Goal: Task Accomplishment & Management: Use online tool/utility

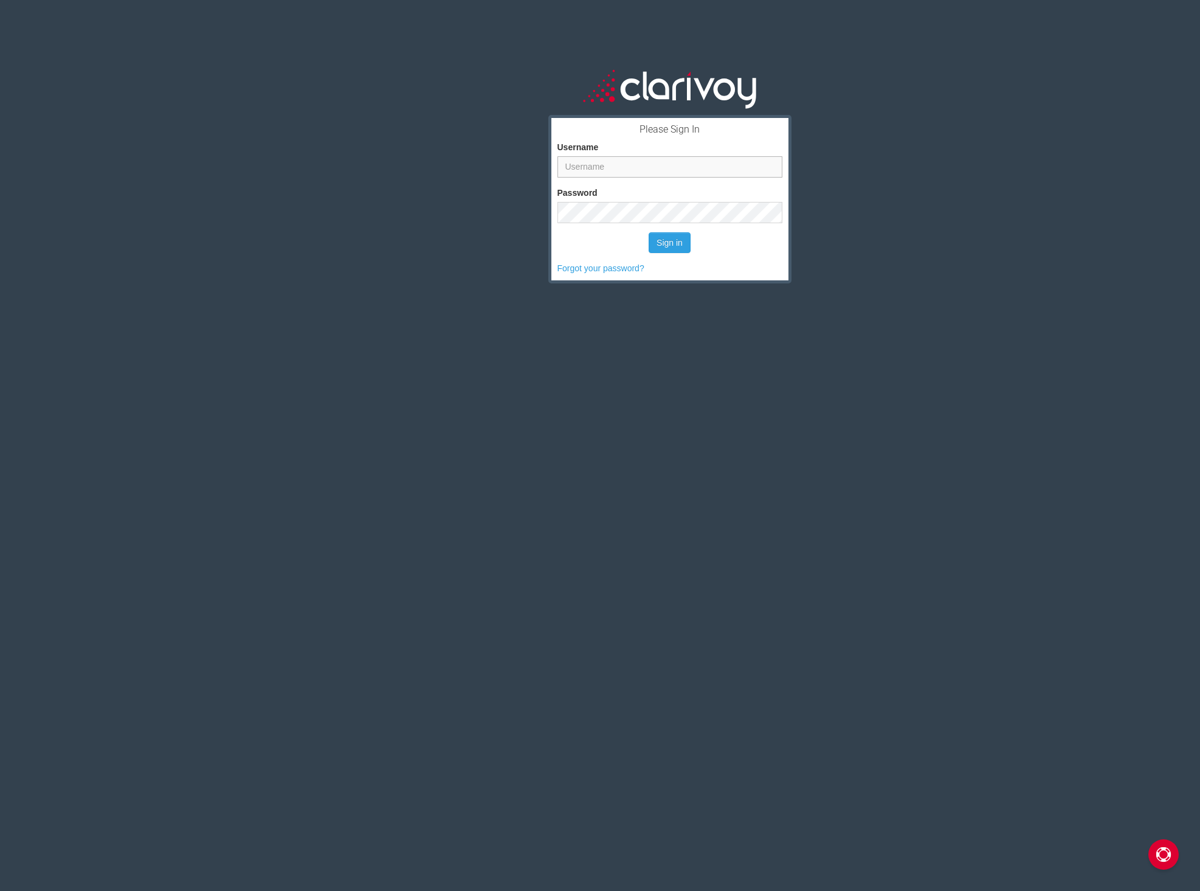
click at [606, 170] on input "Username" at bounding box center [669, 166] width 225 height 21
type input "kkelley"
click at [661, 247] on button "Sign in" at bounding box center [670, 242] width 42 height 21
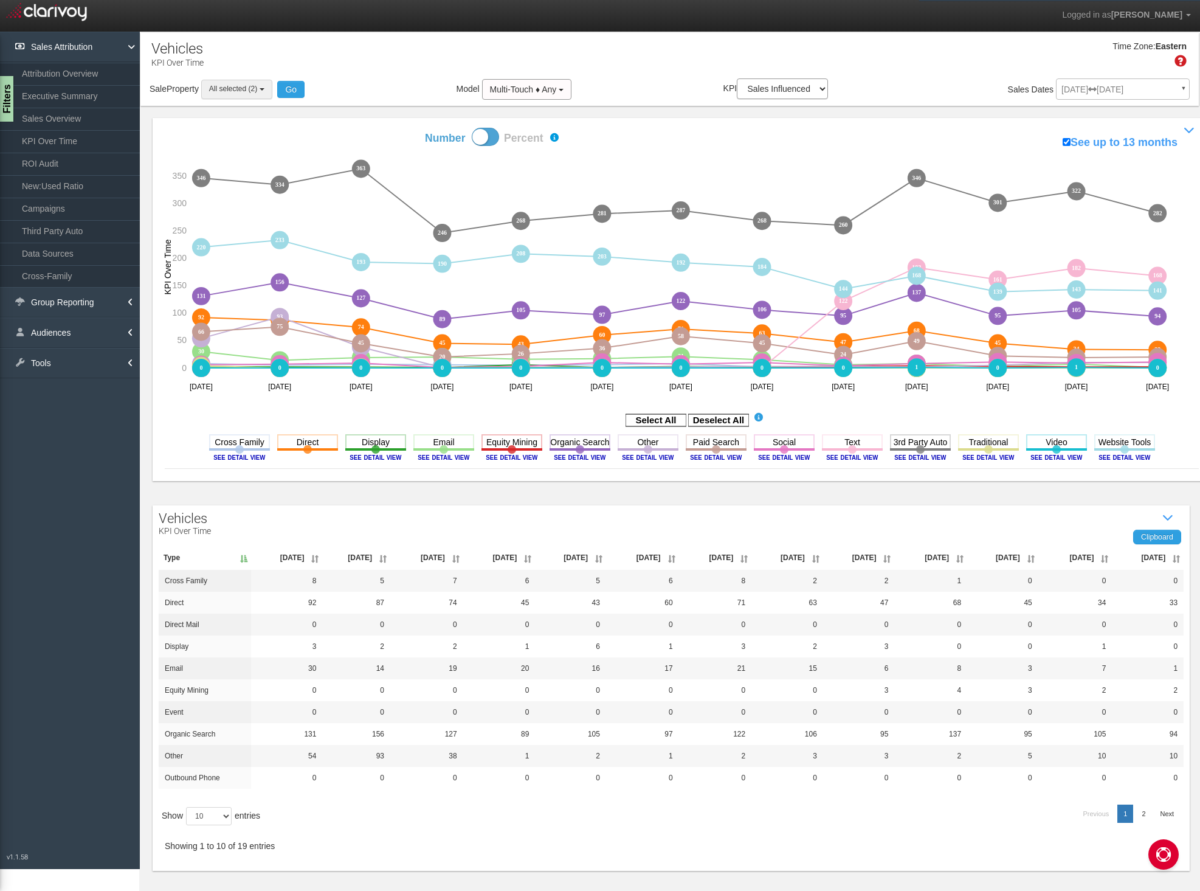
click at [253, 95] on button "All selected (2)" at bounding box center [236, 89] width 71 height 19
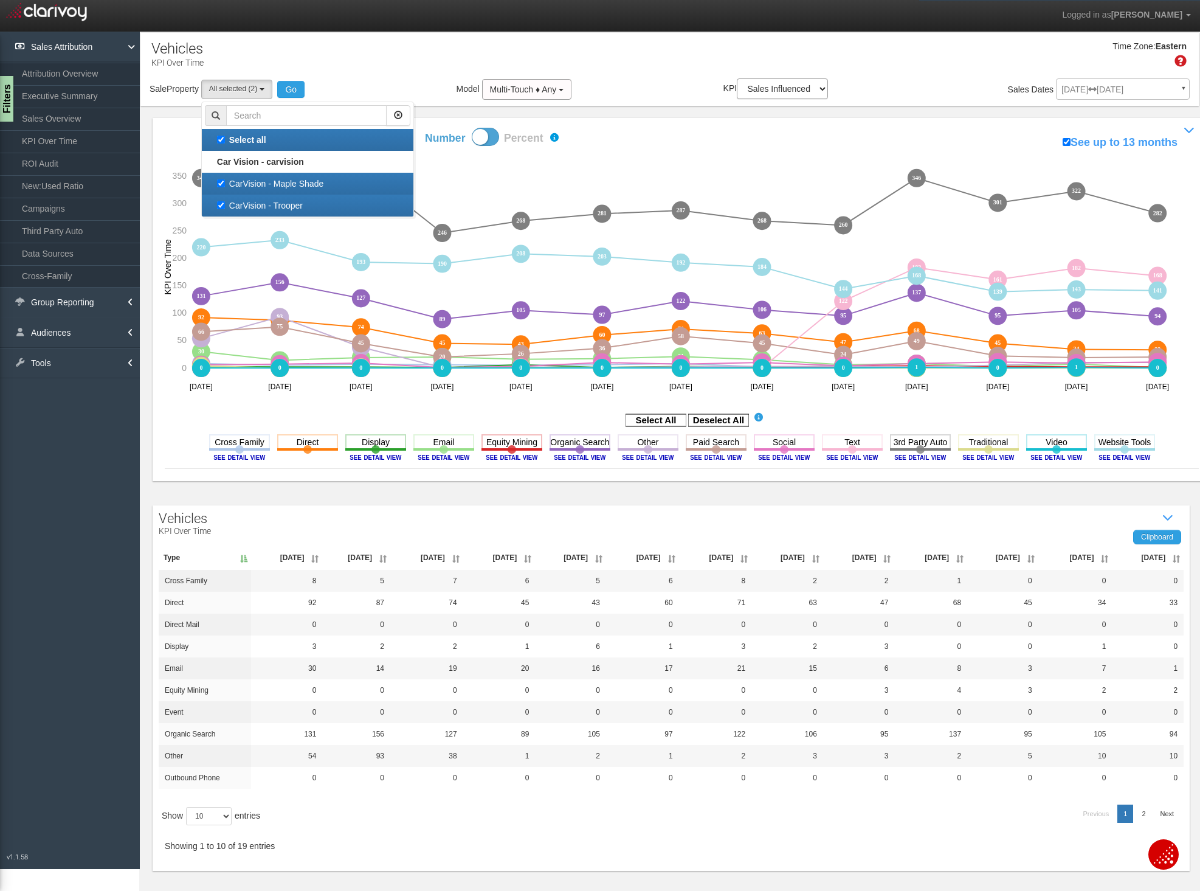
click at [227, 142] on label "Select all" at bounding box center [307, 140] width 205 height 16
click at [225, 142] on input "Select all" at bounding box center [221, 140] width 8 height 8
checkbox input "false"
select select
checkbox input "false"
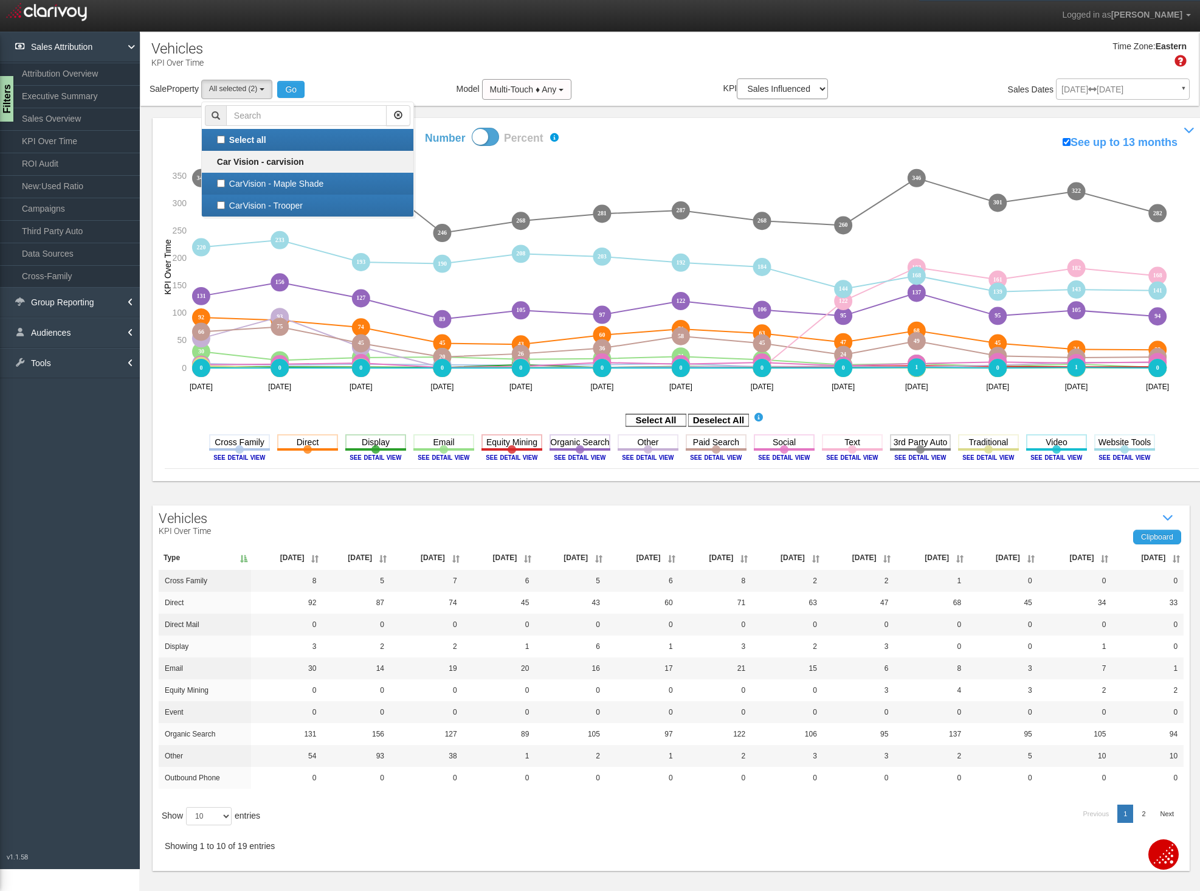
scroll to position [11, 0]
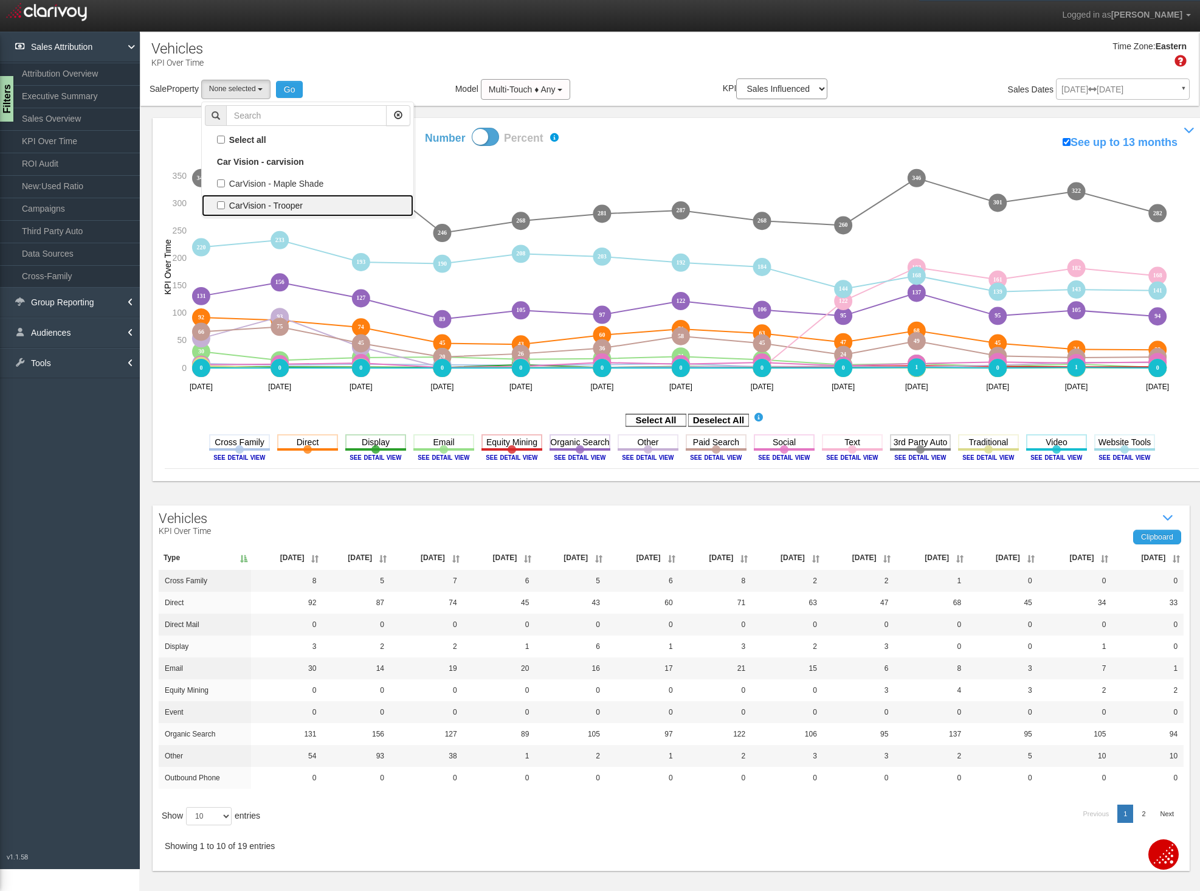
click at [222, 209] on label "CarVision - Trooper" at bounding box center [307, 206] width 205 height 16
click at [222, 209] on input "CarVision - Trooper" at bounding box center [221, 205] width 8 height 8
checkbox input "true"
select select "object:193"
click at [308, 92] on button "Go" at bounding box center [305, 89] width 27 height 17
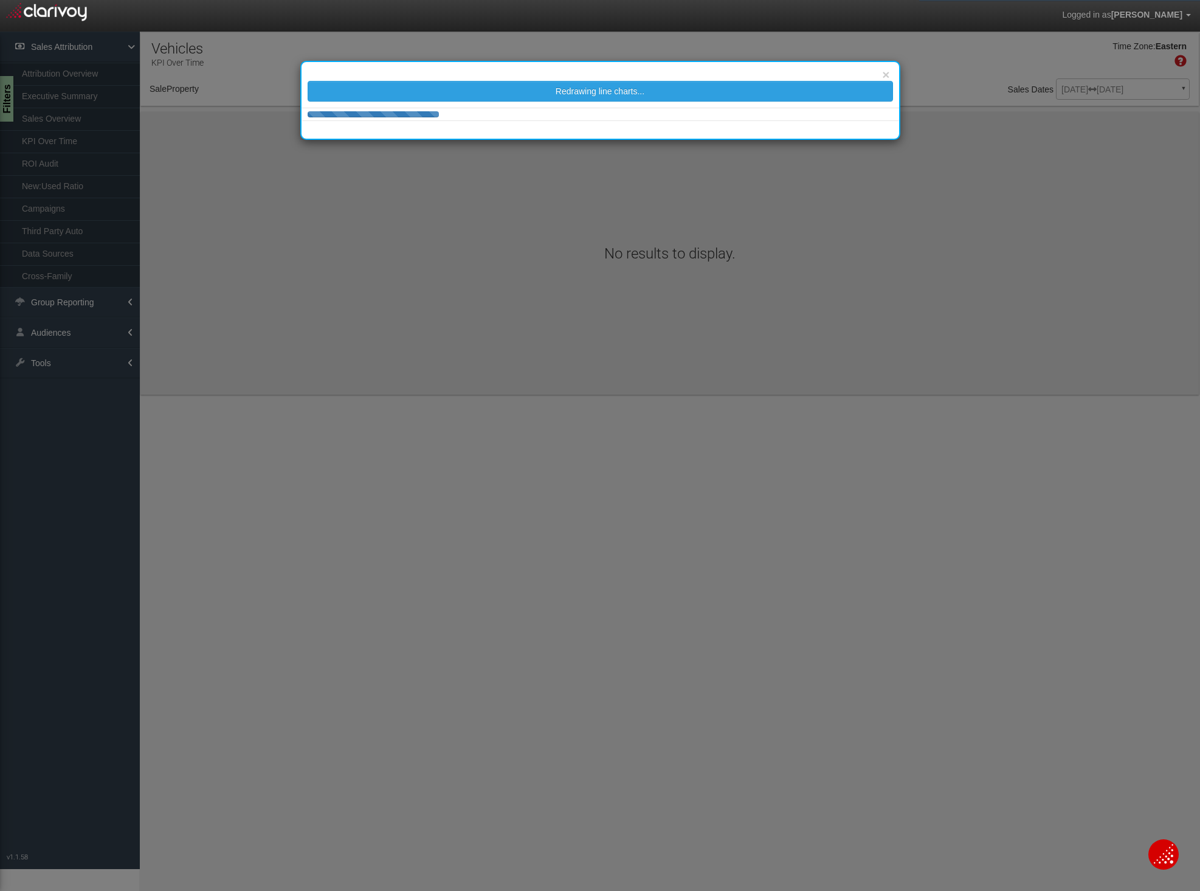
select select "object:310"
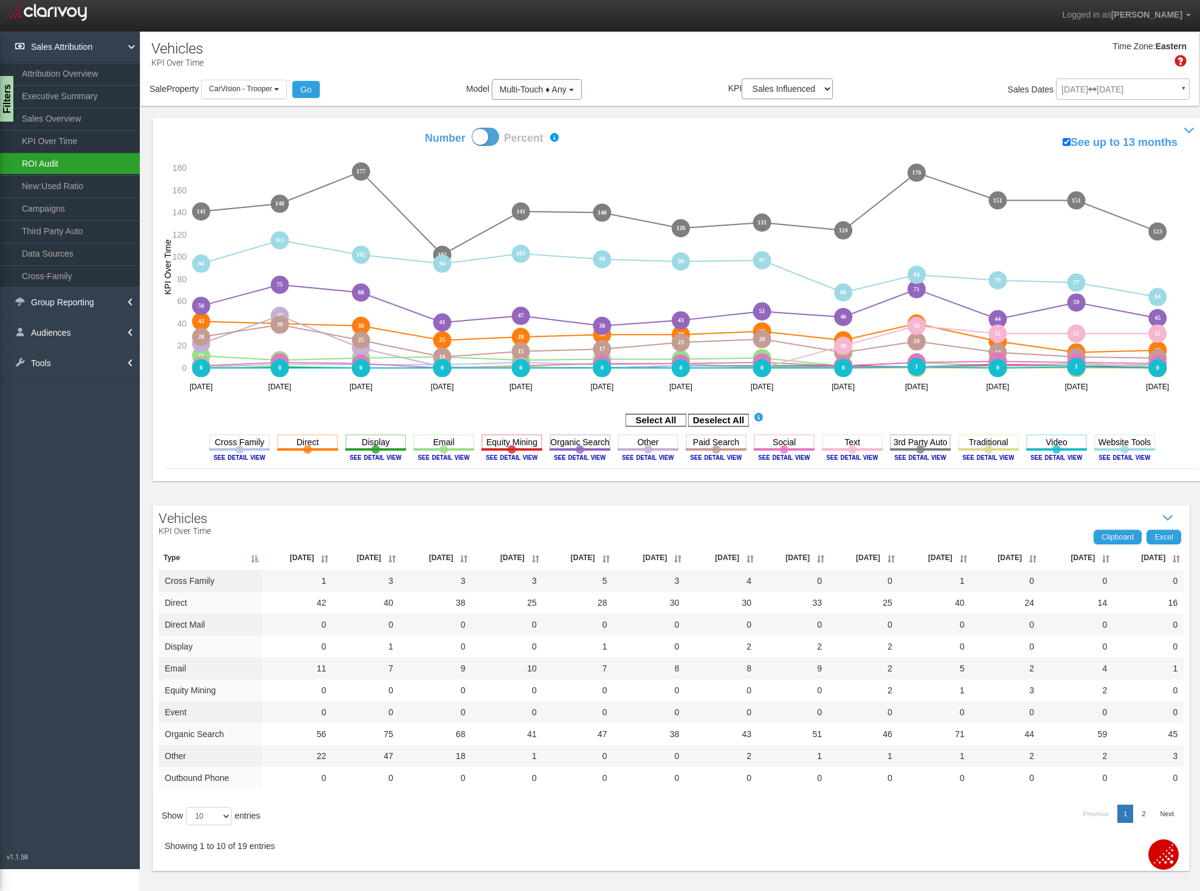
click at [56, 159] on link "ROI Audit" at bounding box center [70, 164] width 140 height 22
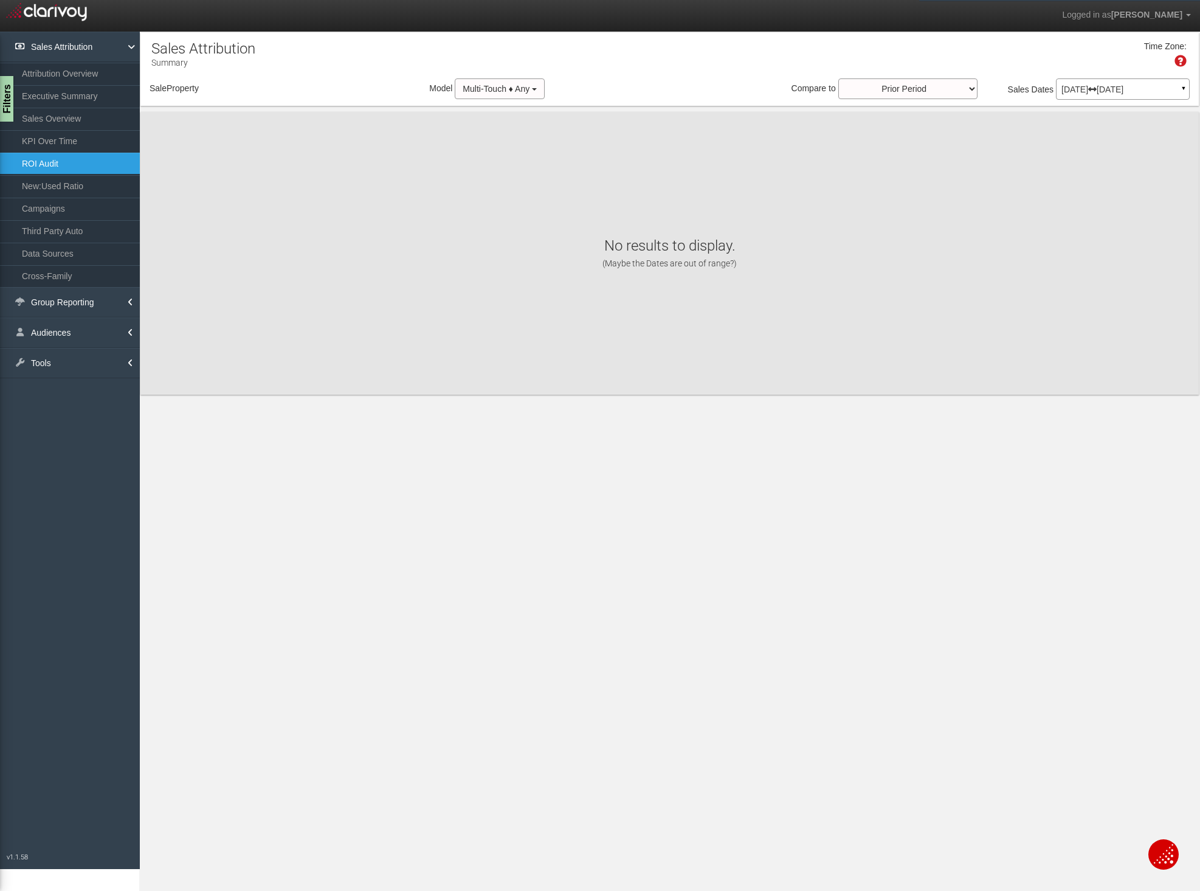
select select "object:460"
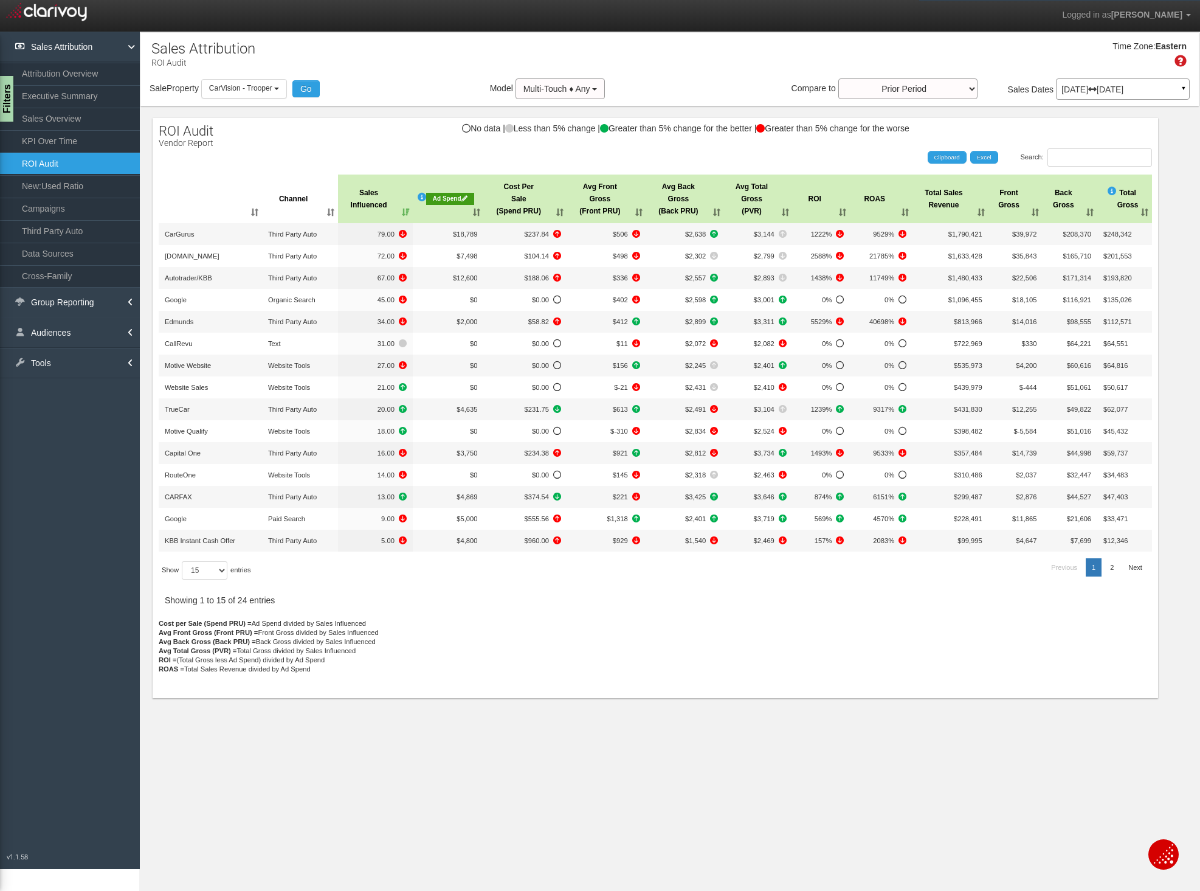
click at [1158, 90] on p "[DATE] [DATE]" at bounding box center [1122, 89] width 123 height 9
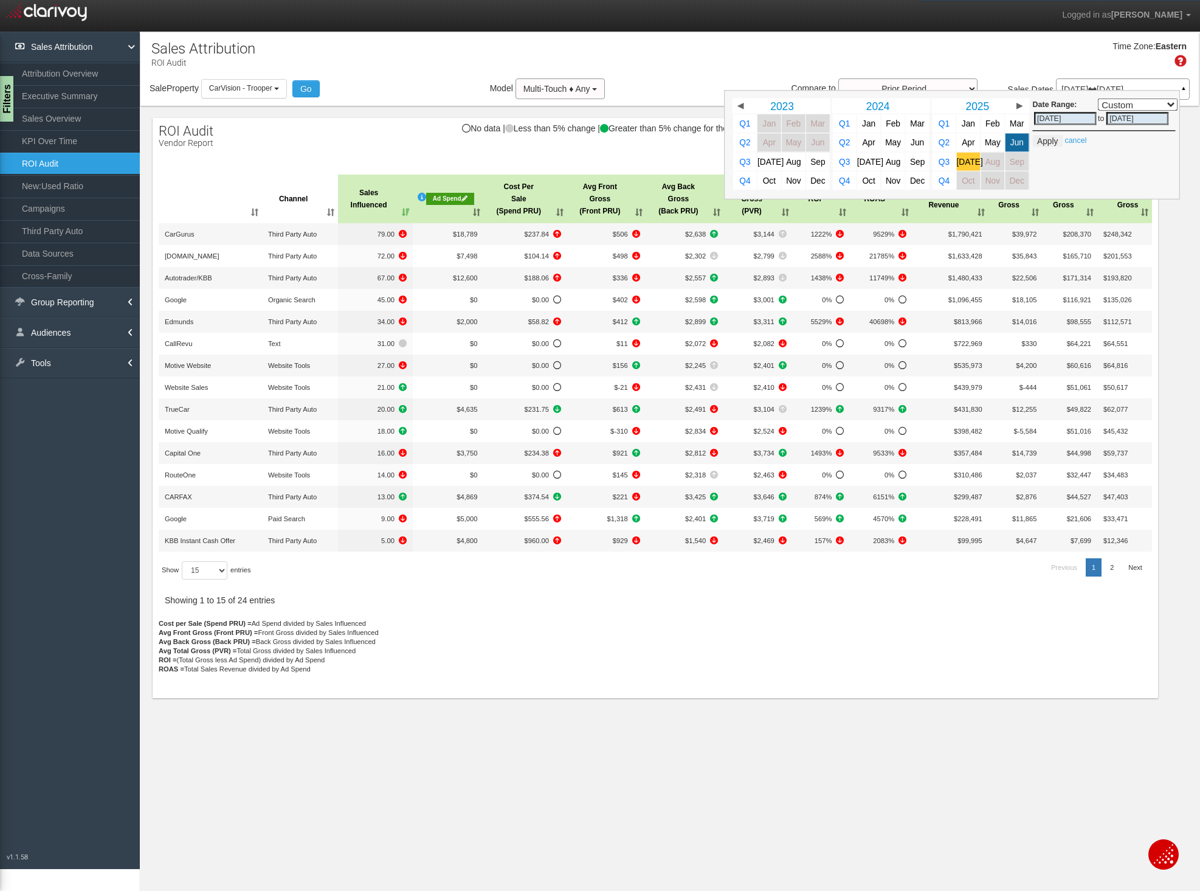
click at [973, 159] on link "[DATE]" at bounding box center [969, 162] width 24 height 18
select select ","
type input "[DATE]"
click at [974, 164] on link "[DATE]" at bounding box center [969, 162] width 24 height 18
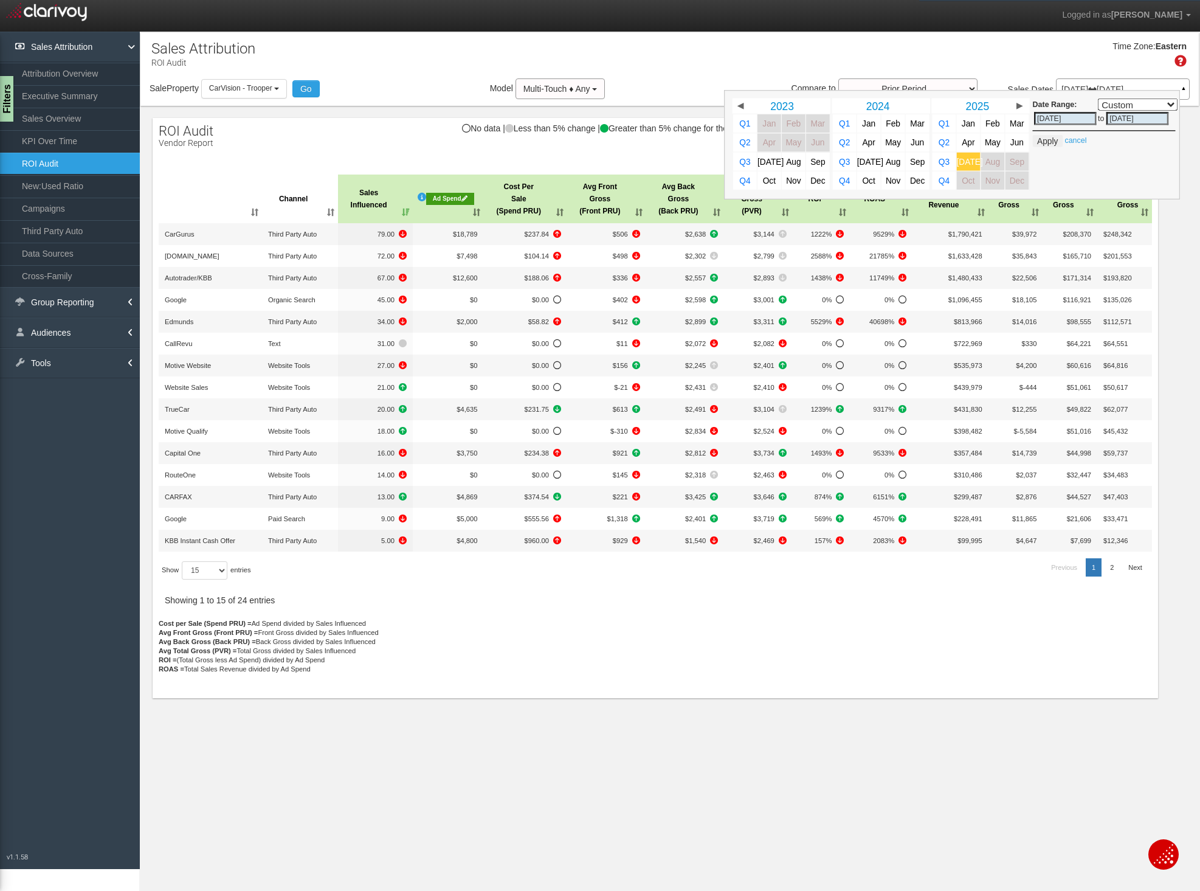
select select ","
click at [1044, 145] on button "Apply" at bounding box center [1048, 141] width 30 height 12
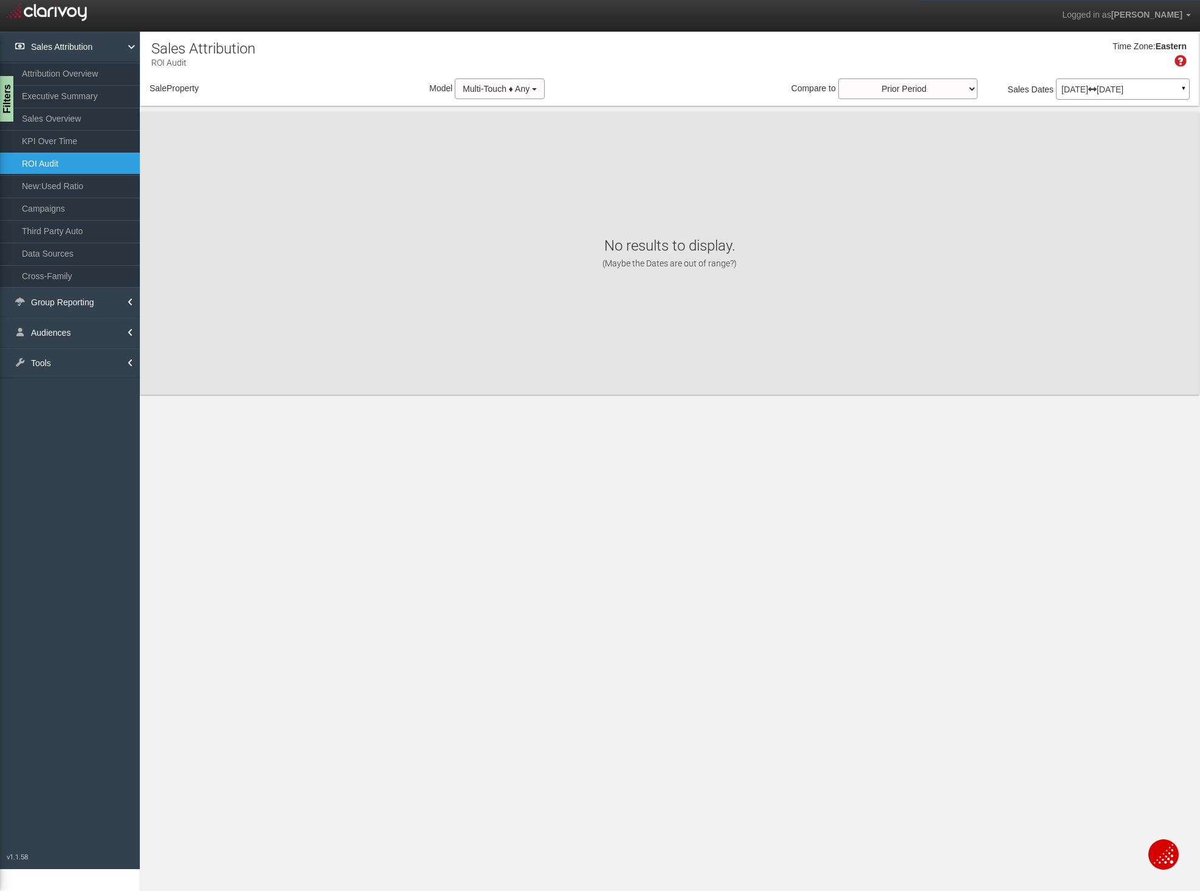
select select "object:500"
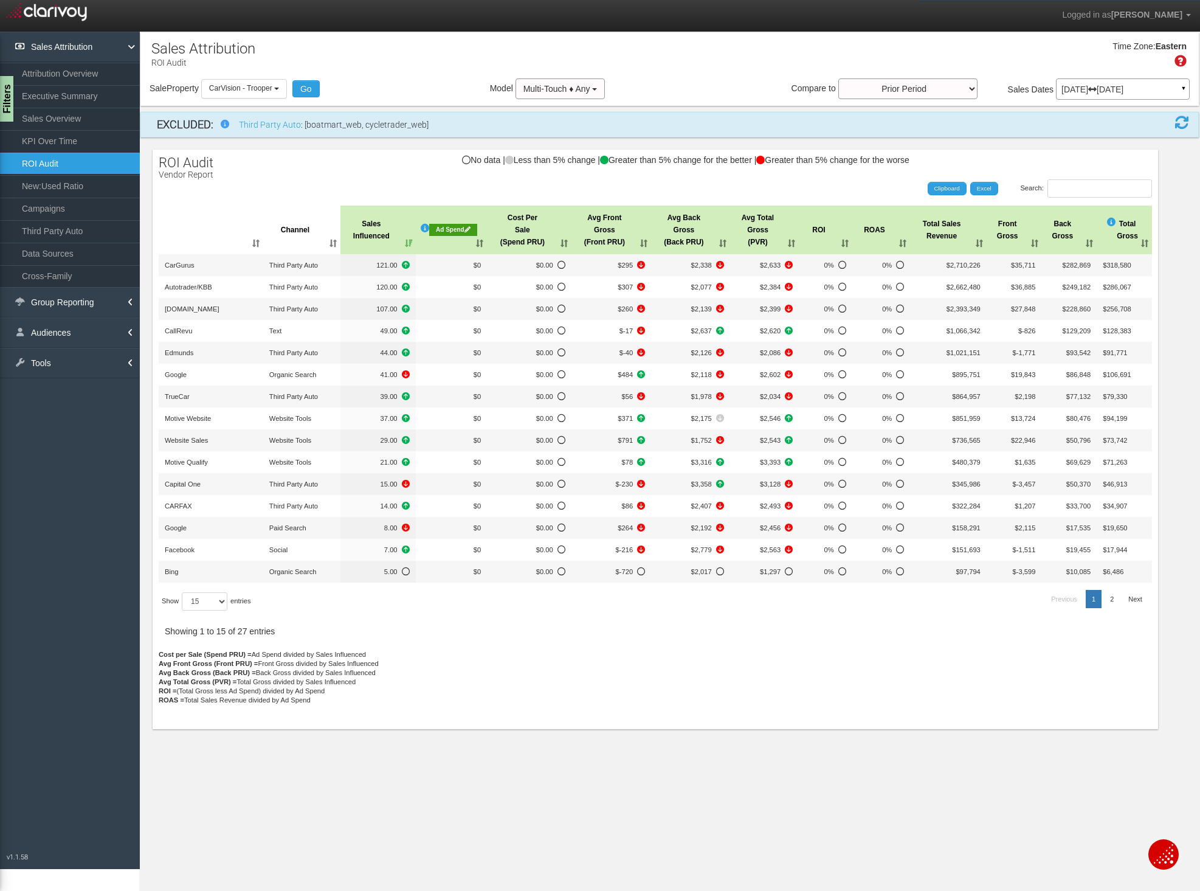
click at [455, 229] on div "Ad Spend" at bounding box center [453, 230] width 49 height 12
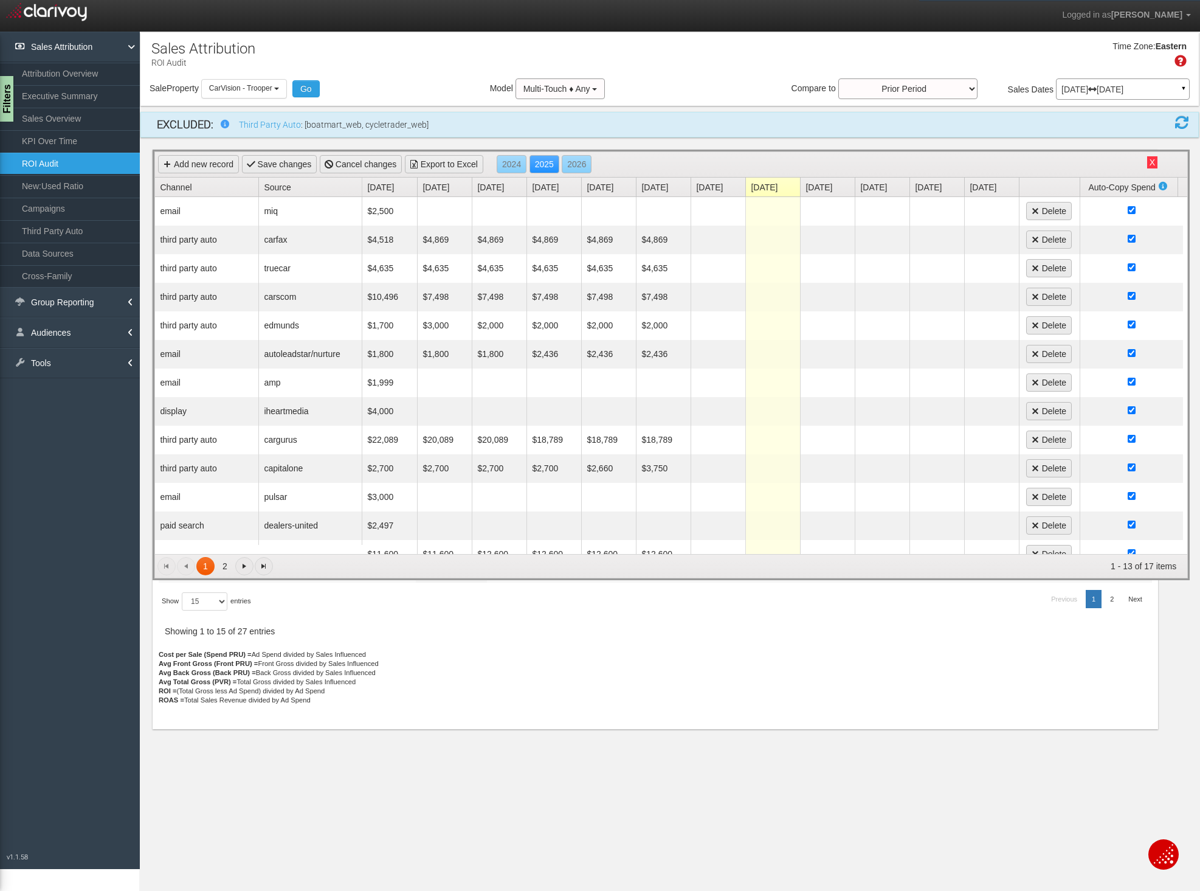
click at [215, 192] on link "Channel" at bounding box center [209, 187] width 98 height 19
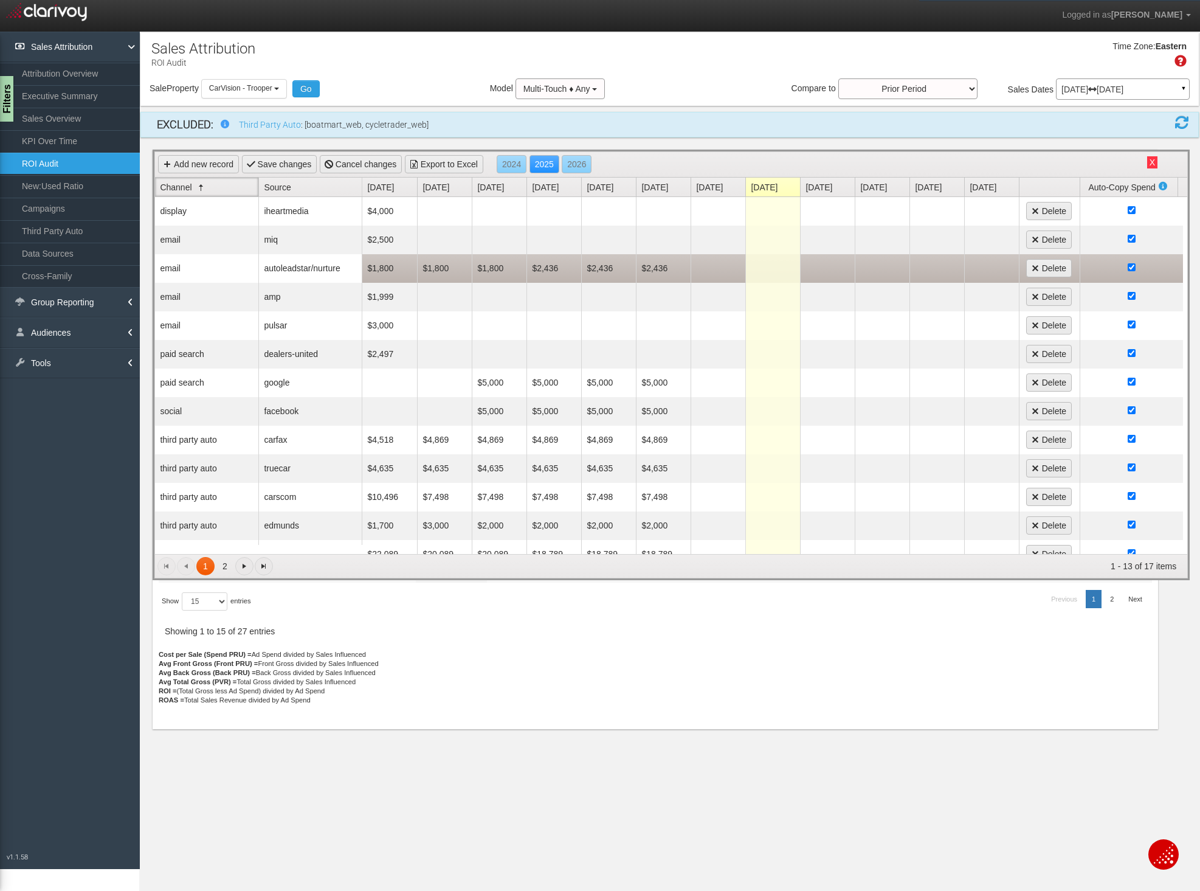
click at [653, 267] on td "$2,436" at bounding box center [663, 268] width 55 height 29
click at [653, 267] on input "2436" at bounding box center [664, 268] width 48 height 17
click at [718, 267] on td at bounding box center [718, 268] width 55 height 29
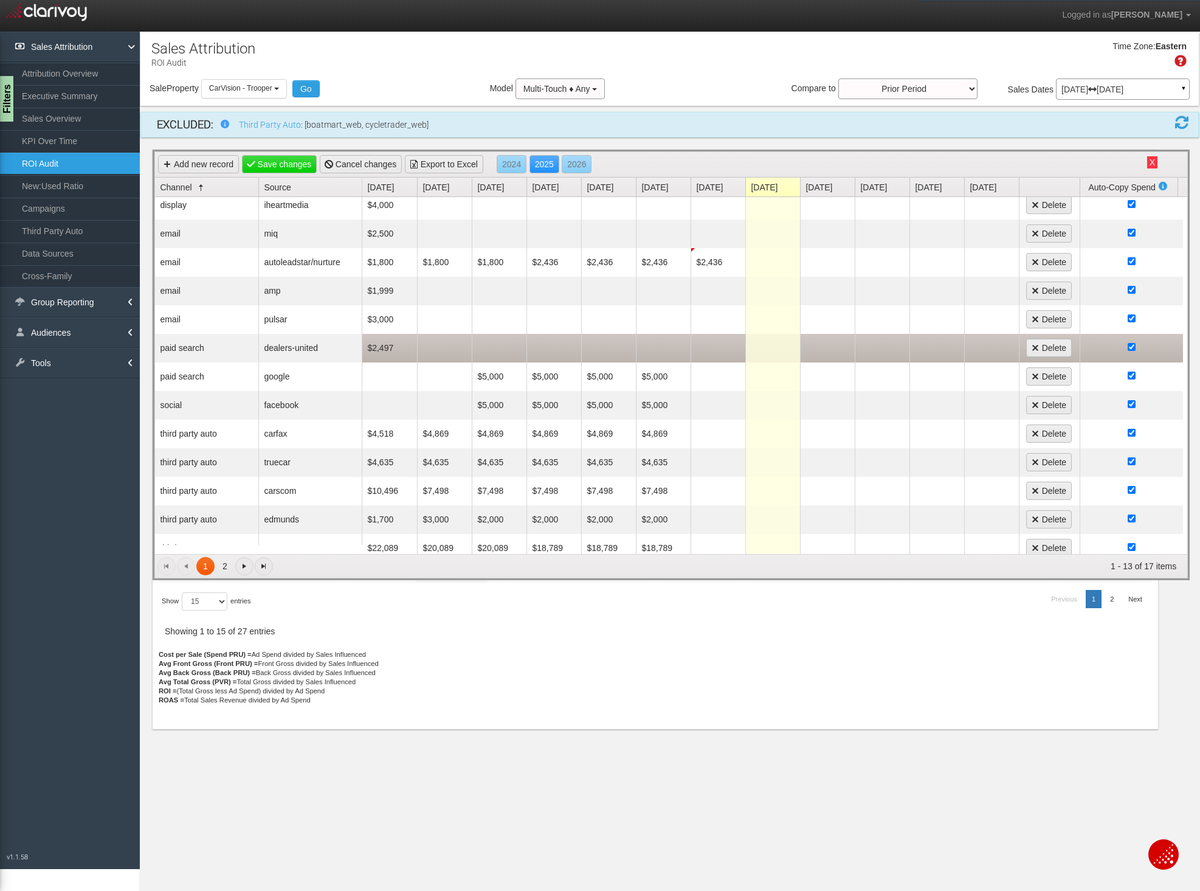
scroll to position [8, 0]
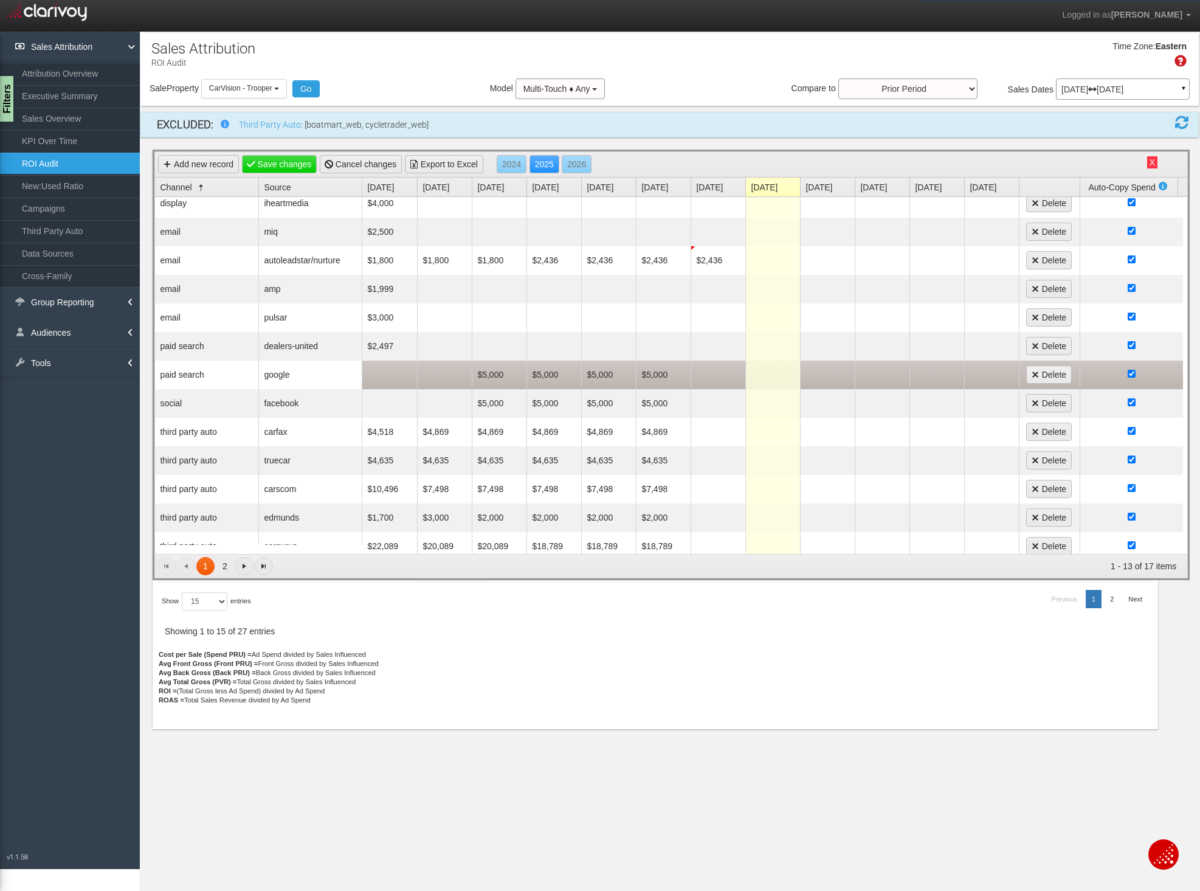
click at [649, 374] on td "$5,000" at bounding box center [663, 375] width 55 height 29
click at [649, 374] on input "5000" at bounding box center [664, 374] width 48 height 17
click at [721, 374] on td at bounding box center [718, 375] width 55 height 29
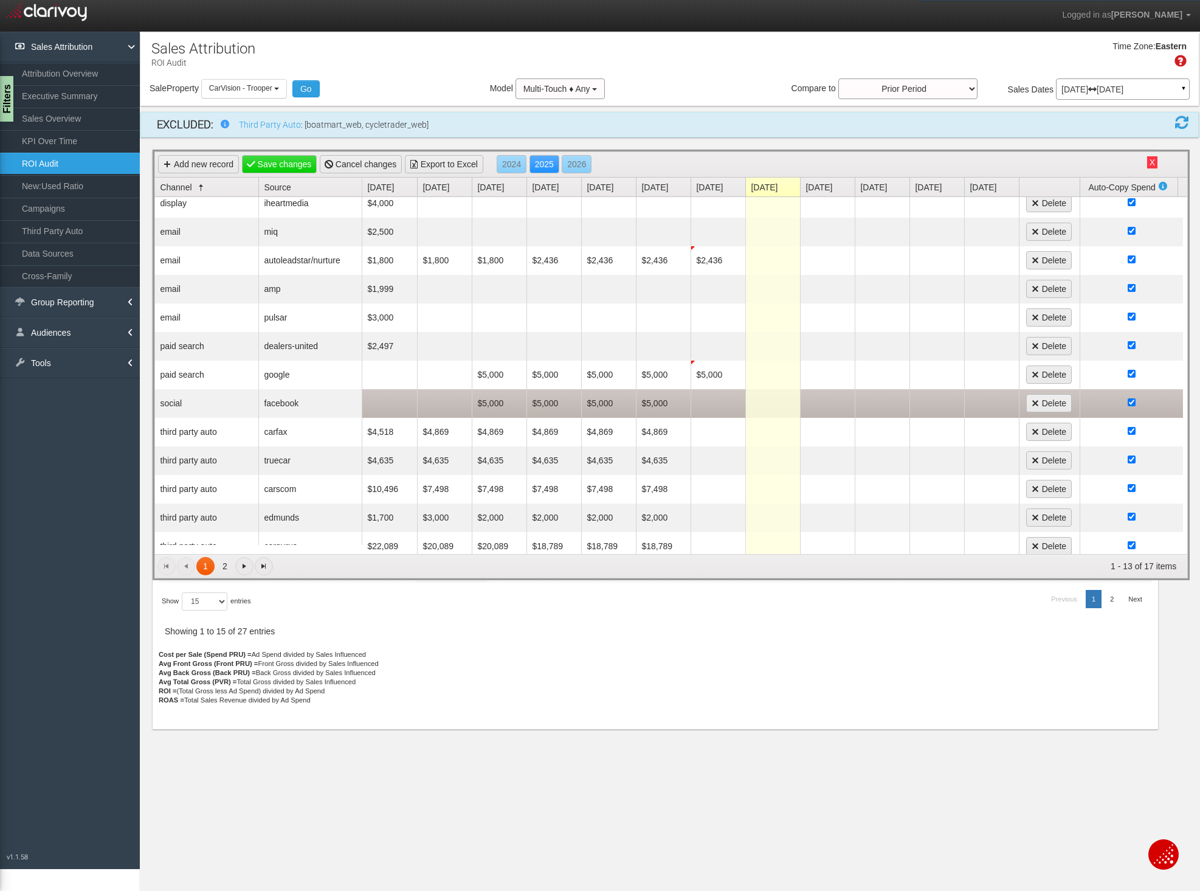
click at [652, 409] on td "$5,000" at bounding box center [663, 403] width 55 height 29
click at [652, 409] on input "5000" at bounding box center [664, 403] width 48 height 17
type input "4000"
click at [724, 402] on td at bounding box center [718, 403] width 55 height 29
type input "4000"
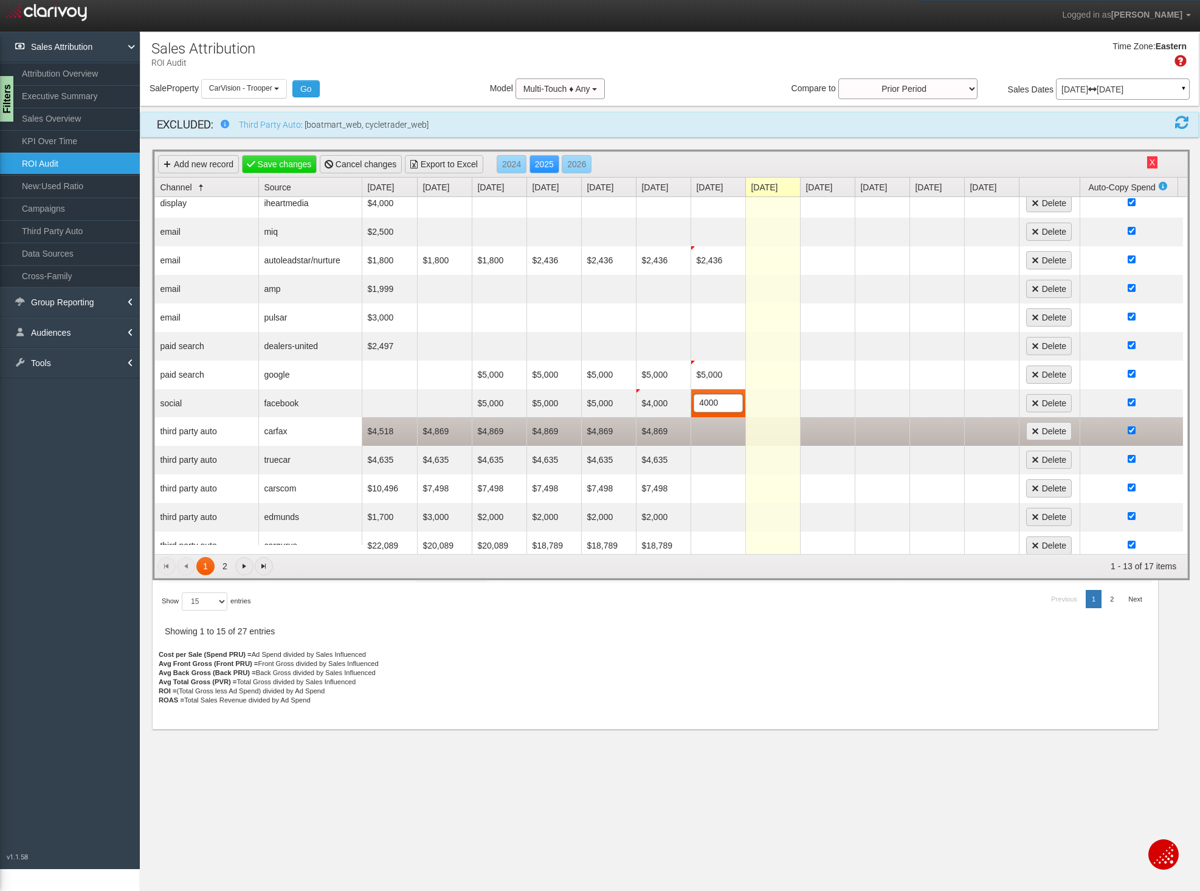
click at [719, 433] on td at bounding box center [718, 431] width 55 height 29
click at [660, 427] on td "$4,869" at bounding box center [663, 431] width 55 height 29
click at [660, 428] on input "4869" at bounding box center [664, 431] width 48 height 17
click at [711, 432] on td at bounding box center [718, 431] width 55 height 28
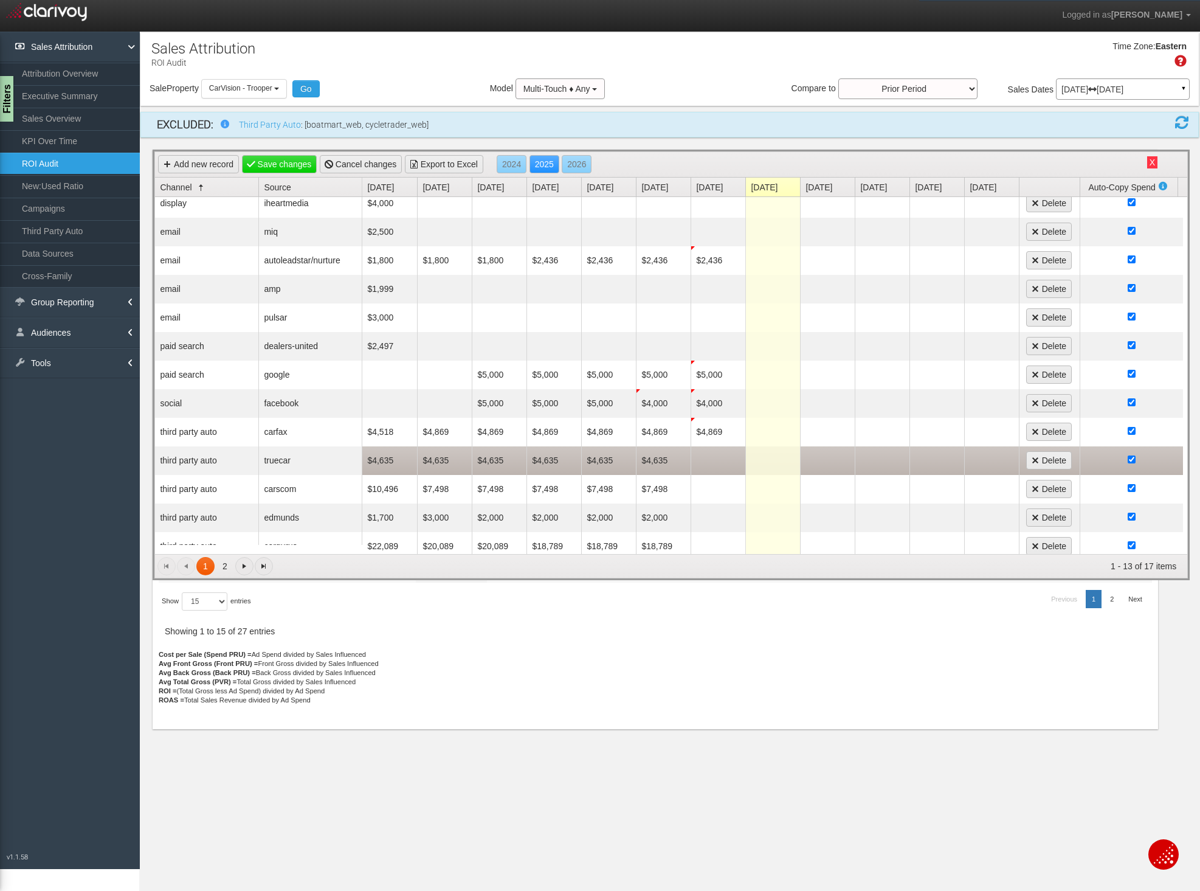
click at [654, 460] on td "$4,635" at bounding box center [663, 460] width 55 height 29
click at [717, 464] on td at bounding box center [718, 460] width 55 height 29
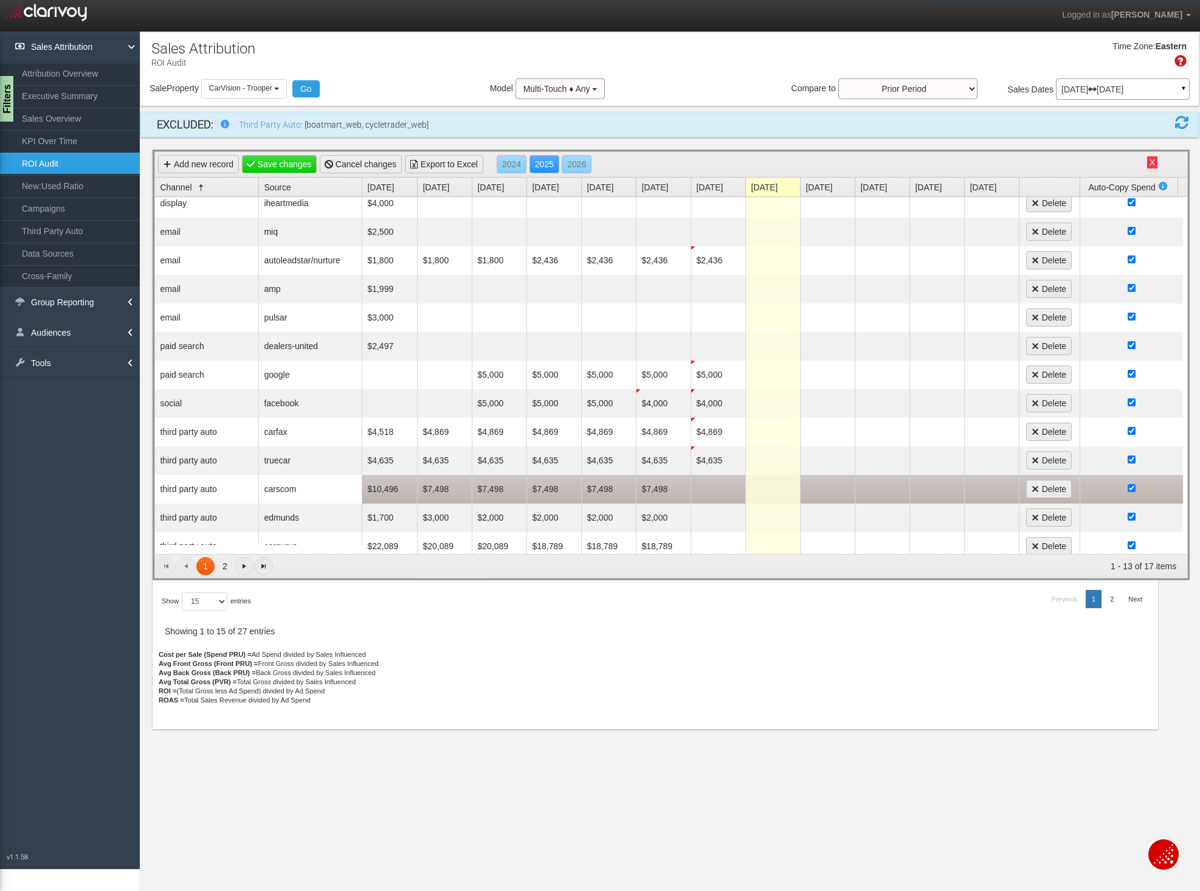
click at [656, 490] on td "$7,498" at bounding box center [663, 489] width 55 height 29
click at [656, 490] on input "7498" at bounding box center [664, 488] width 48 height 17
click at [701, 486] on td at bounding box center [718, 489] width 55 height 29
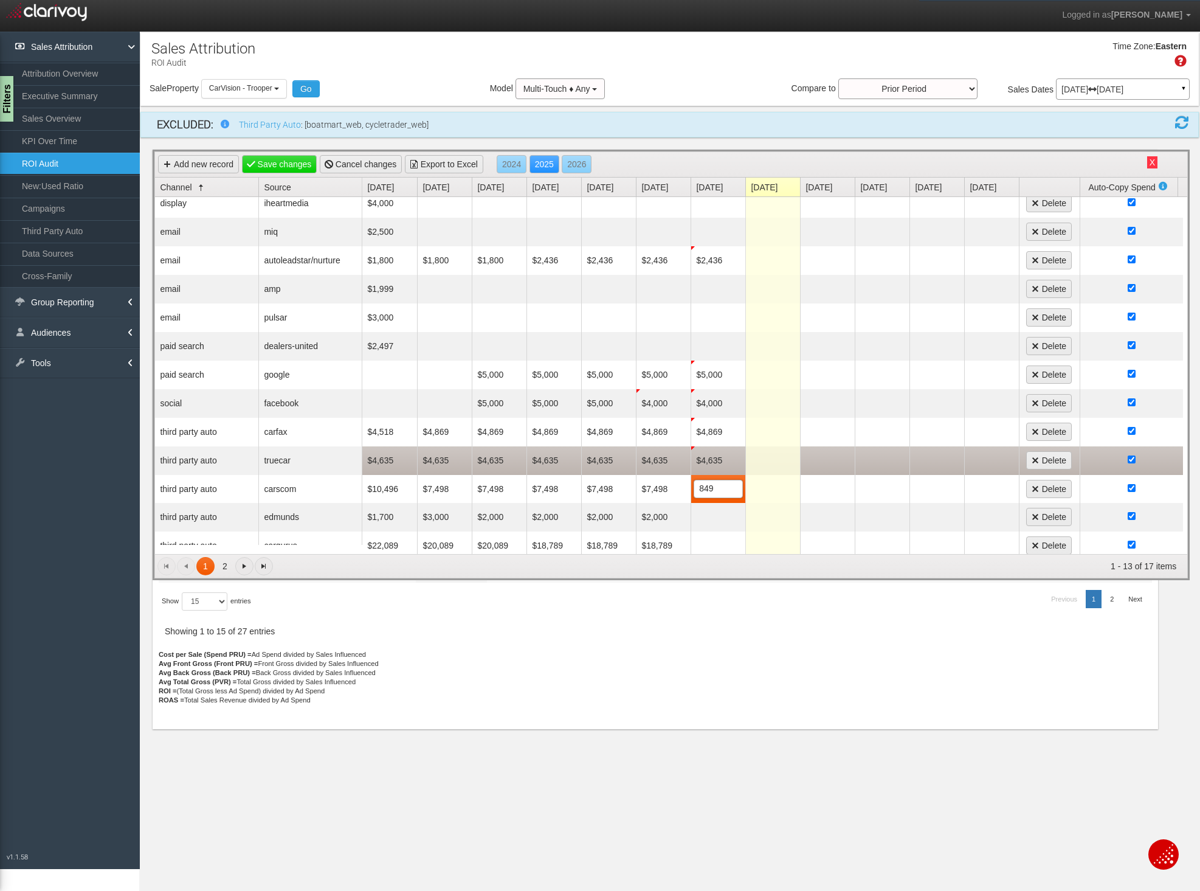
type input "8499"
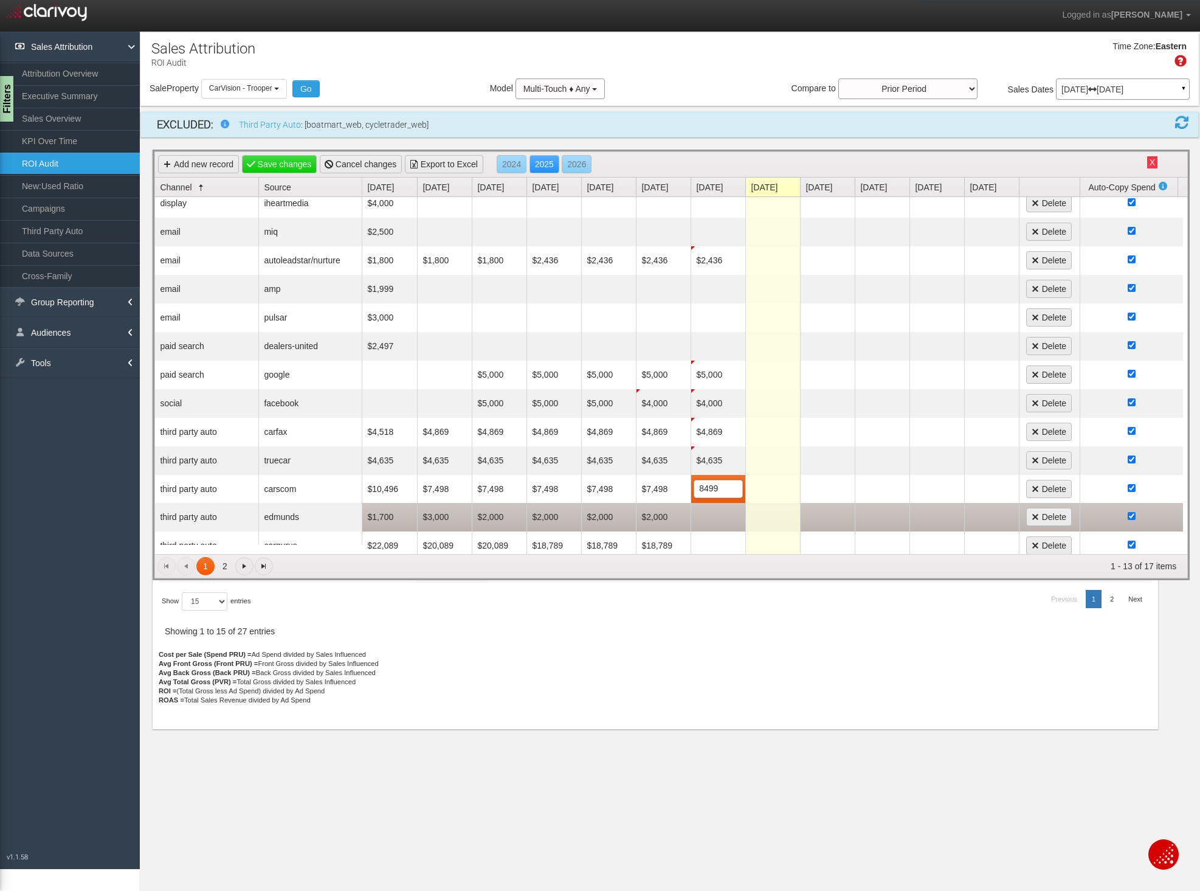
click at [723, 522] on td at bounding box center [718, 517] width 55 height 29
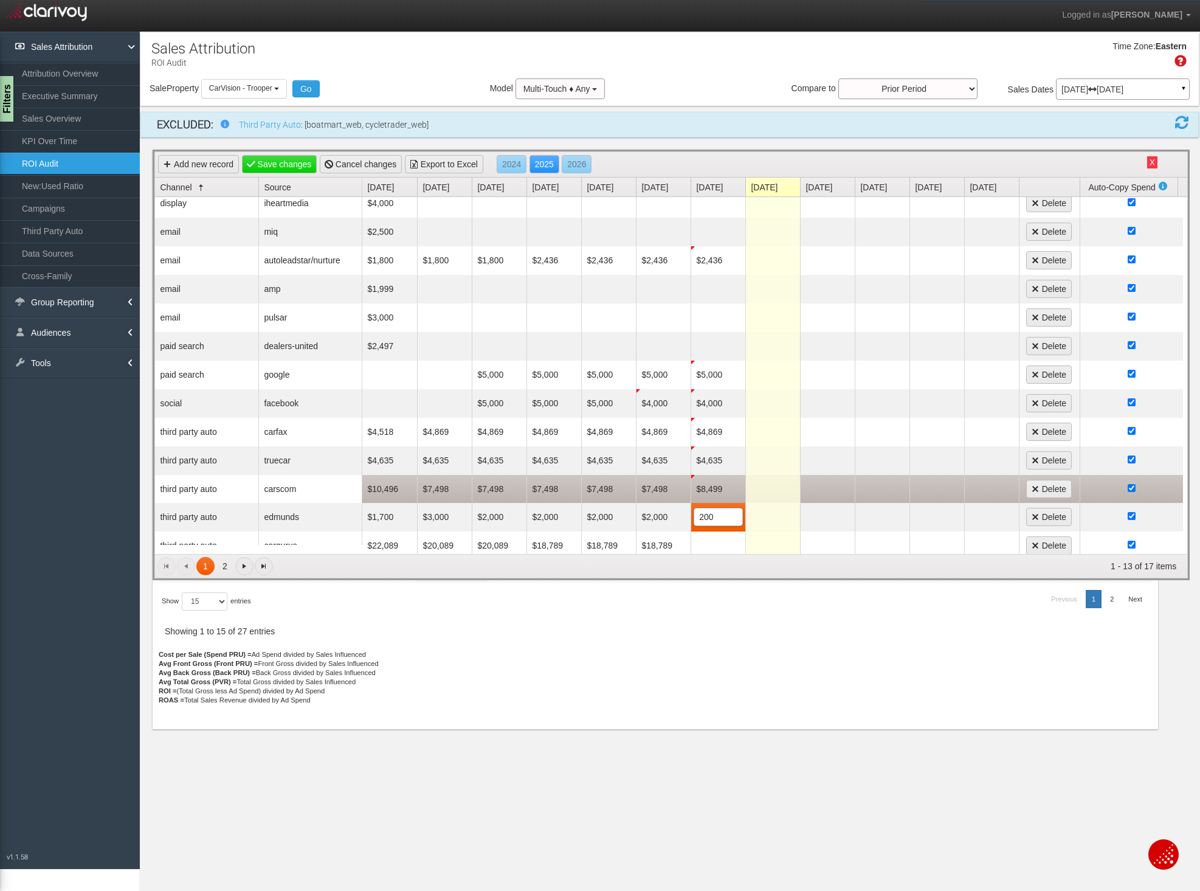
type input "2000"
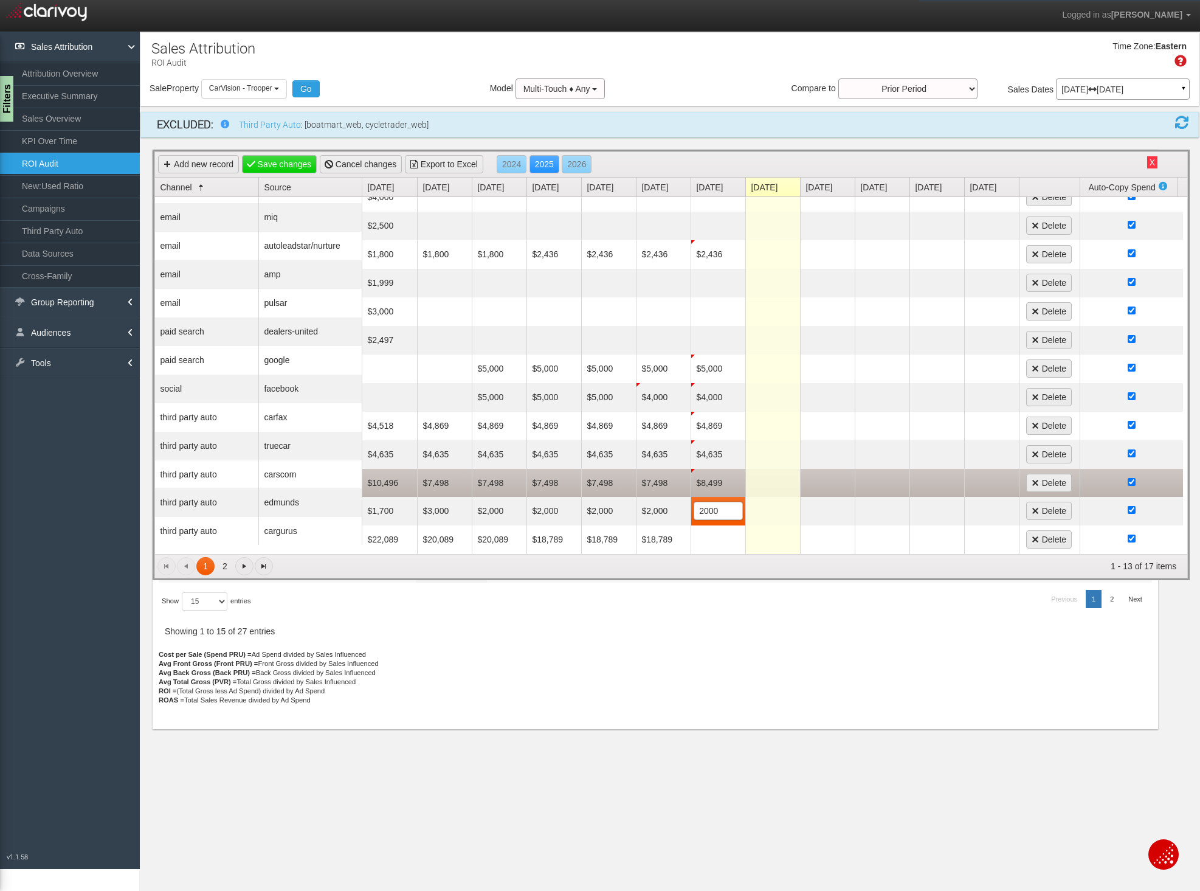
scroll to position [23, 0]
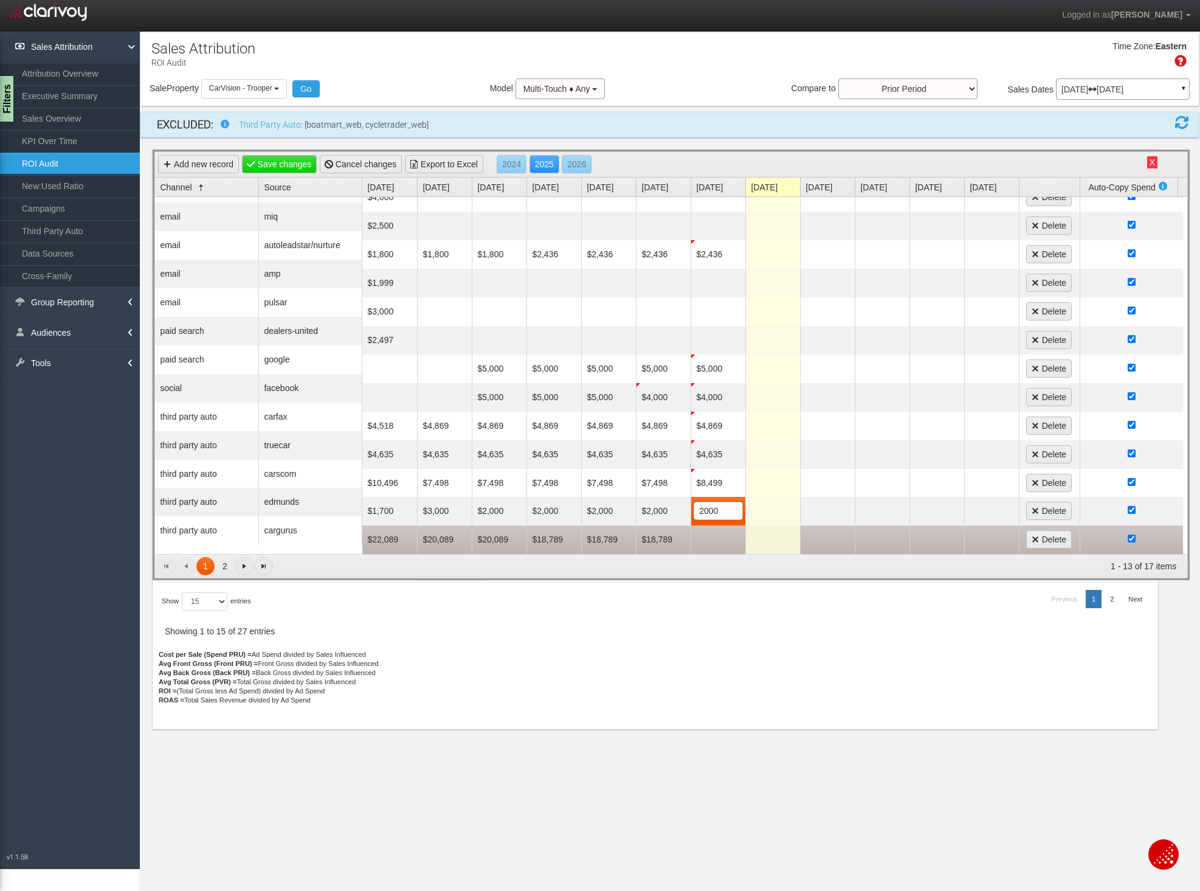
click at [714, 526] on td at bounding box center [718, 539] width 55 height 29
click at [663, 532] on td "$18,789" at bounding box center [663, 539] width 55 height 29
click at [663, 532] on input "18789" at bounding box center [664, 539] width 48 height 17
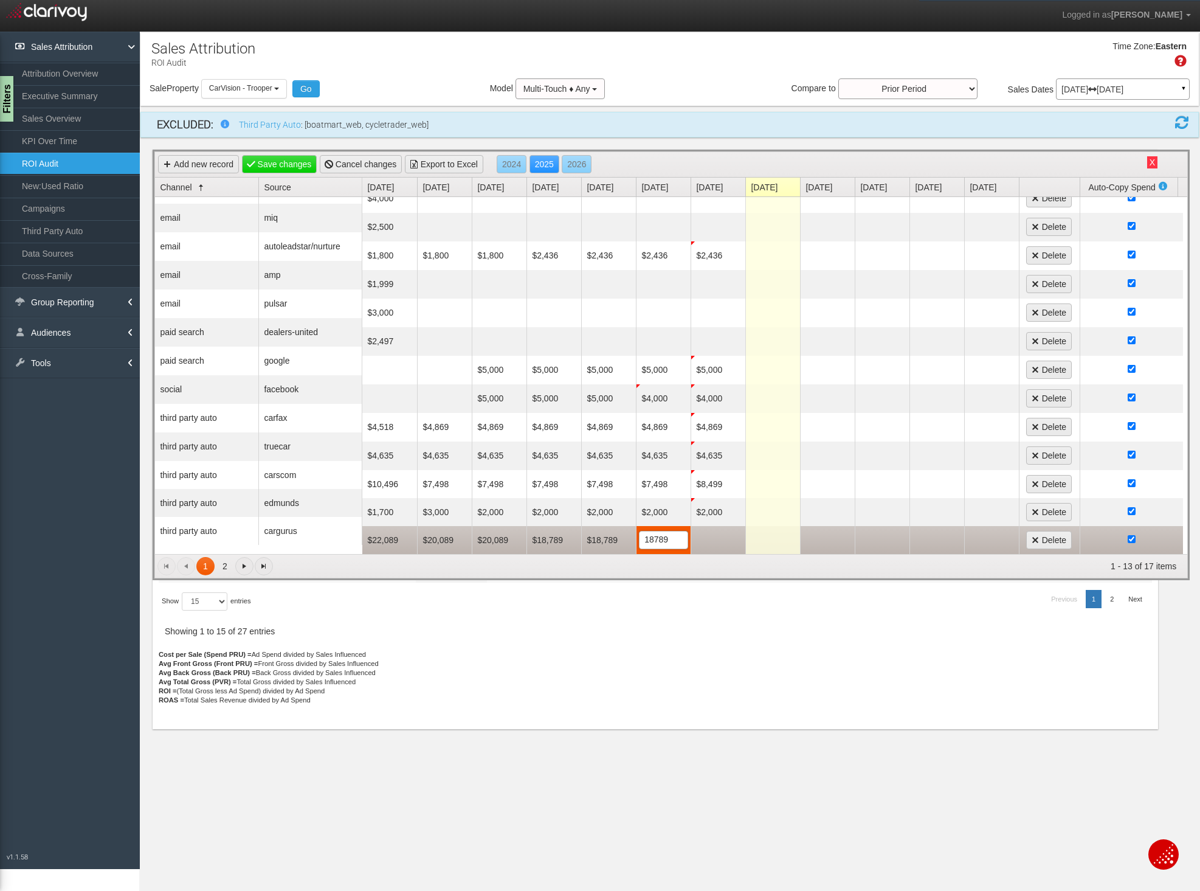
click at [663, 532] on input "18789" at bounding box center [664, 539] width 48 height 17
click at [706, 530] on td at bounding box center [718, 540] width 55 height 28
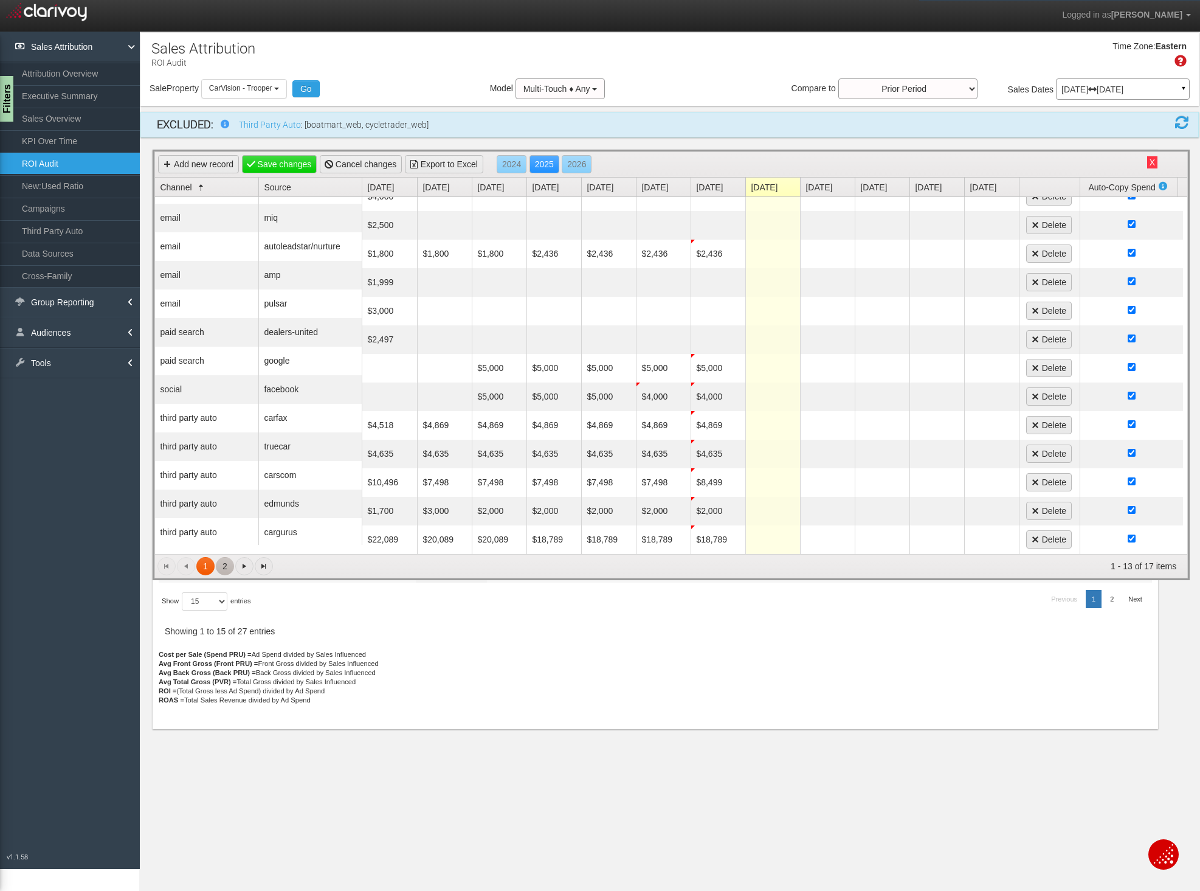
click at [223, 569] on link "2" at bounding box center [225, 566] width 18 height 18
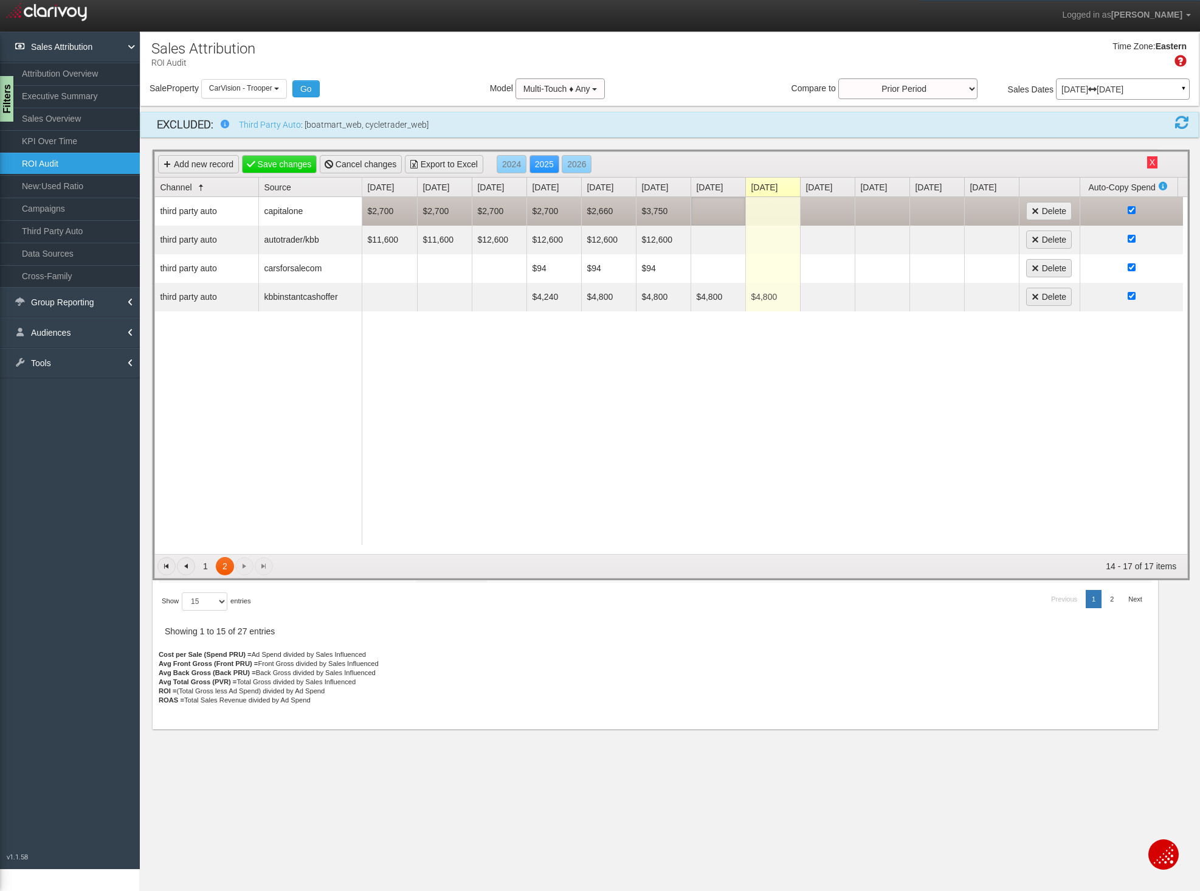
click at [708, 211] on td at bounding box center [718, 211] width 55 height 29
click at [723, 207] on td at bounding box center [718, 211] width 55 height 28
click at [658, 212] on td "$3,750" at bounding box center [663, 211] width 55 height 29
click at [782, 212] on td at bounding box center [772, 211] width 55 height 29
click at [782, 212] on input "text" at bounding box center [773, 210] width 48 height 17
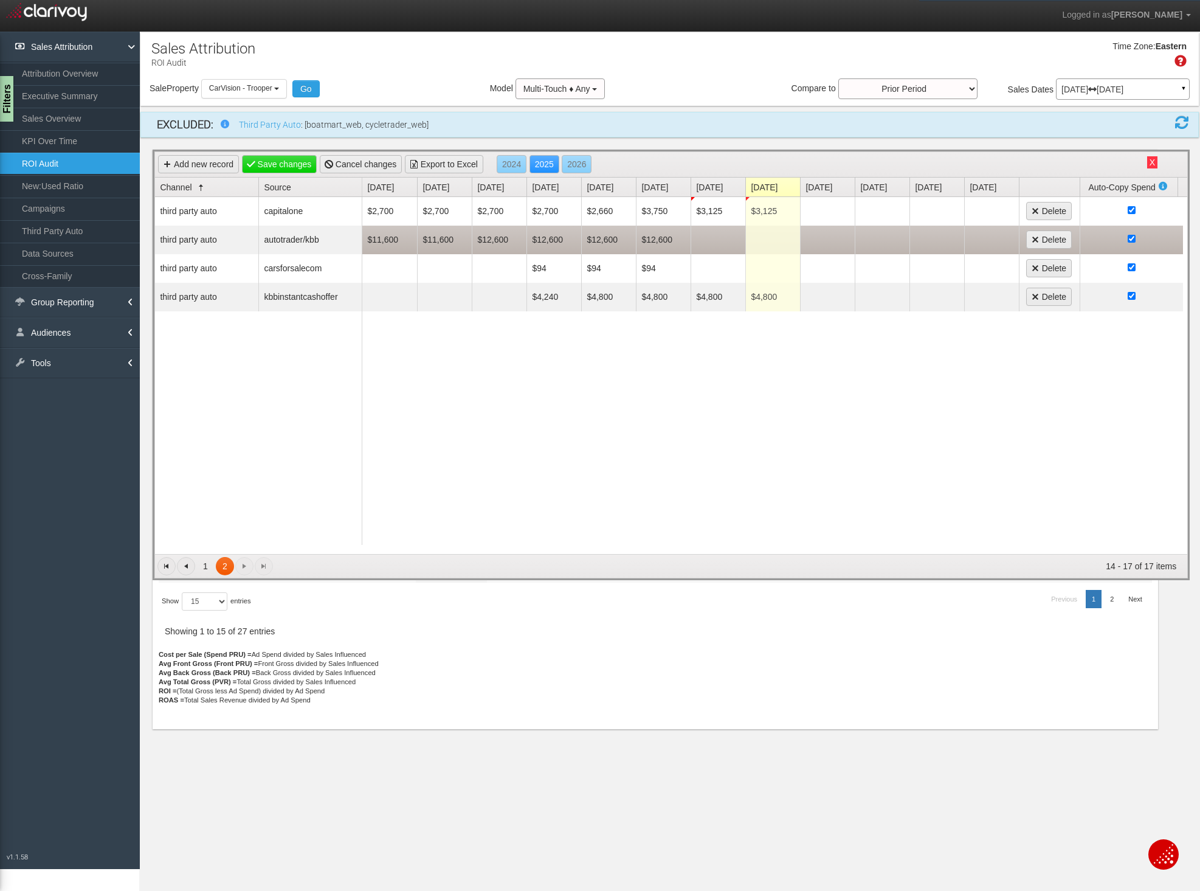
click at [717, 236] on td at bounding box center [718, 240] width 55 height 29
click at [667, 239] on td "$12,600" at bounding box center [663, 240] width 55 height 29
click at [667, 239] on span "$12,600 12600" at bounding box center [663, 239] width 49 height 18
click at [667, 239] on input "12600" at bounding box center [664, 239] width 48 height 17
click at [716, 243] on td at bounding box center [718, 240] width 55 height 28
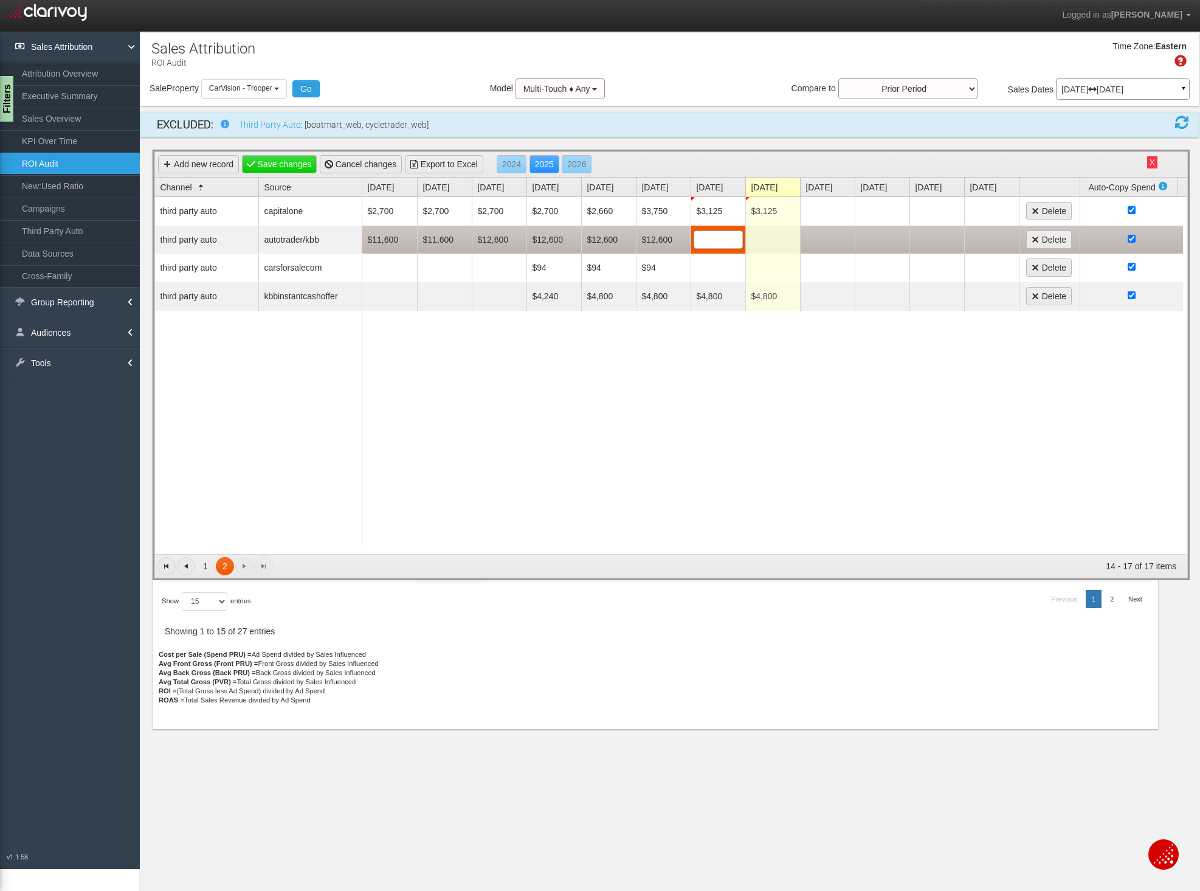
click at [716, 243] on input "text" at bounding box center [718, 239] width 48 height 17
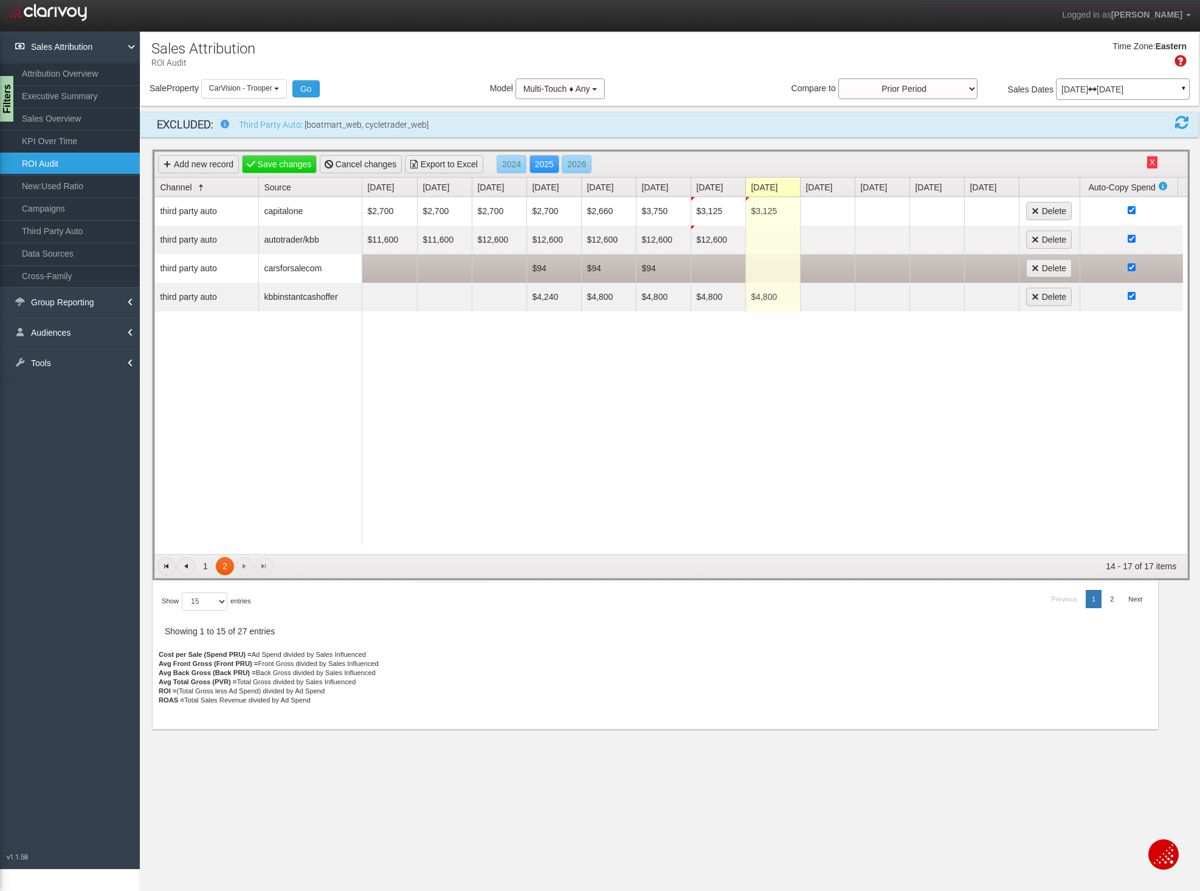
click at [651, 269] on td "$94" at bounding box center [663, 268] width 55 height 29
click at [651, 269] on input "94" at bounding box center [664, 268] width 48 height 17
click at [714, 269] on td at bounding box center [718, 268] width 55 height 29
click at [714, 269] on input "text" at bounding box center [718, 268] width 48 height 17
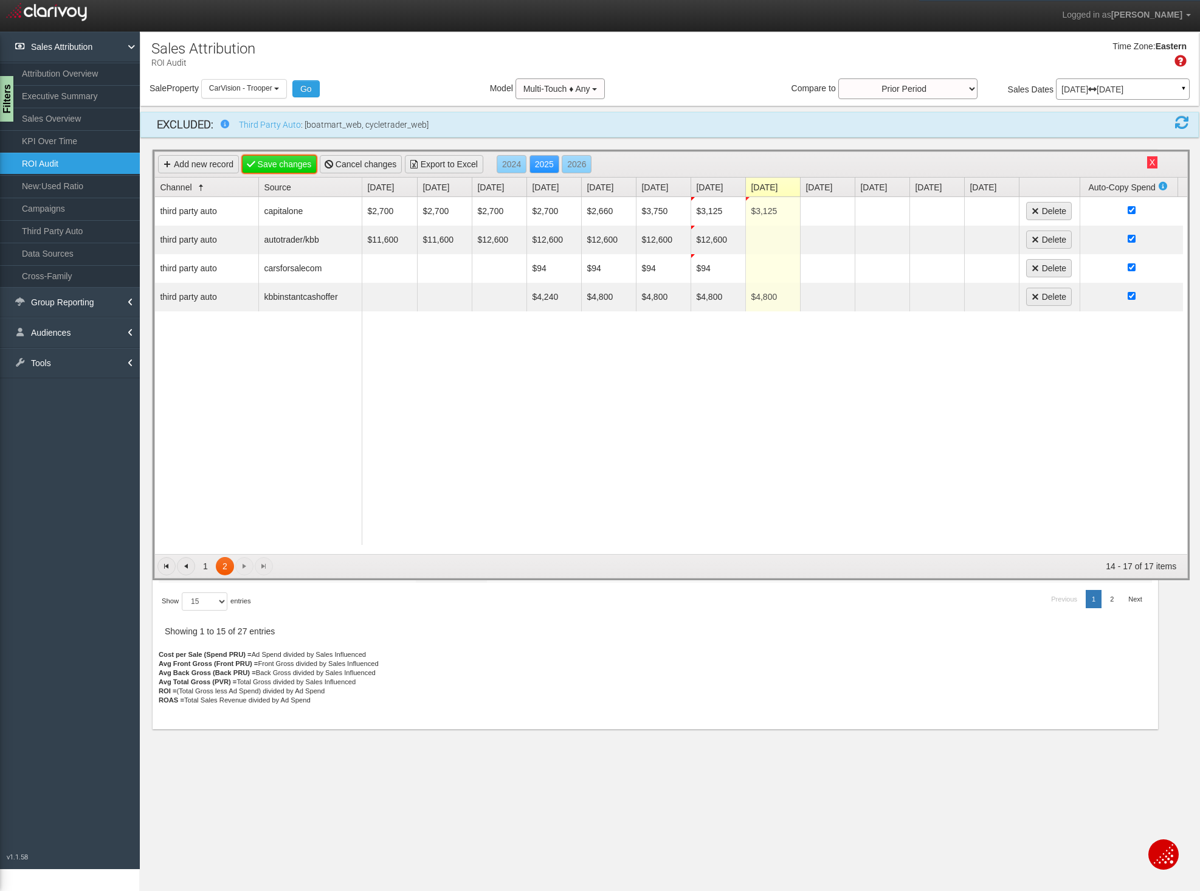
click at [296, 167] on link "Save changes" at bounding box center [279, 164] width 75 height 18
click at [1171, 154] on div "Add new record Save changes Cancel changes Export to Excel 2024 2025 2026" at bounding box center [671, 165] width 1032 height 26
click at [1151, 165] on button "X" at bounding box center [1152, 162] width 10 height 12
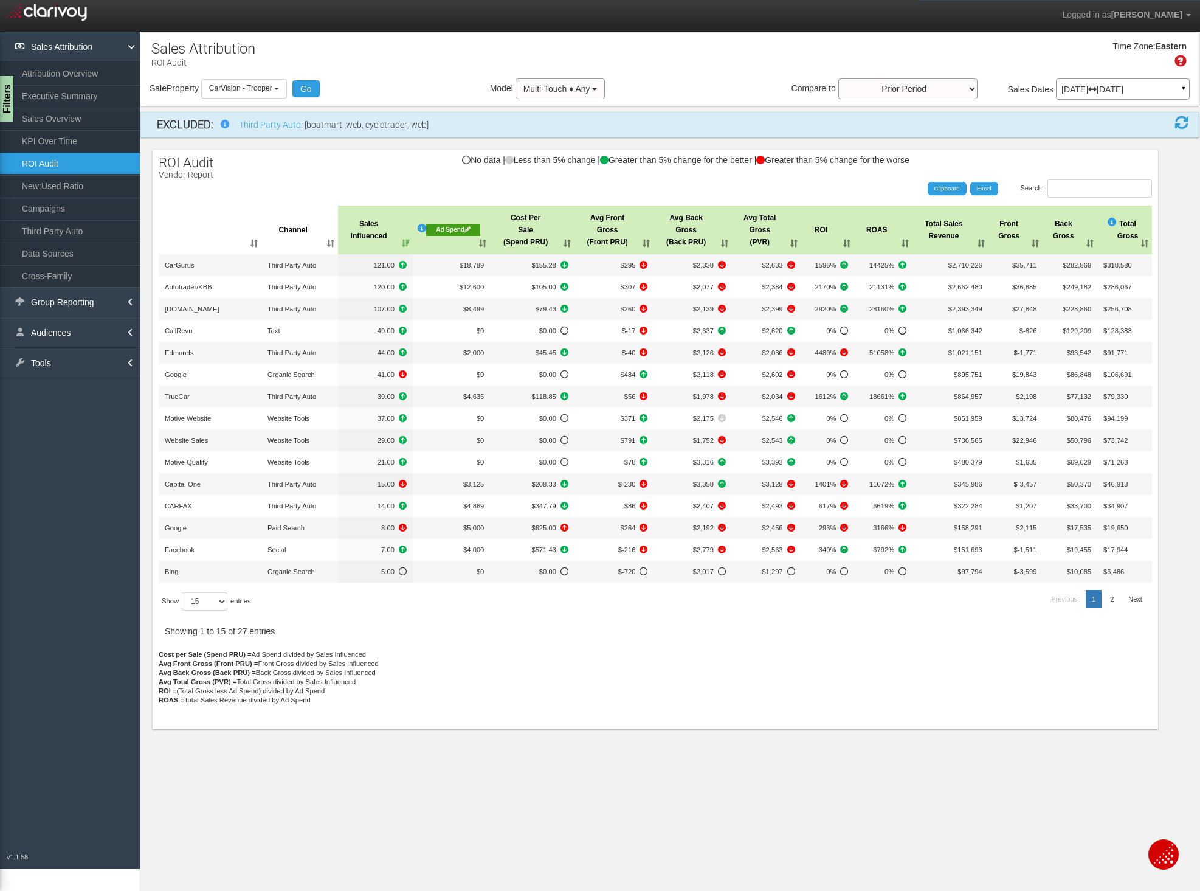
click at [325, 187] on div "Search: Clipboard Excel" at bounding box center [650, 188] width 1006 height 18
click at [568, 239] on th "Cost Per Sale (Spend PRU)" at bounding box center [532, 229] width 85 height 49
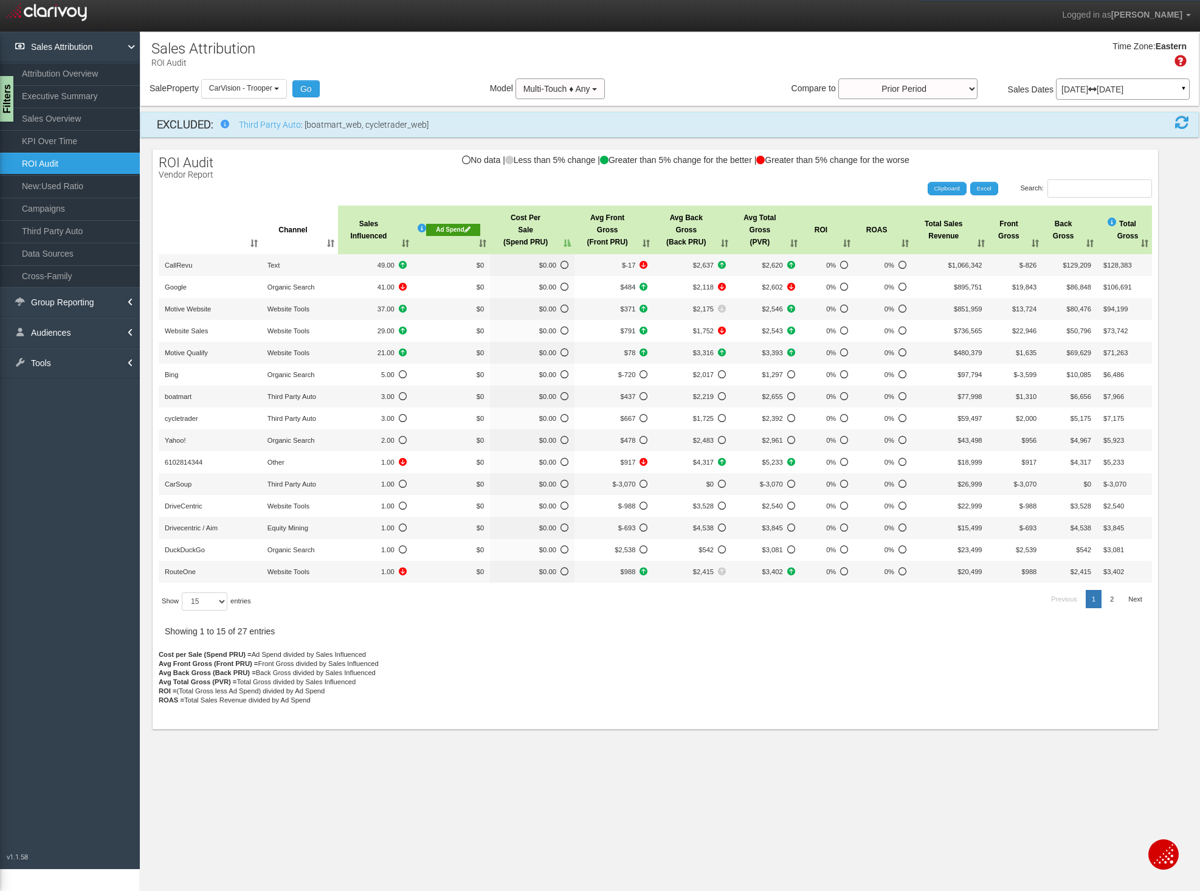
click at [409, 243] on th "Sales Influenced" at bounding box center [375, 229] width 75 height 49
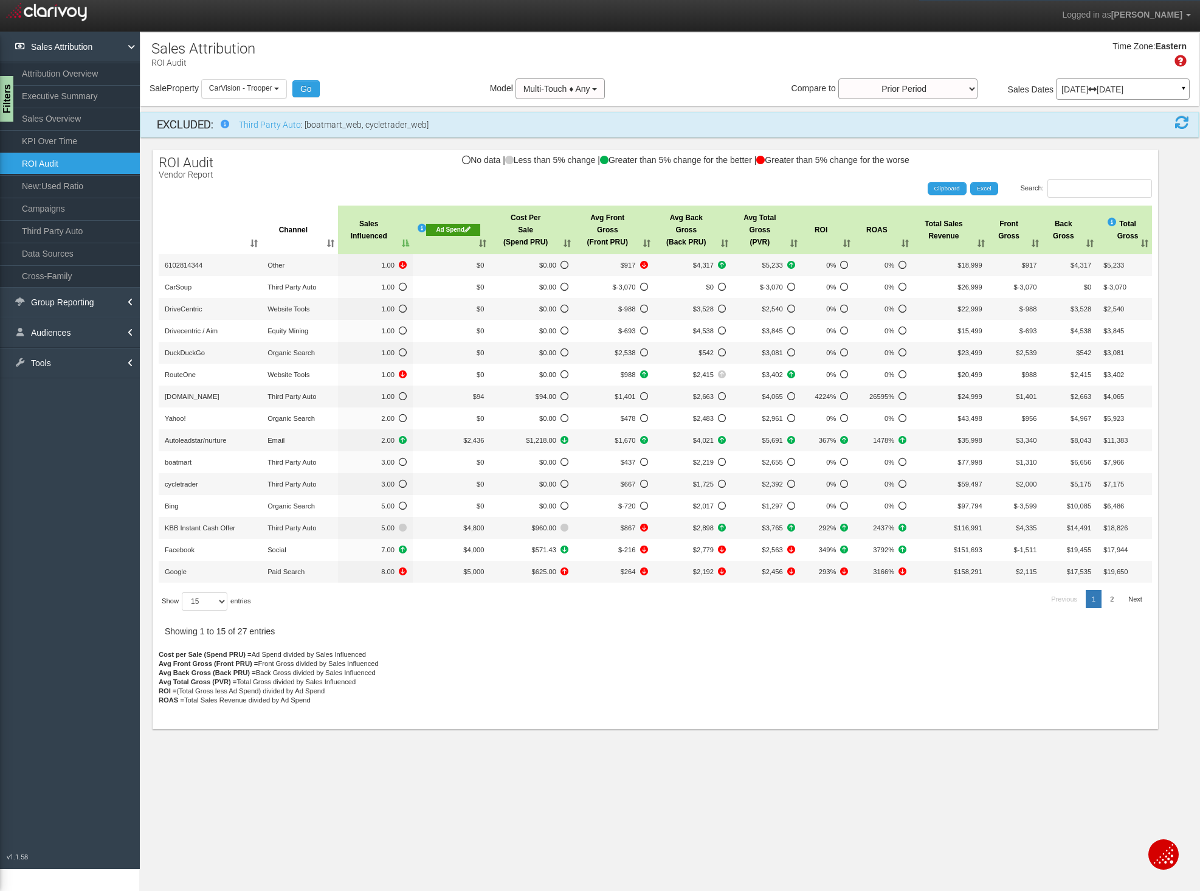
click at [408, 243] on th "Sales Influenced" at bounding box center [375, 229] width 75 height 49
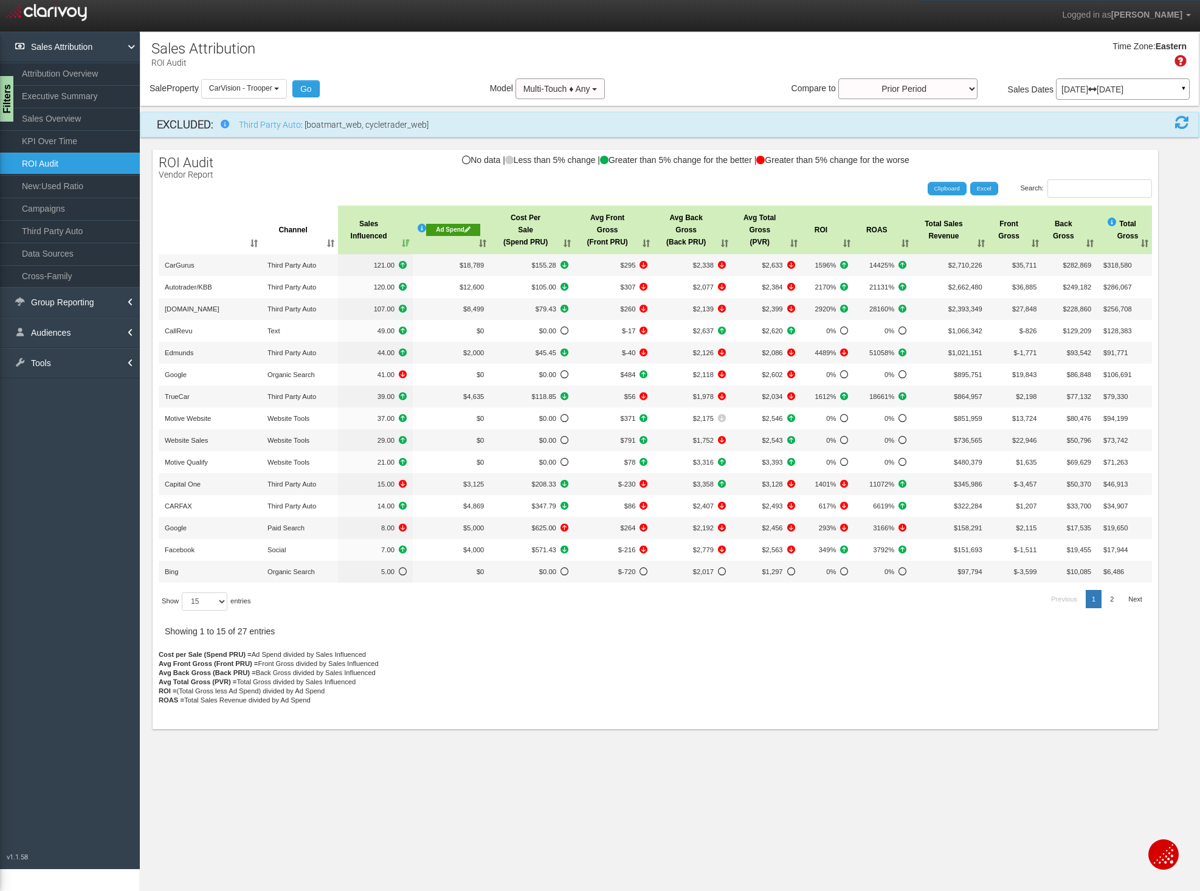
click at [484, 246] on th "Ad Spend" at bounding box center [451, 229] width 77 height 49
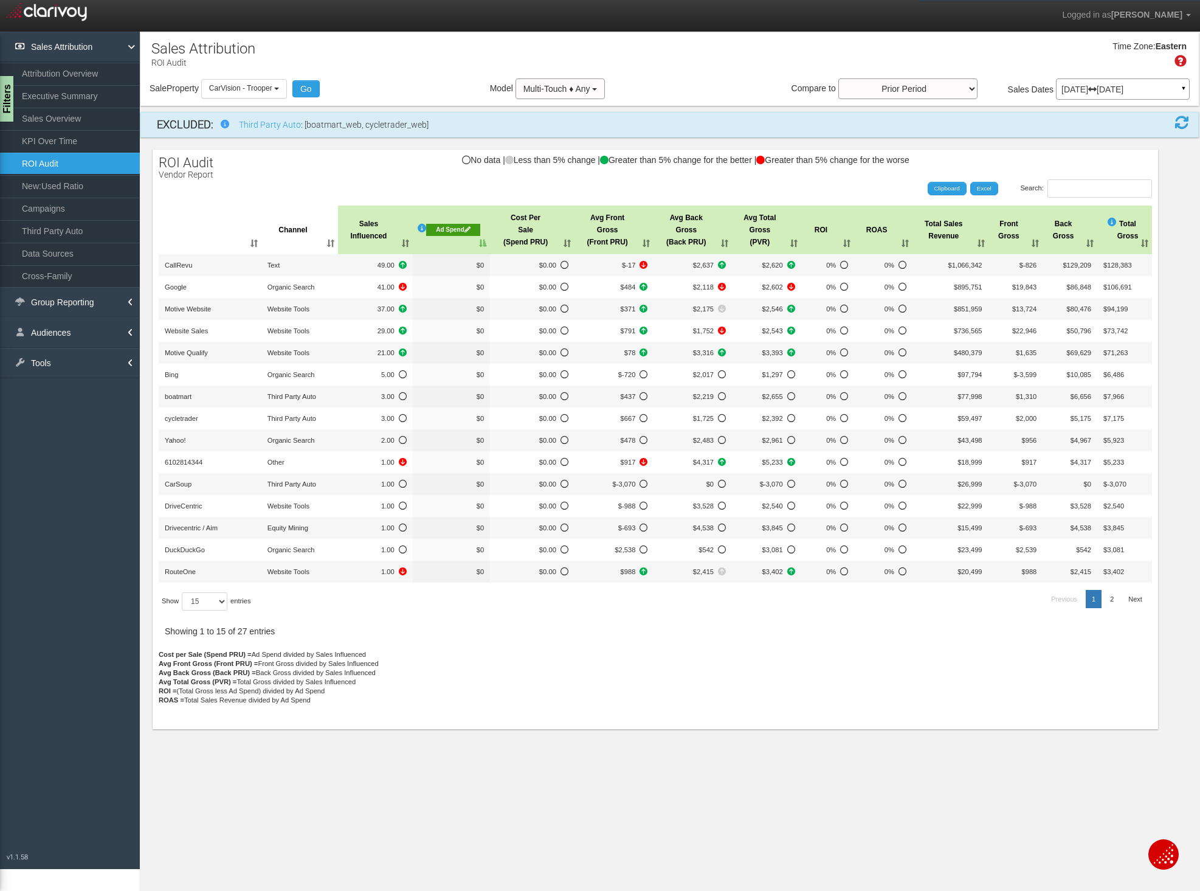
click at [484, 246] on th "Ad Spend" at bounding box center [452, 229] width 78 height 49
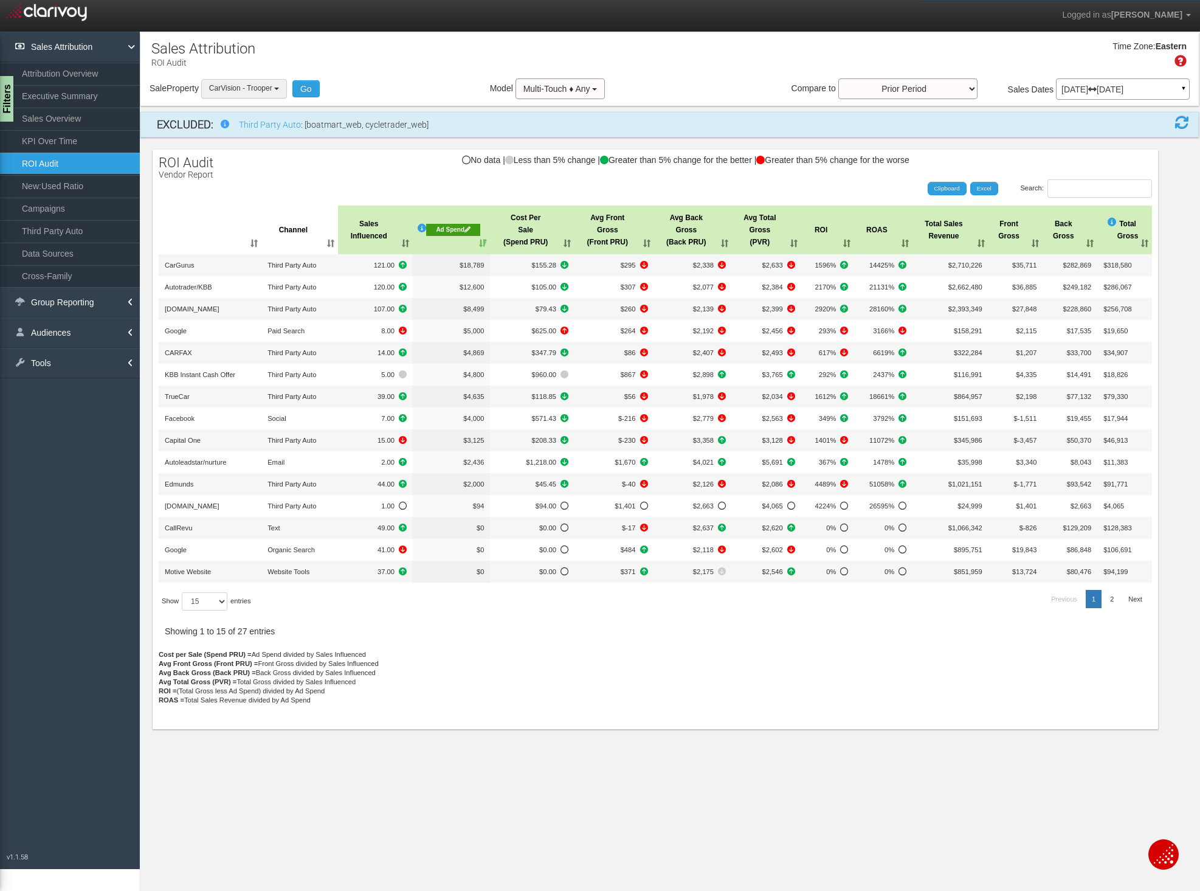
click at [263, 85] on span "CarVision - Trooper" at bounding box center [240, 88] width 63 height 9
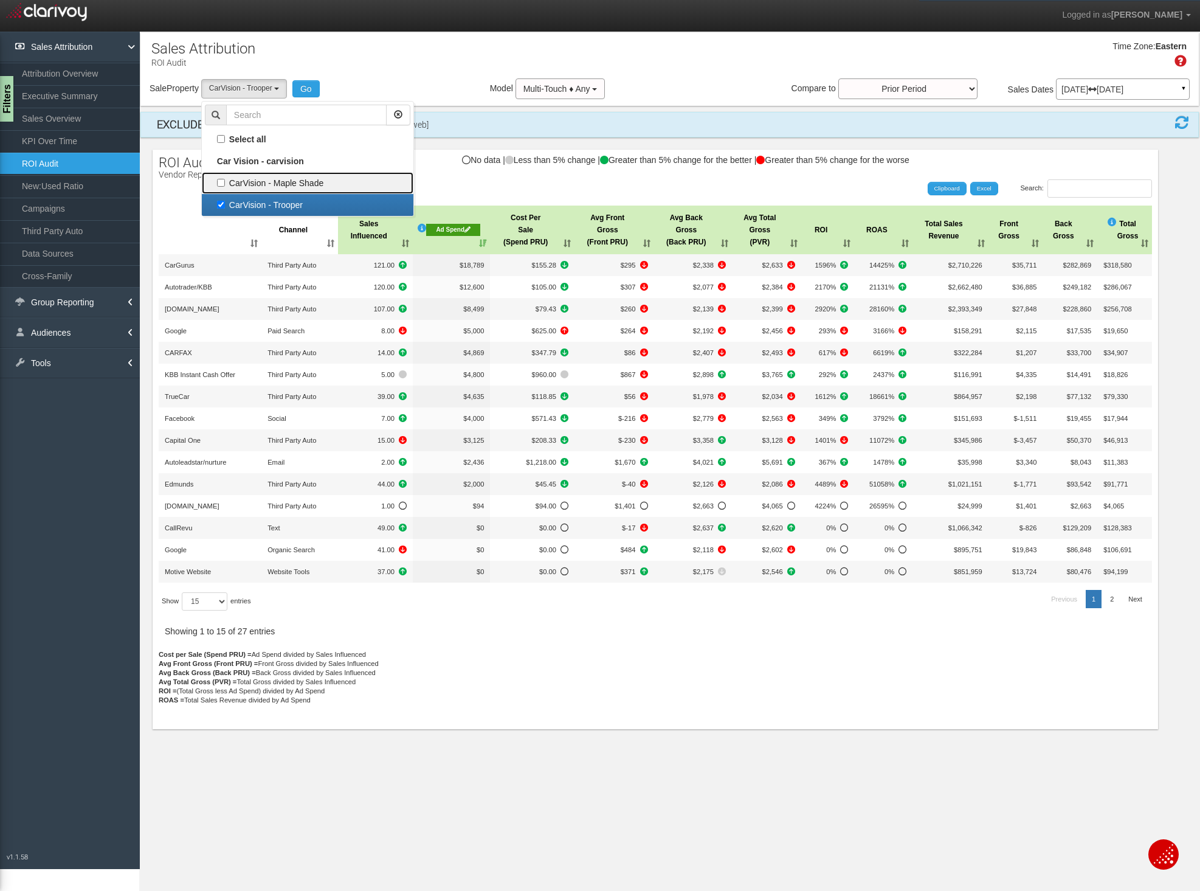
click at [226, 182] on label "CarVision - Maple Shade" at bounding box center [307, 183] width 205 height 16
click at [225, 182] on input "CarVision - Maple Shade" at bounding box center [221, 183] width 8 height 8
checkbox input "true"
select select "object:499"
checkbox input "true"
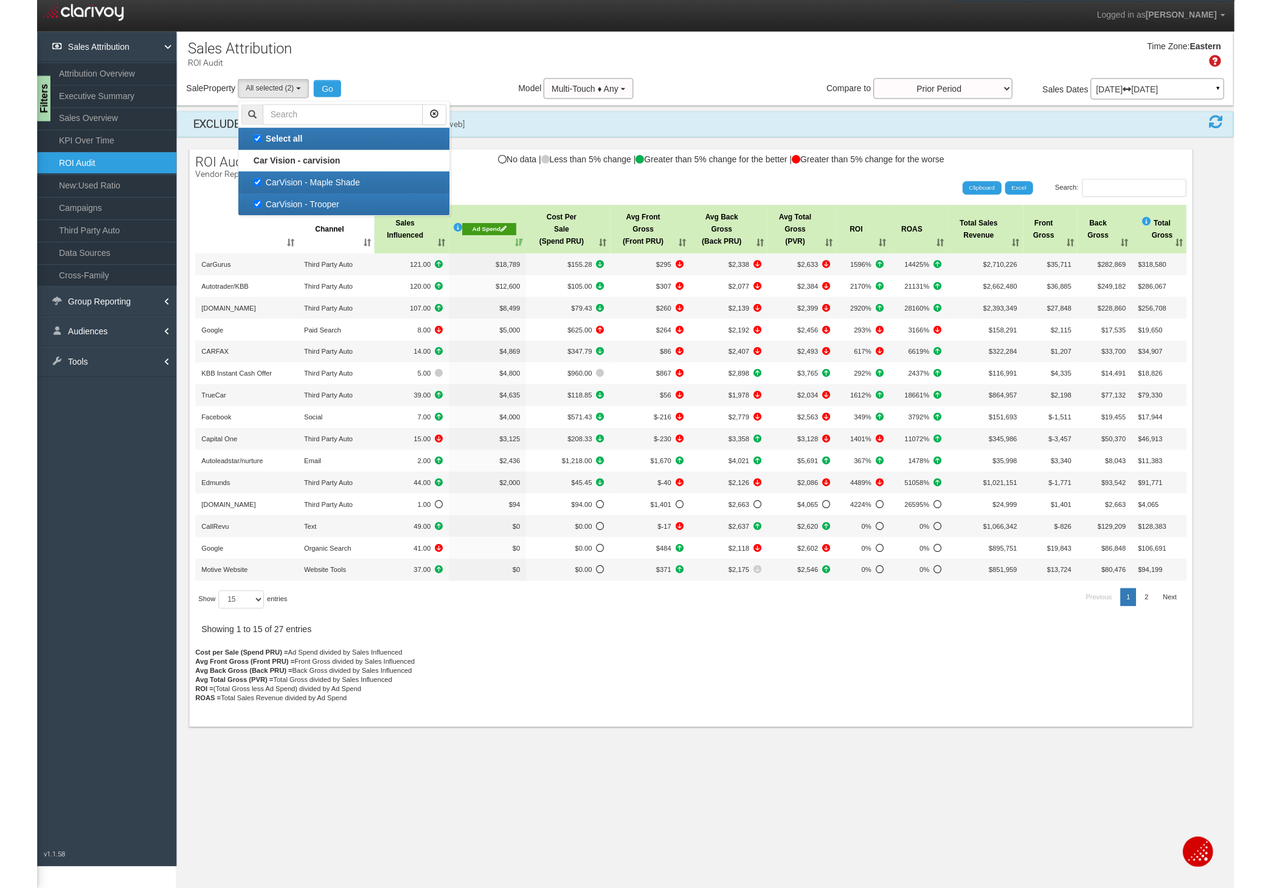
scroll to position [22, 0]
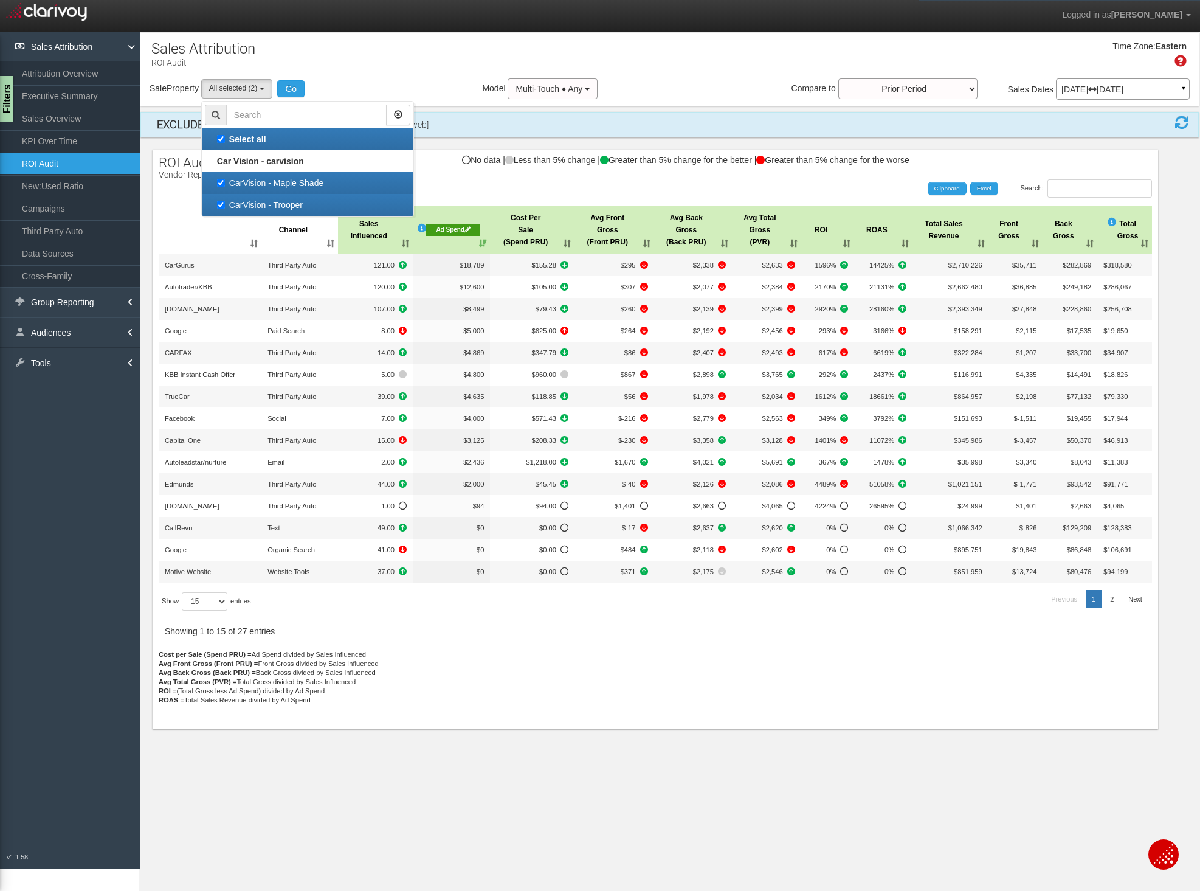
click at [222, 202] on label "CarVision - Trooper" at bounding box center [307, 205] width 205 height 16
click at [222, 202] on input "CarVision - Trooper" at bounding box center [221, 205] width 8 height 8
checkbox input "false"
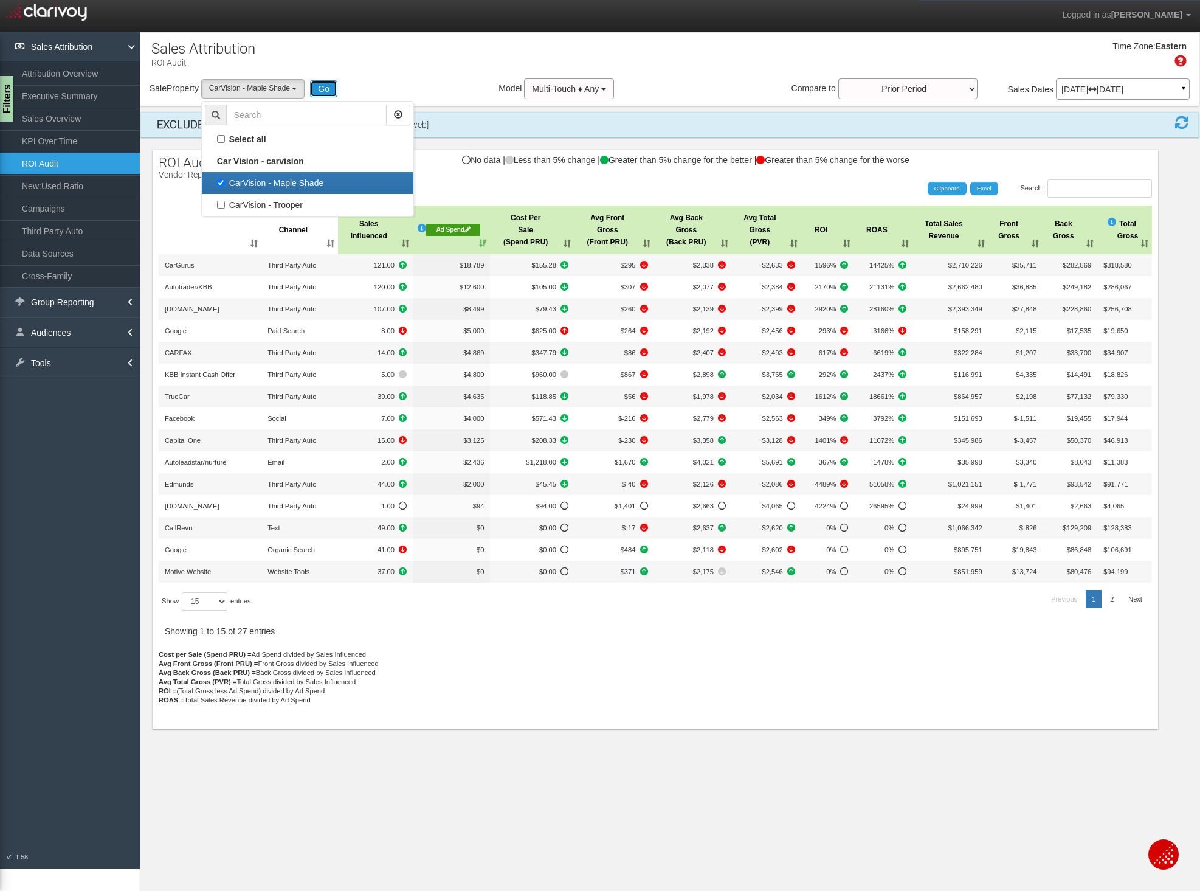
click at [318, 87] on button "Go" at bounding box center [323, 88] width 27 height 17
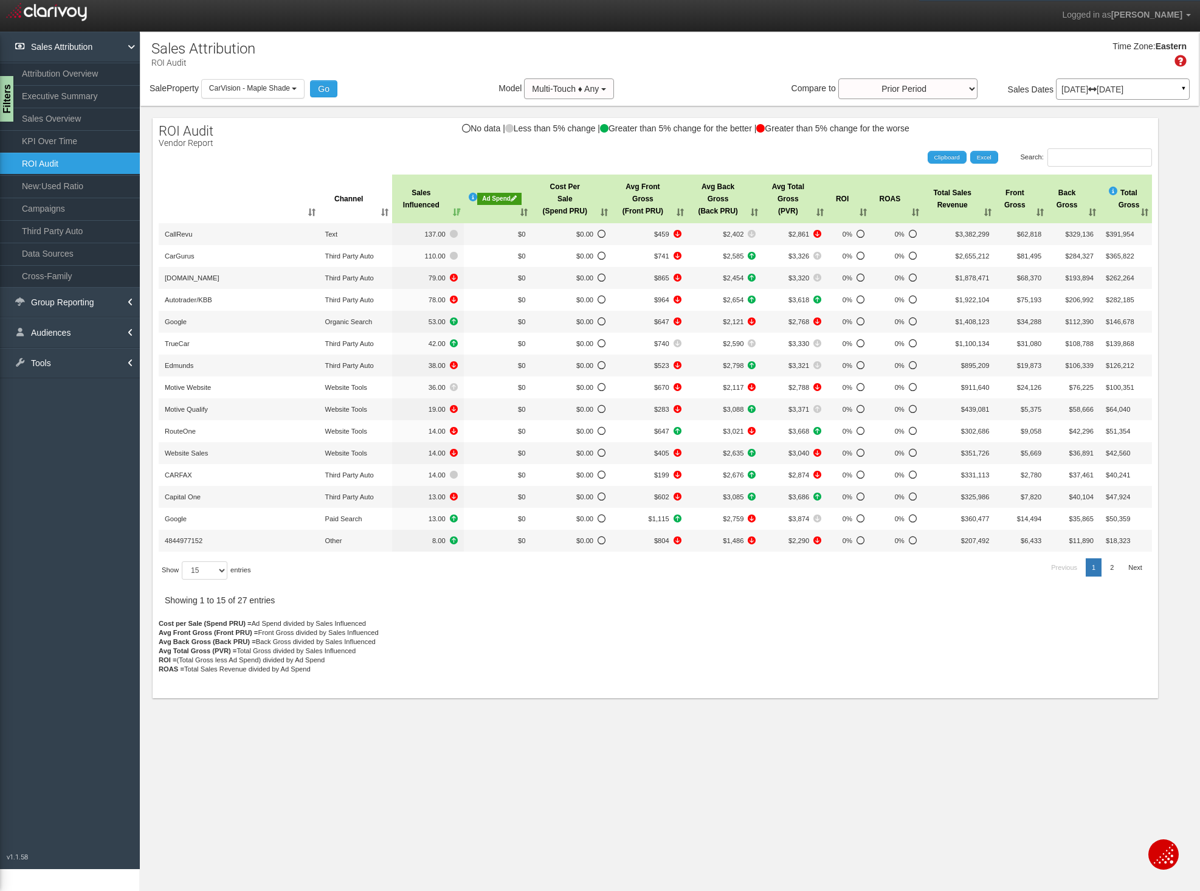
click at [506, 185] on th "Ad Spend" at bounding box center [498, 198] width 68 height 49
click at [499, 200] on div "Ad Spend" at bounding box center [499, 199] width 45 height 12
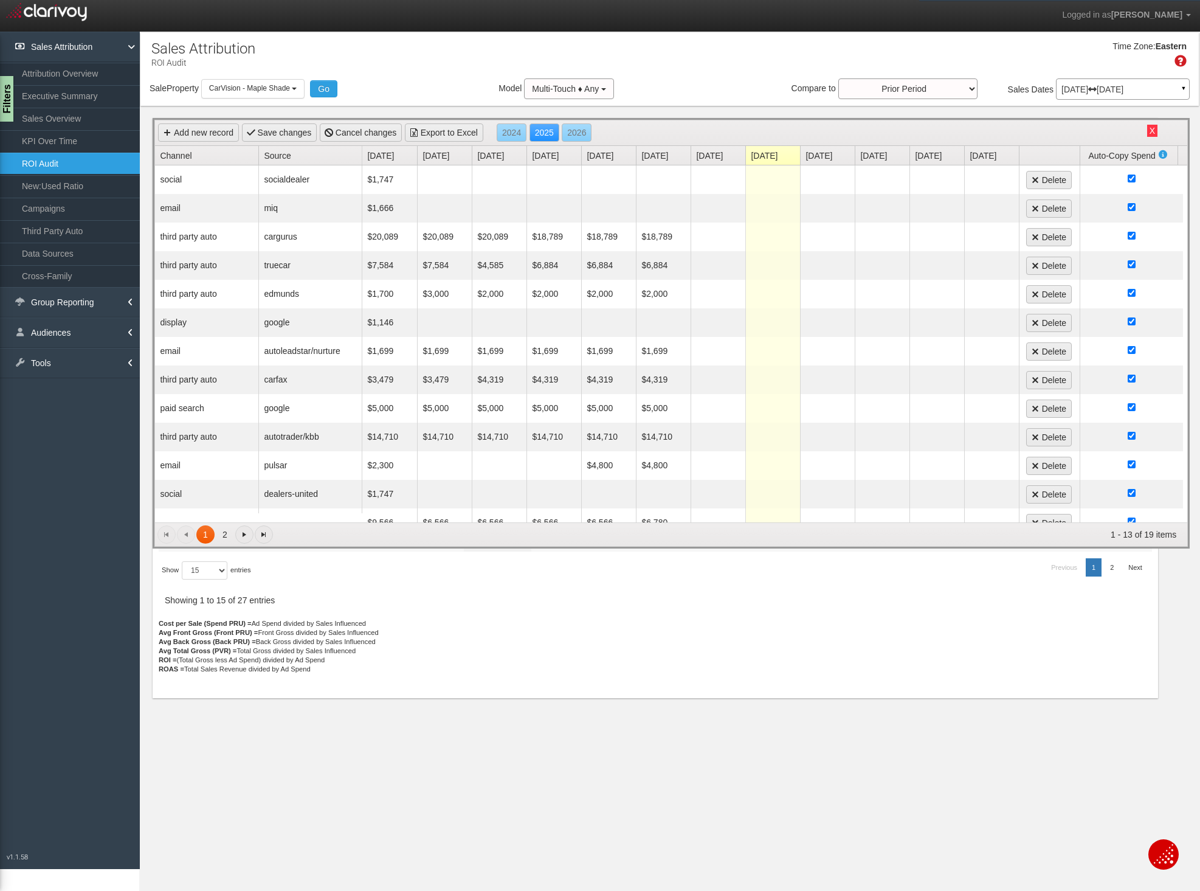
click at [156, 157] on th "Channel" at bounding box center [206, 155] width 103 height 19
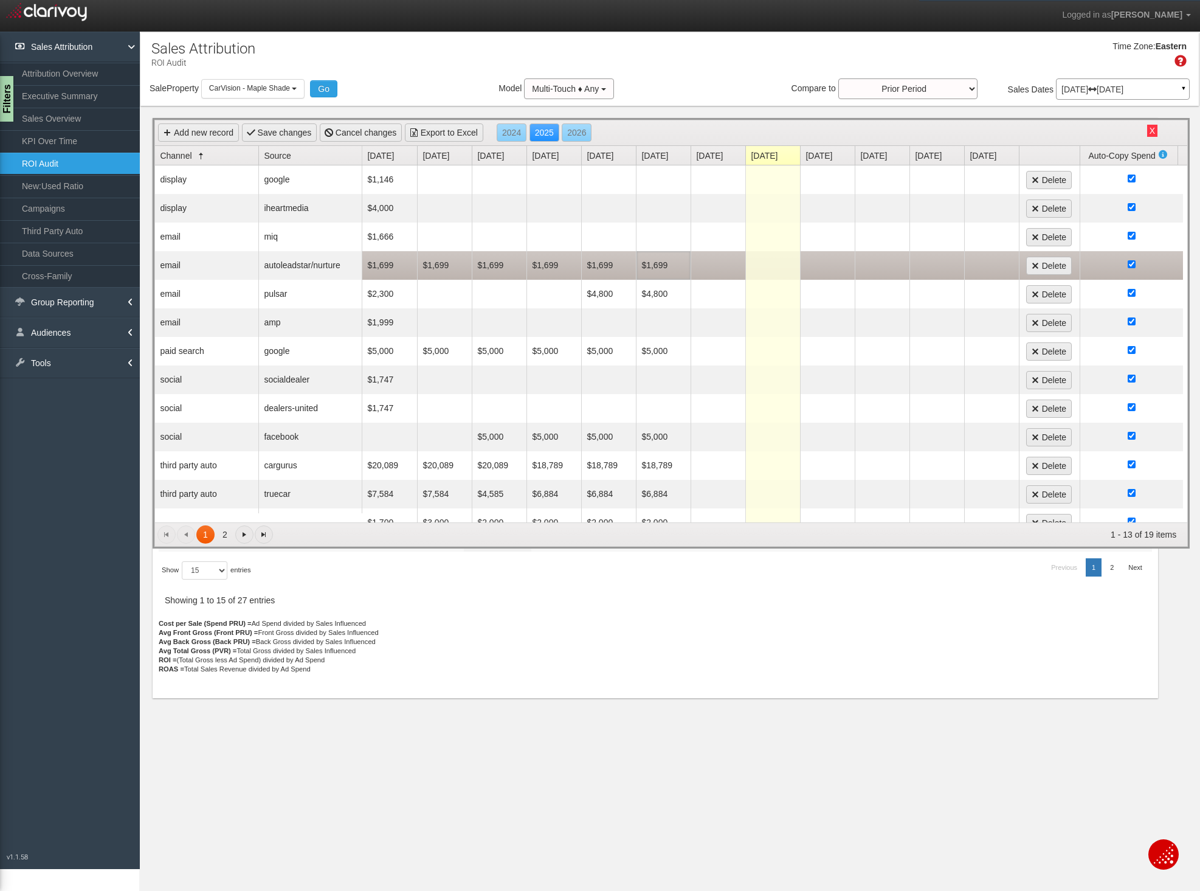
click at [657, 265] on td "$1,699" at bounding box center [663, 265] width 55 height 29
click at [657, 265] on input "1699" at bounding box center [664, 265] width 48 height 17
click at [720, 269] on td at bounding box center [718, 265] width 55 height 29
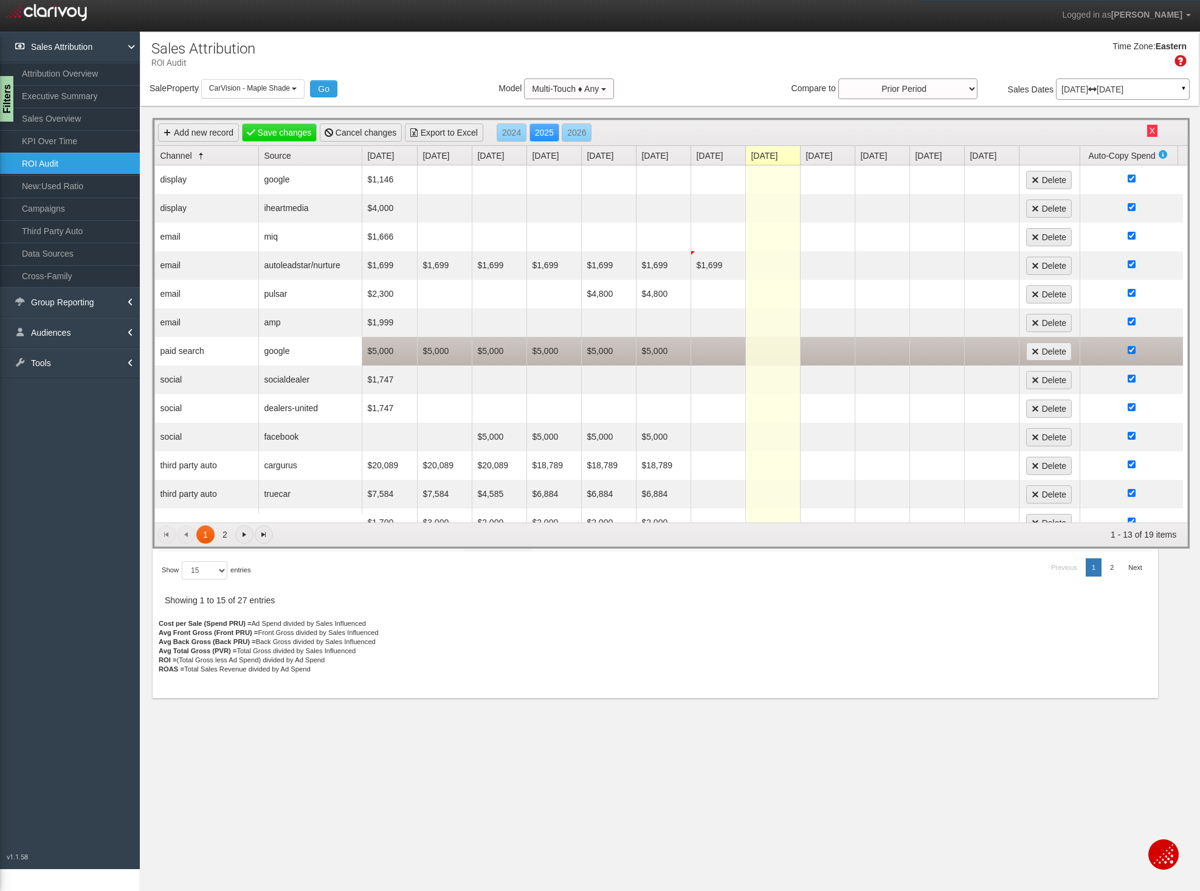
click at [651, 350] on td "$5,000" at bounding box center [663, 351] width 55 height 29
click at [651, 350] on input "5000" at bounding box center [664, 351] width 48 height 17
click at [710, 351] on td at bounding box center [718, 351] width 55 height 29
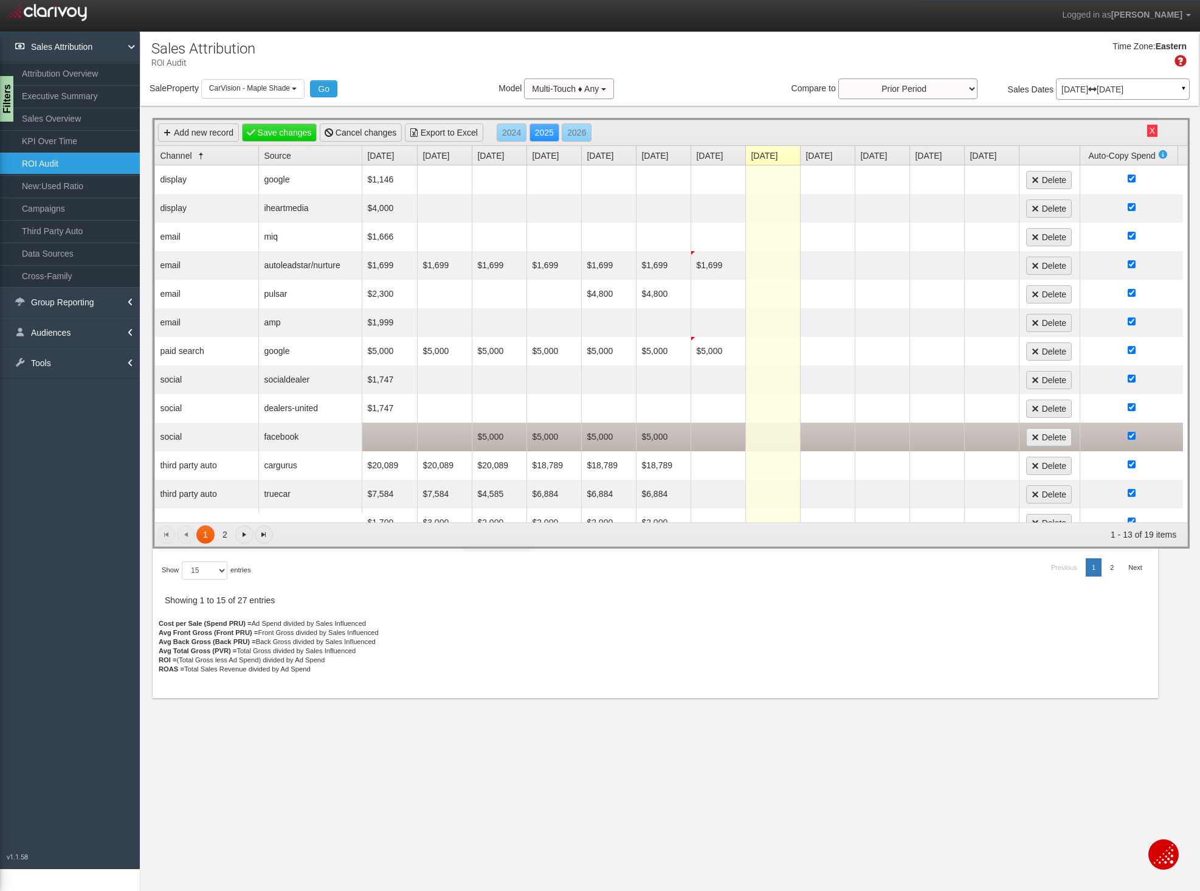
click at [664, 438] on td "$5,000" at bounding box center [663, 437] width 55 height 29
click at [664, 438] on input "5000" at bounding box center [664, 437] width 48 height 17
type input "4000"
click at [714, 438] on td at bounding box center [718, 437] width 55 height 29
click at [662, 434] on td "$4,000" at bounding box center [663, 437] width 55 height 29
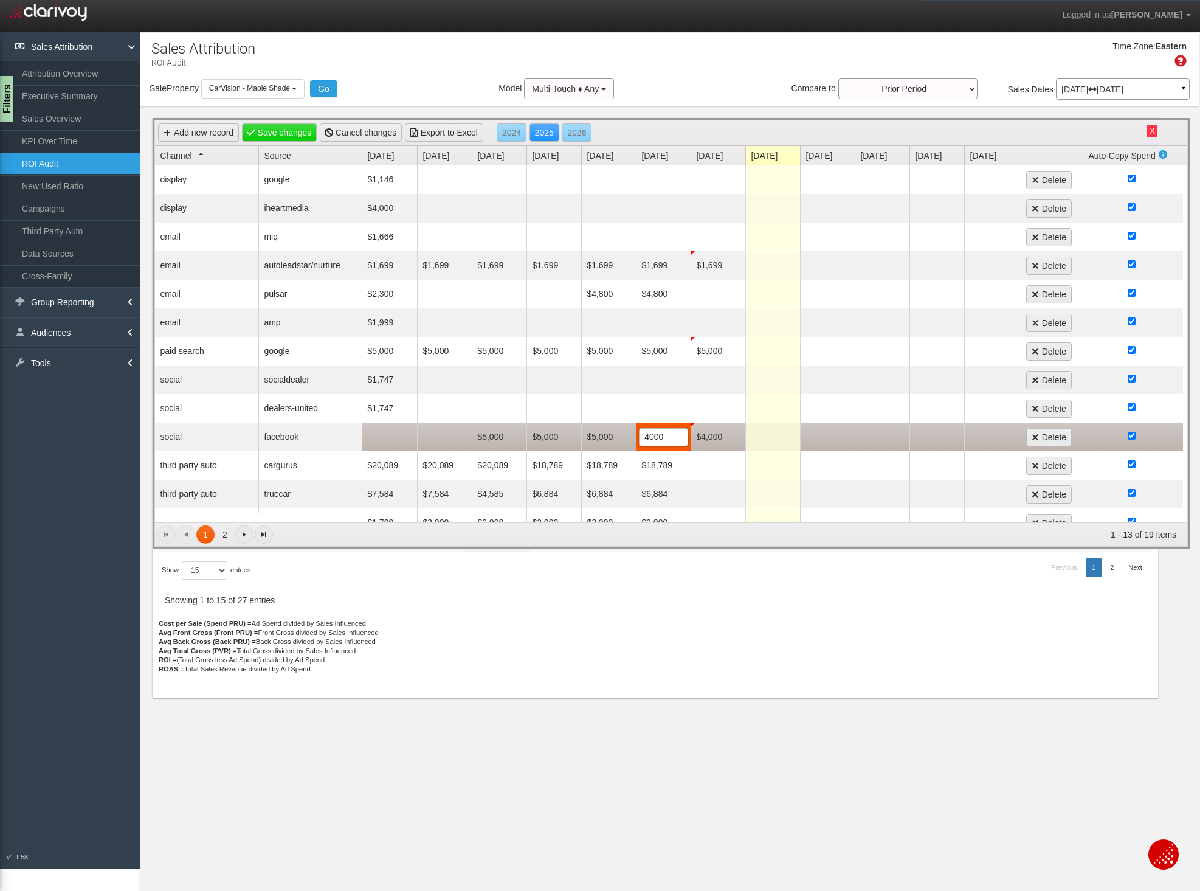
click at [662, 434] on input "4000" at bounding box center [664, 437] width 48 height 17
type input "5000"
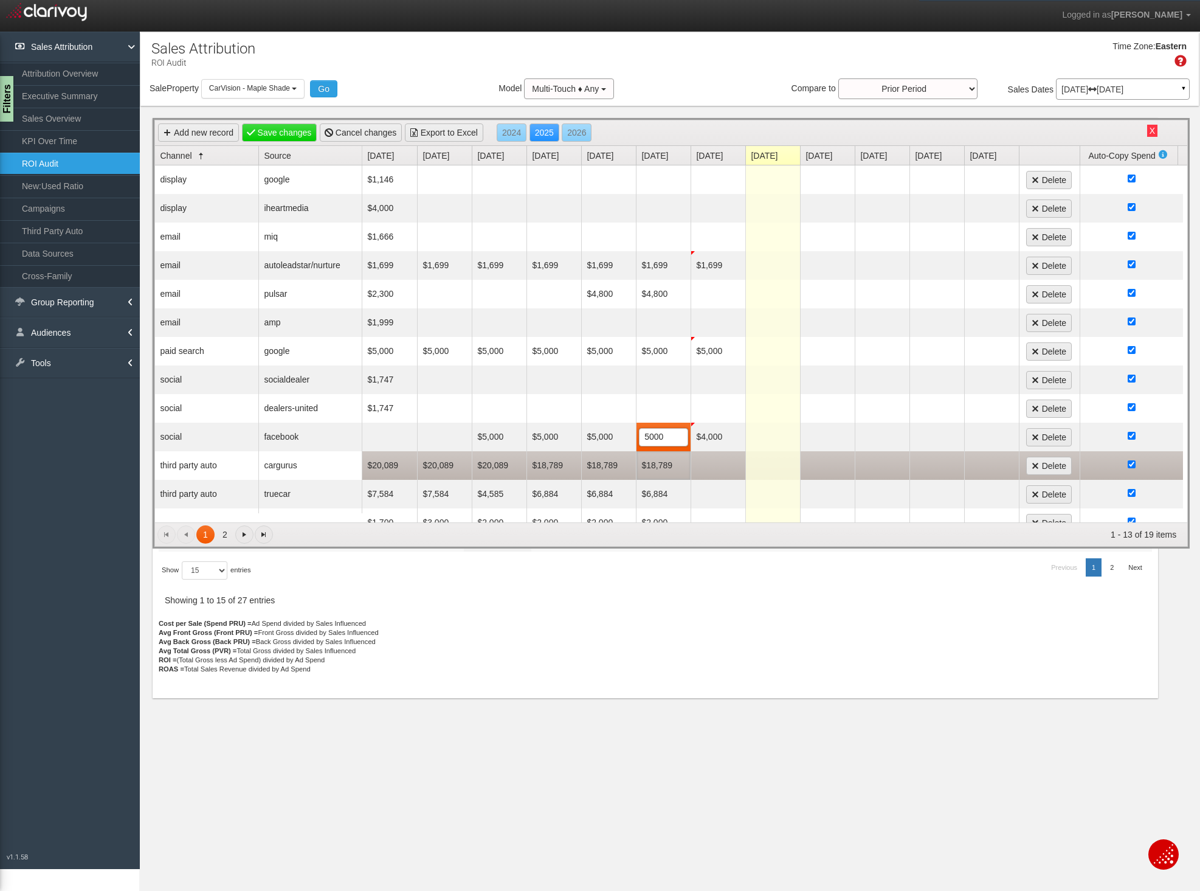
click at [661, 463] on td "$18,789" at bounding box center [663, 465] width 55 height 29
click at [661, 463] on input "18789" at bounding box center [664, 465] width 48 height 17
click at [708, 464] on td at bounding box center [718, 464] width 55 height 29
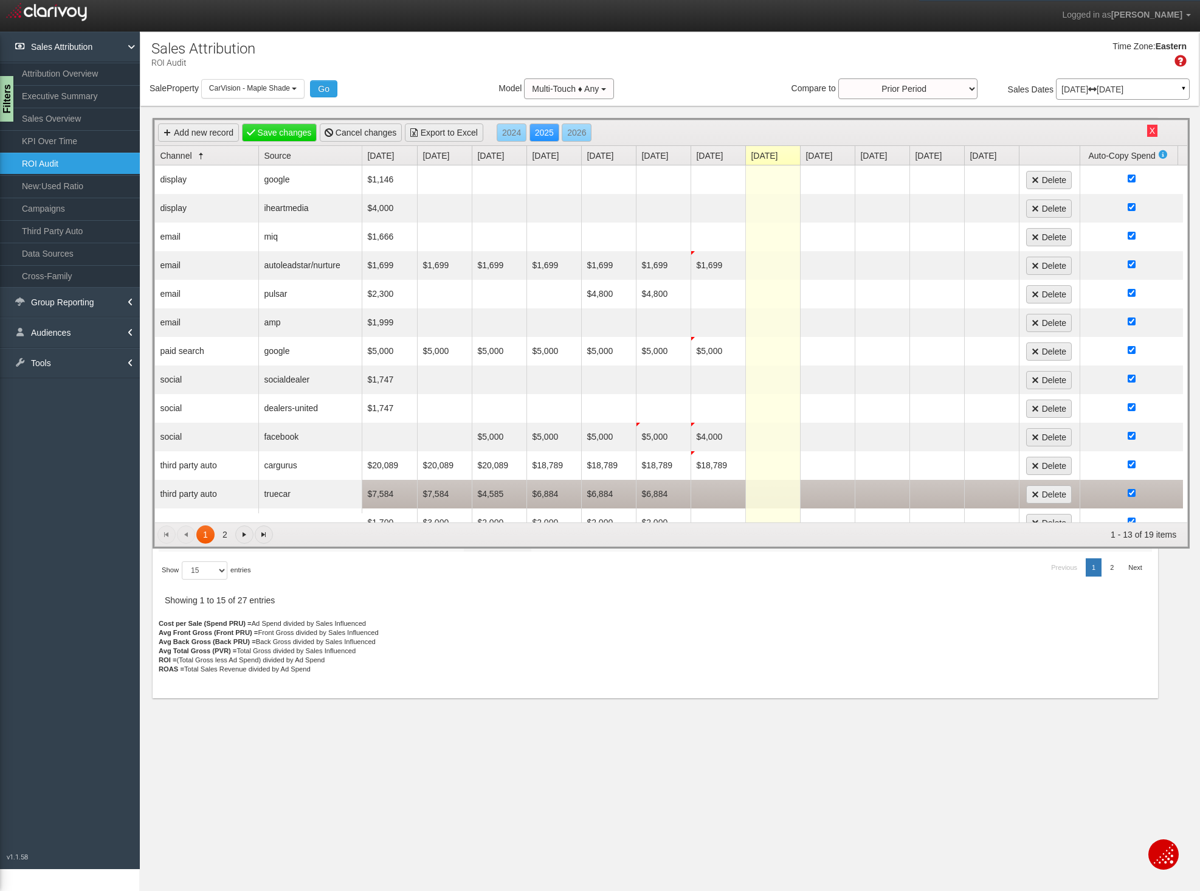
click at [664, 494] on td "$6,884" at bounding box center [663, 494] width 55 height 29
click at [677, 495] on input "$6,884" at bounding box center [664, 494] width 48 height 17
click at [677, 495] on span "$6,884 6884" at bounding box center [663, 494] width 49 height 18
click at [677, 495] on input "6884" at bounding box center [664, 494] width 48 height 17
click at [722, 497] on td at bounding box center [718, 494] width 55 height 29
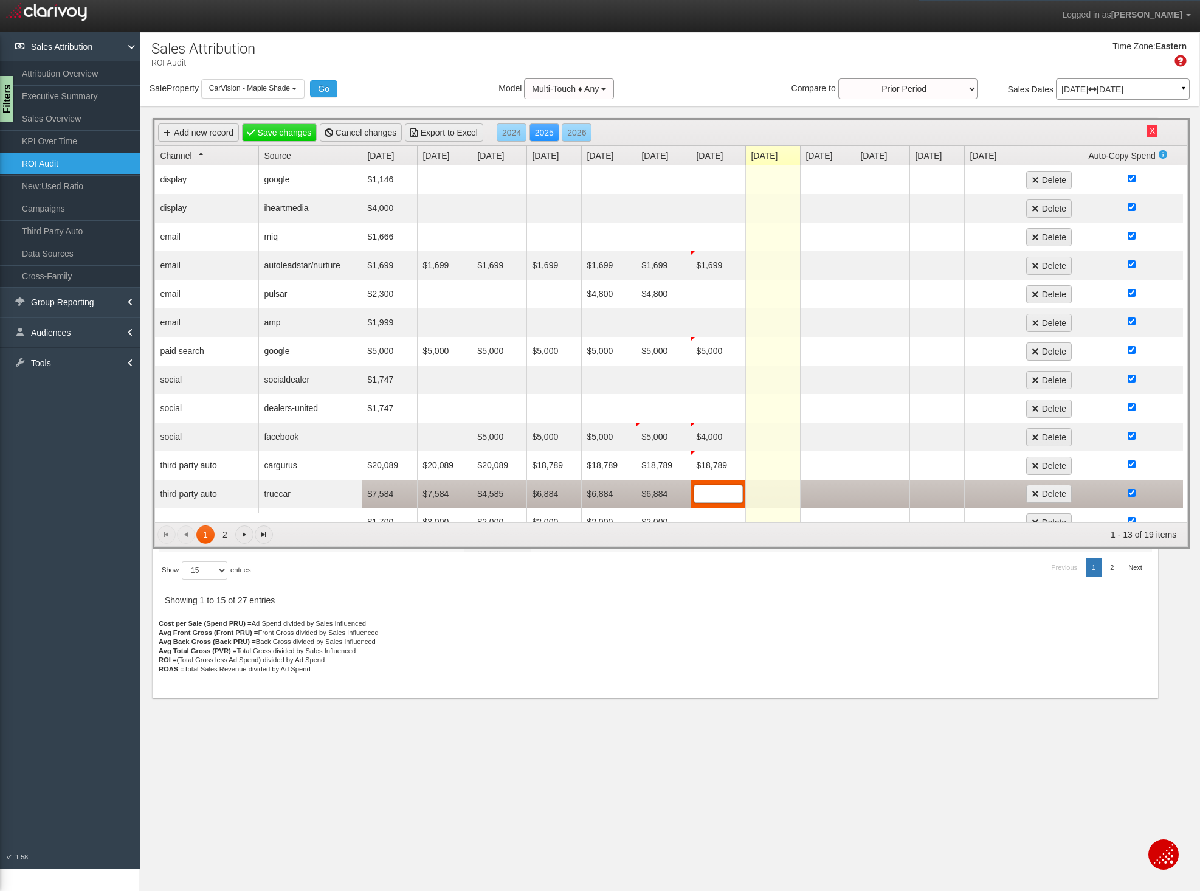
click at [722, 497] on input "text" at bounding box center [718, 493] width 48 height 17
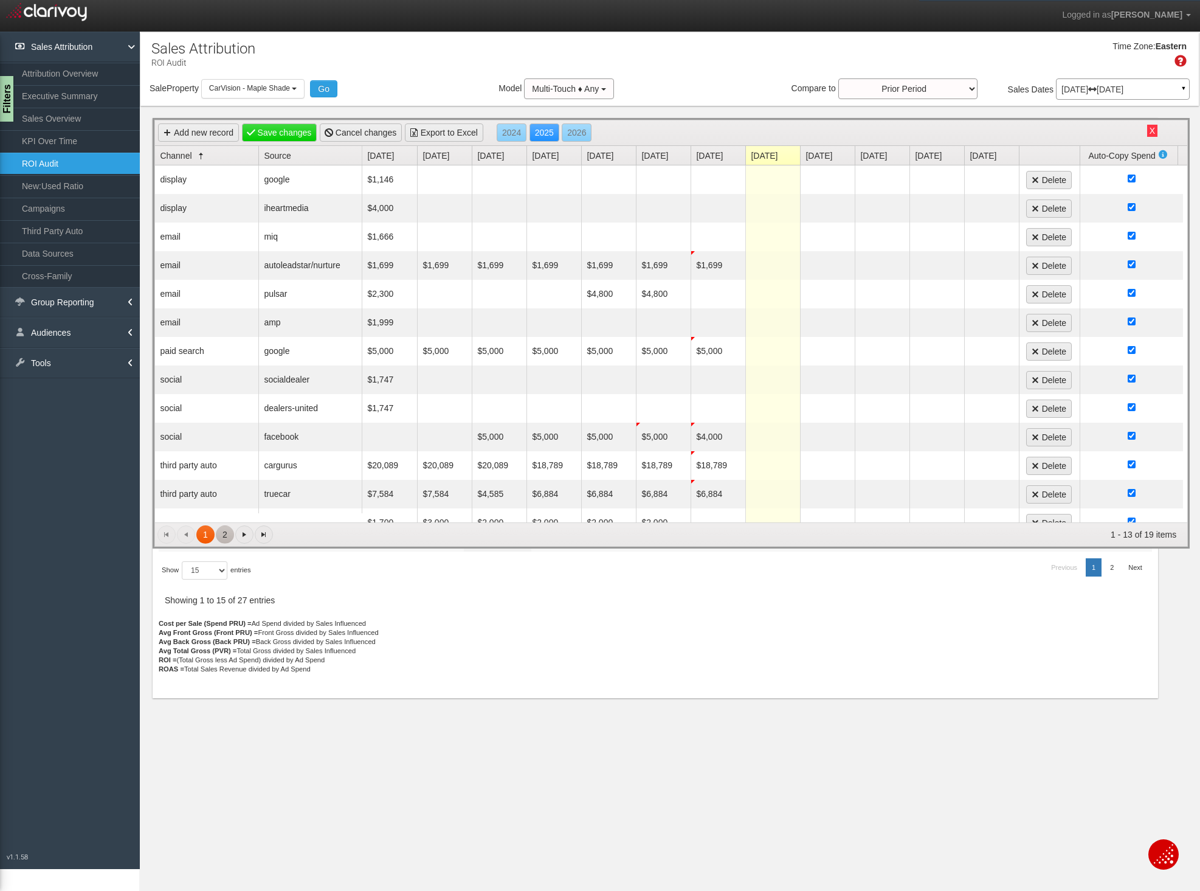
click at [224, 533] on link "2" at bounding box center [225, 534] width 18 height 18
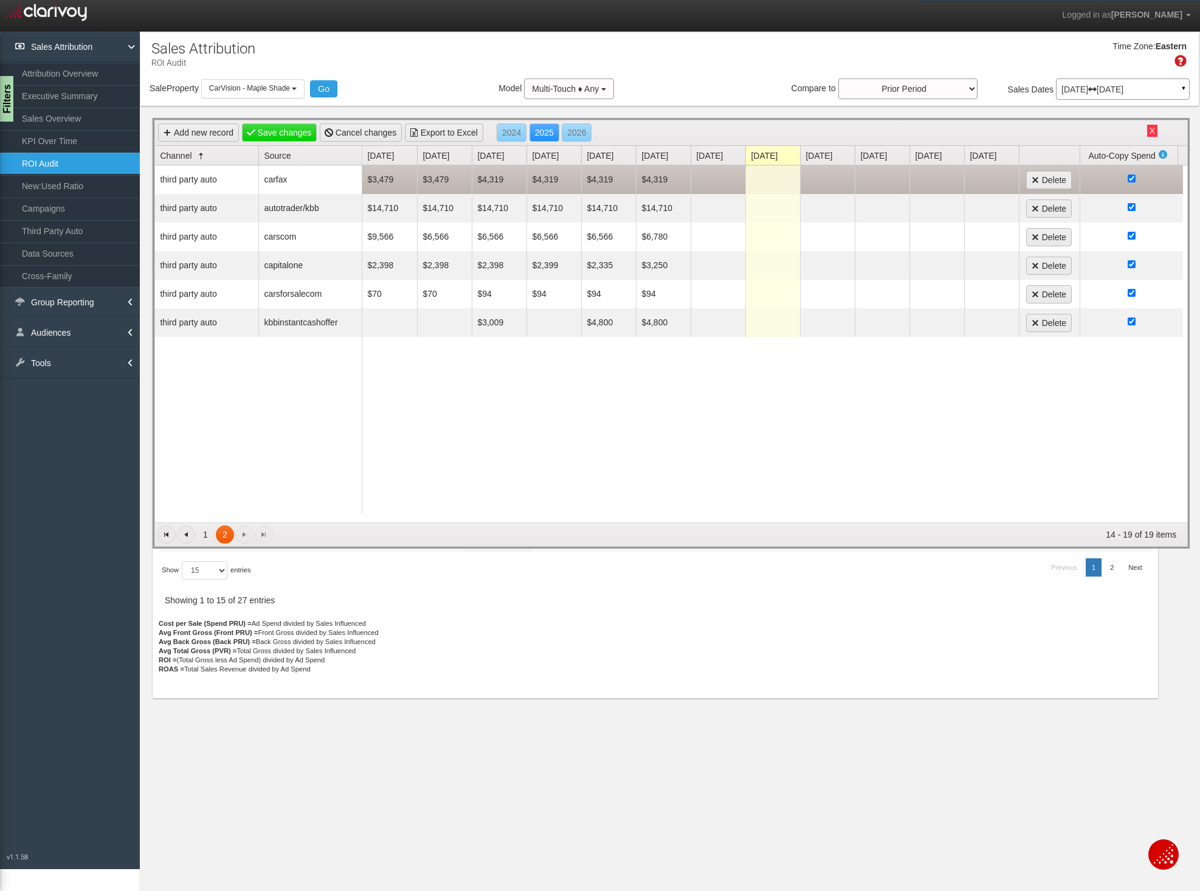
click at [659, 179] on td "$4,319" at bounding box center [663, 179] width 55 height 29
click at [708, 182] on td at bounding box center [718, 179] width 55 height 29
click at [708, 182] on input "text" at bounding box center [718, 179] width 48 height 17
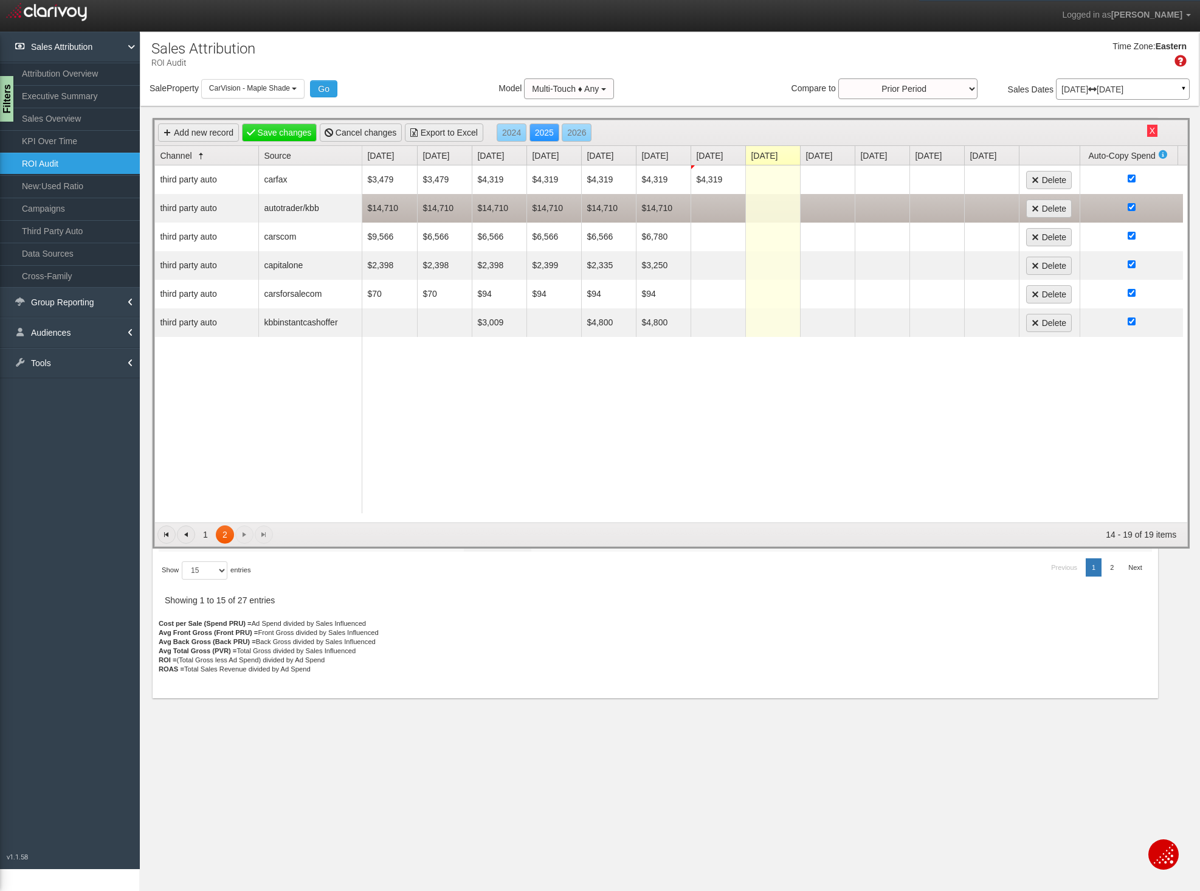
click at [661, 205] on td "$14,710" at bounding box center [663, 208] width 55 height 29
click at [661, 205] on input "14710" at bounding box center [664, 208] width 48 height 17
click at [725, 204] on td at bounding box center [718, 208] width 55 height 29
click at [725, 204] on input "text" at bounding box center [718, 207] width 48 height 17
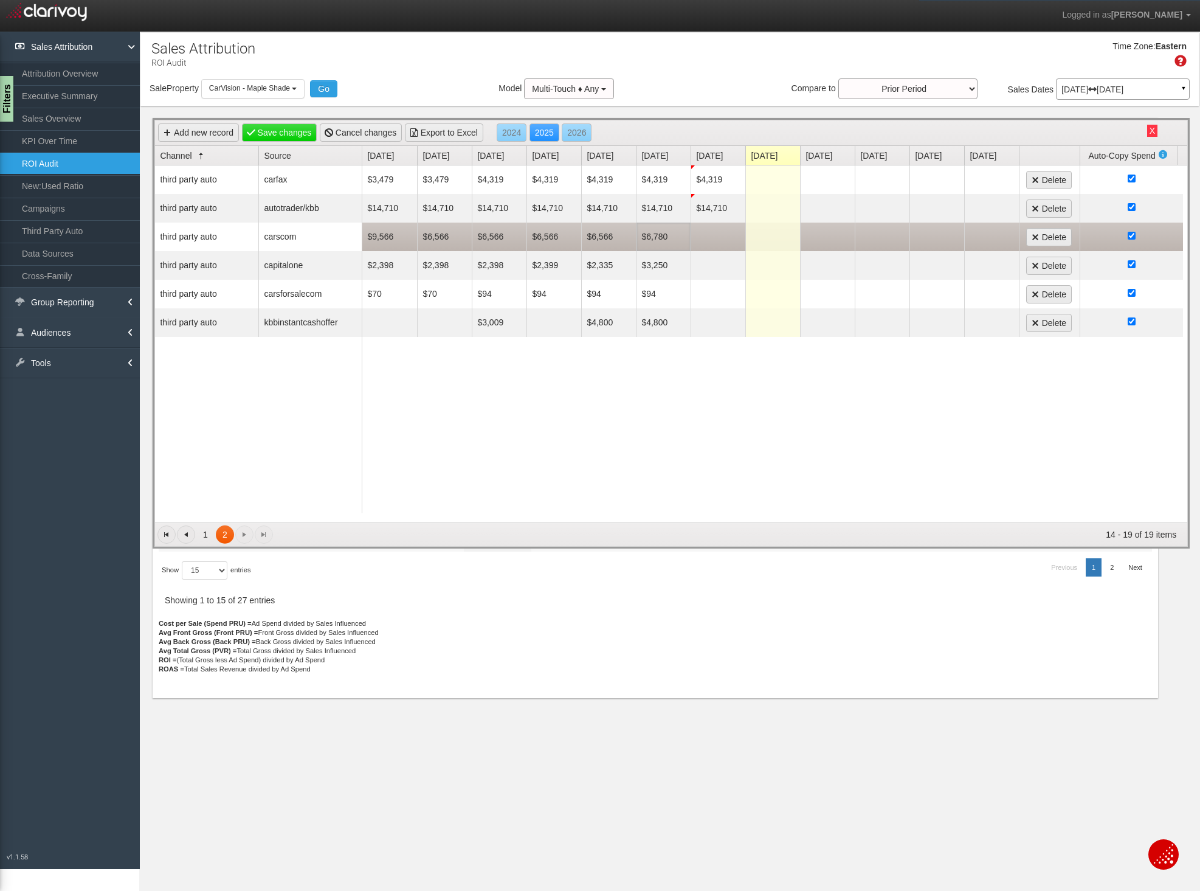
click at [665, 238] on td "$6,780" at bounding box center [663, 237] width 55 height 29
click at [719, 238] on td at bounding box center [718, 237] width 55 height 29
type input "7486"
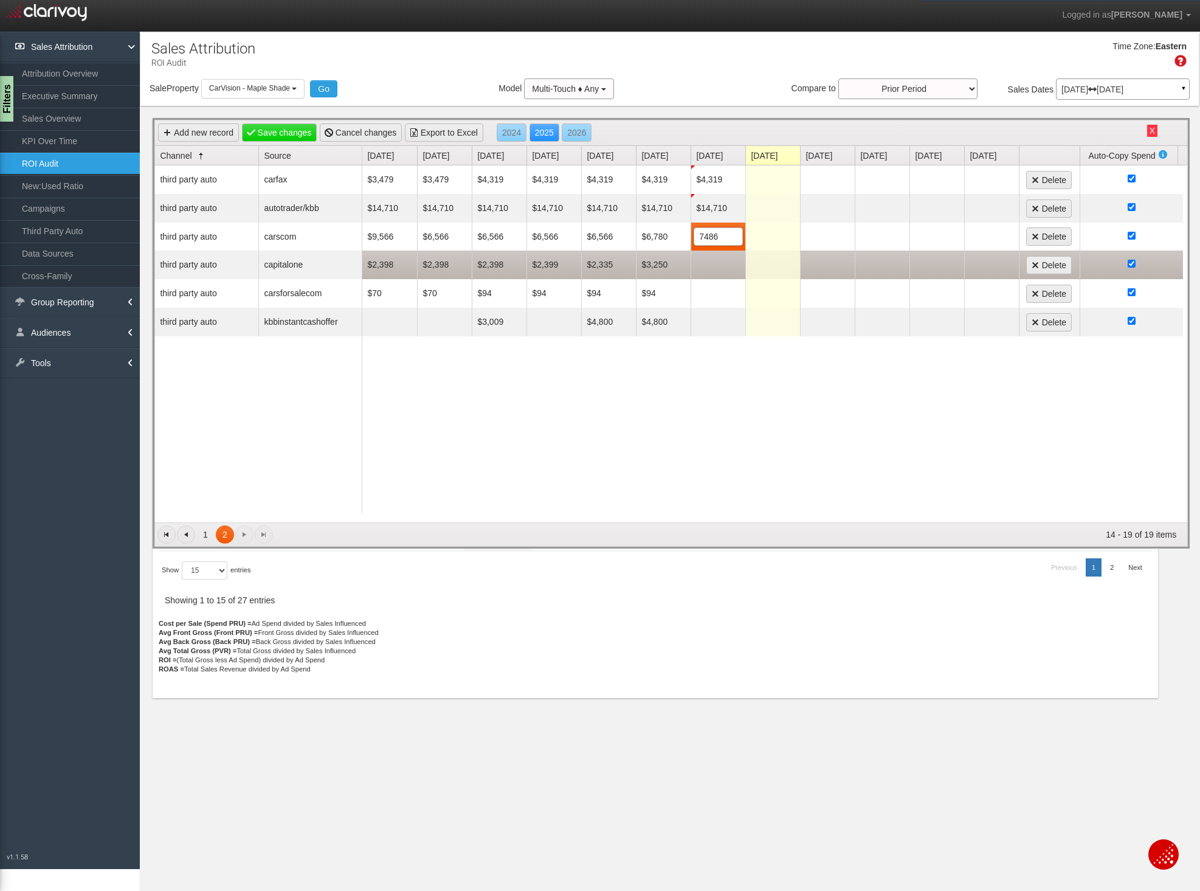
click at [700, 260] on td at bounding box center [718, 264] width 55 height 29
click at [720, 267] on input "text" at bounding box center [718, 265] width 48 height 17
click at [720, 267] on span at bounding box center [718, 265] width 49 height 18
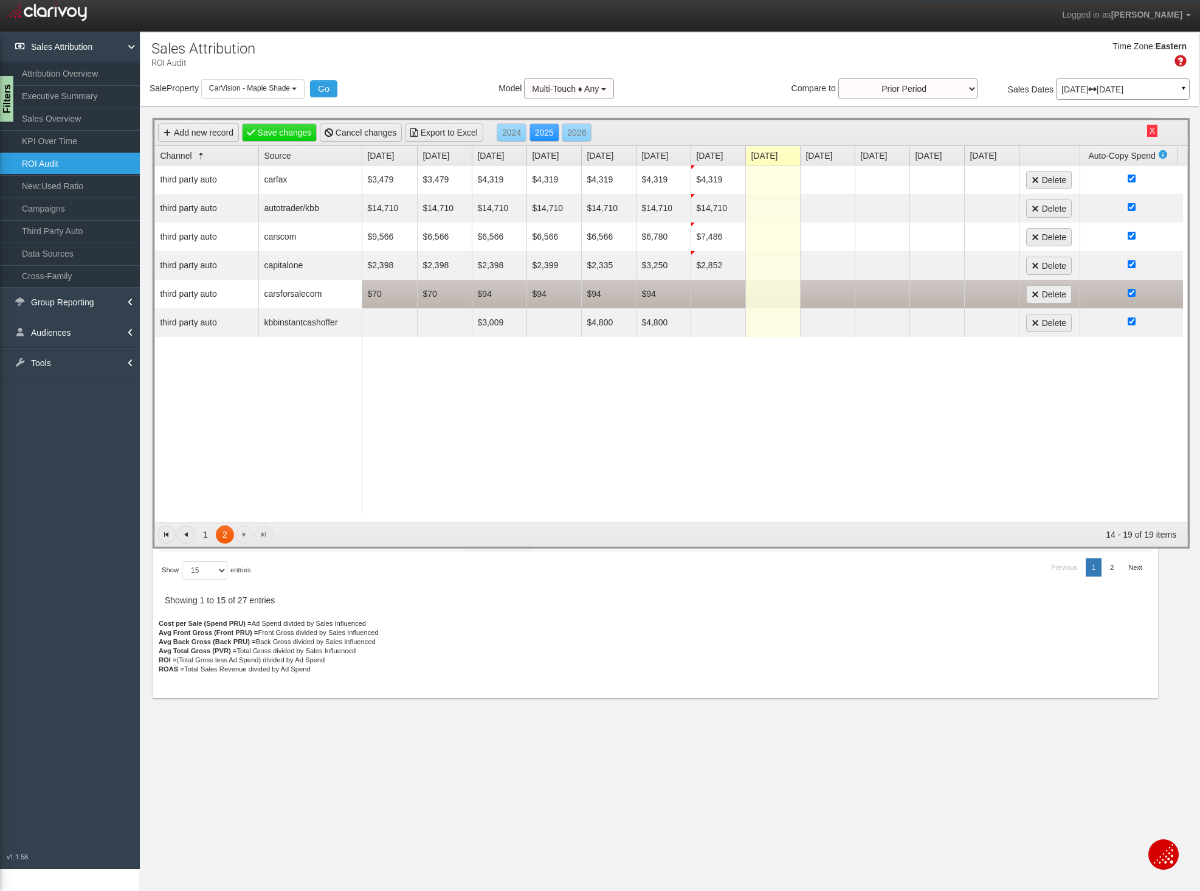
click at [654, 297] on td "$94" at bounding box center [663, 294] width 55 height 29
click at [654, 297] on input "94" at bounding box center [664, 294] width 48 height 17
click at [726, 292] on td at bounding box center [718, 294] width 55 height 29
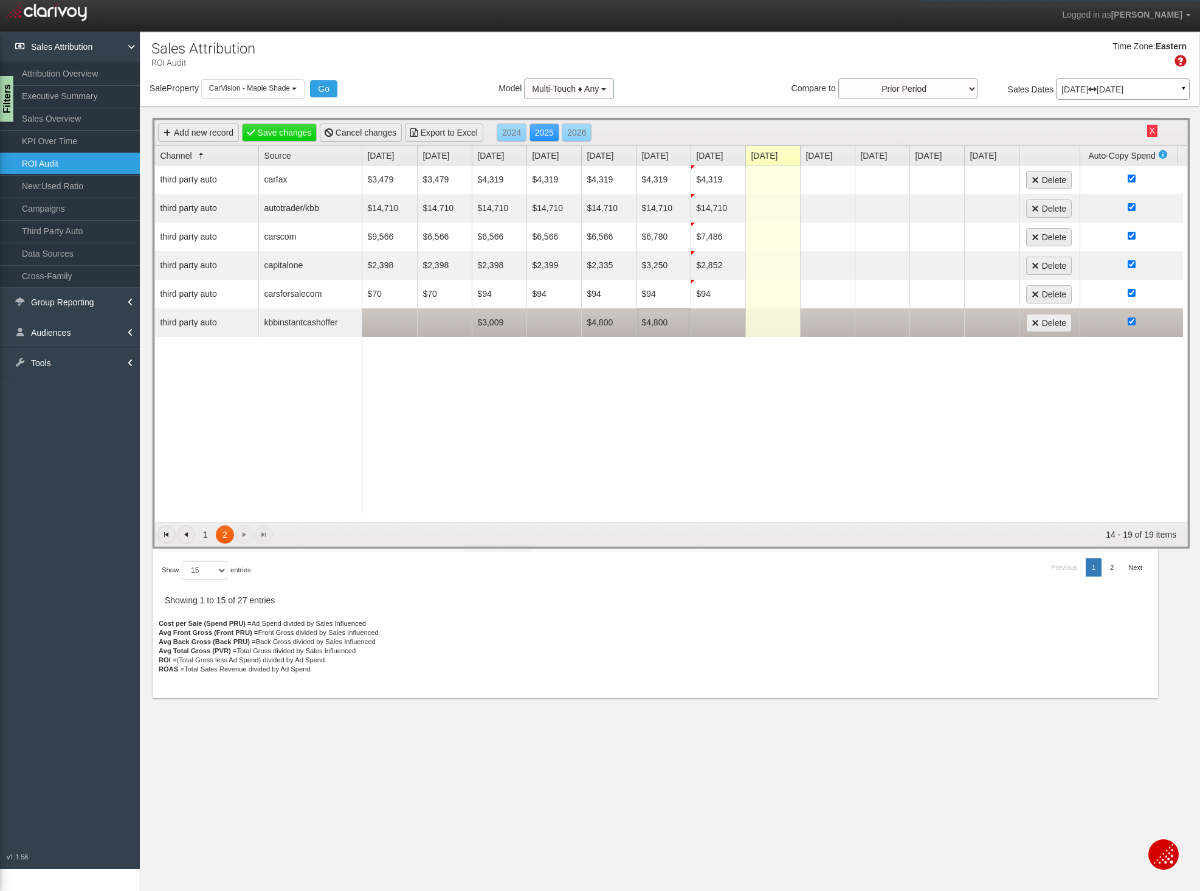
click at [663, 320] on td "$4,800" at bounding box center [663, 322] width 55 height 29
click at [663, 320] on input "4800" at bounding box center [664, 322] width 48 height 17
click at [663, 321] on input "$4,800" at bounding box center [664, 322] width 48 height 17
click at [663, 321] on span "$4,800 4800" at bounding box center [663, 323] width 49 height 18
click at [663, 321] on input "4800" at bounding box center [664, 322] width 48 height 17
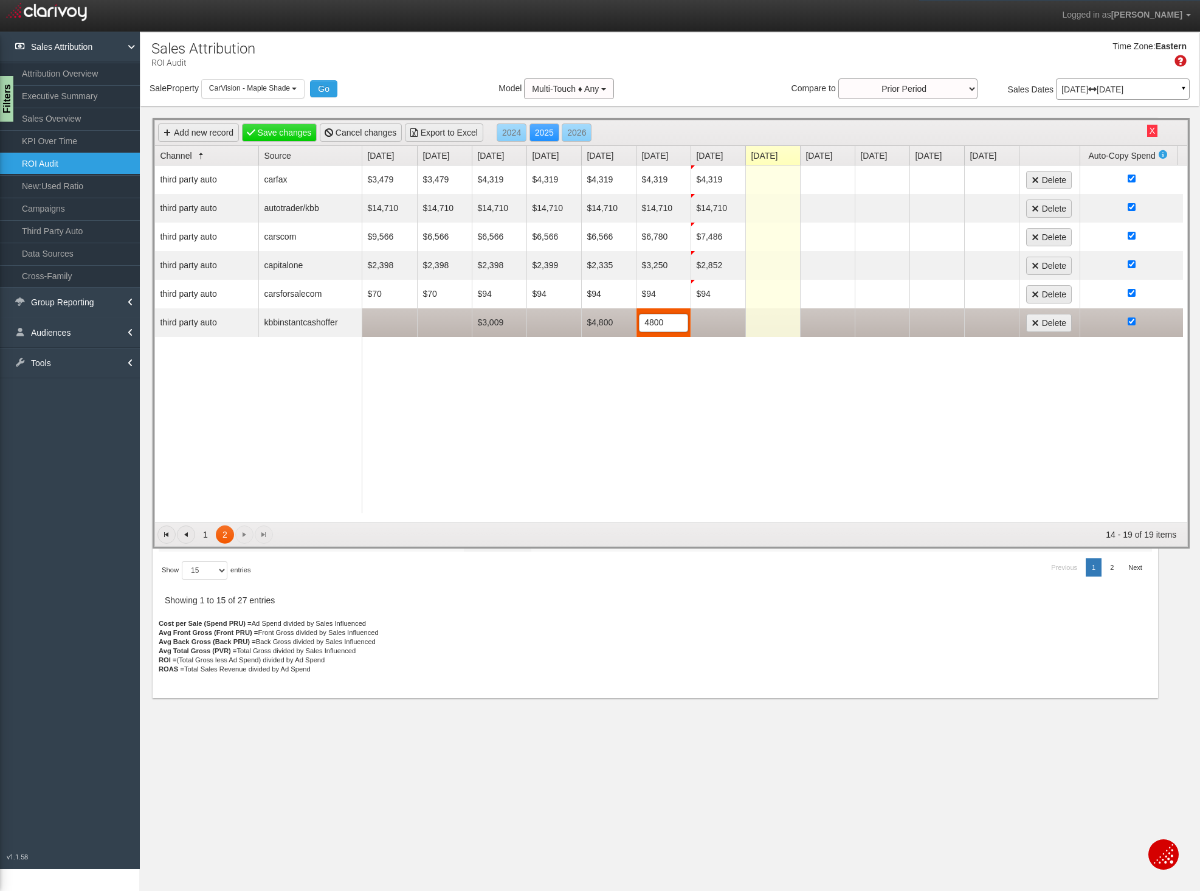
click at [663, 321] on input "4800" at bounding box center [664, 322] width 48 height 17
click at [705, 324] on td at bounding box center [718, 322] width 55 height 29
click at [705, 324] on input "text" at bounding box center [718, 322] width 48 height 17
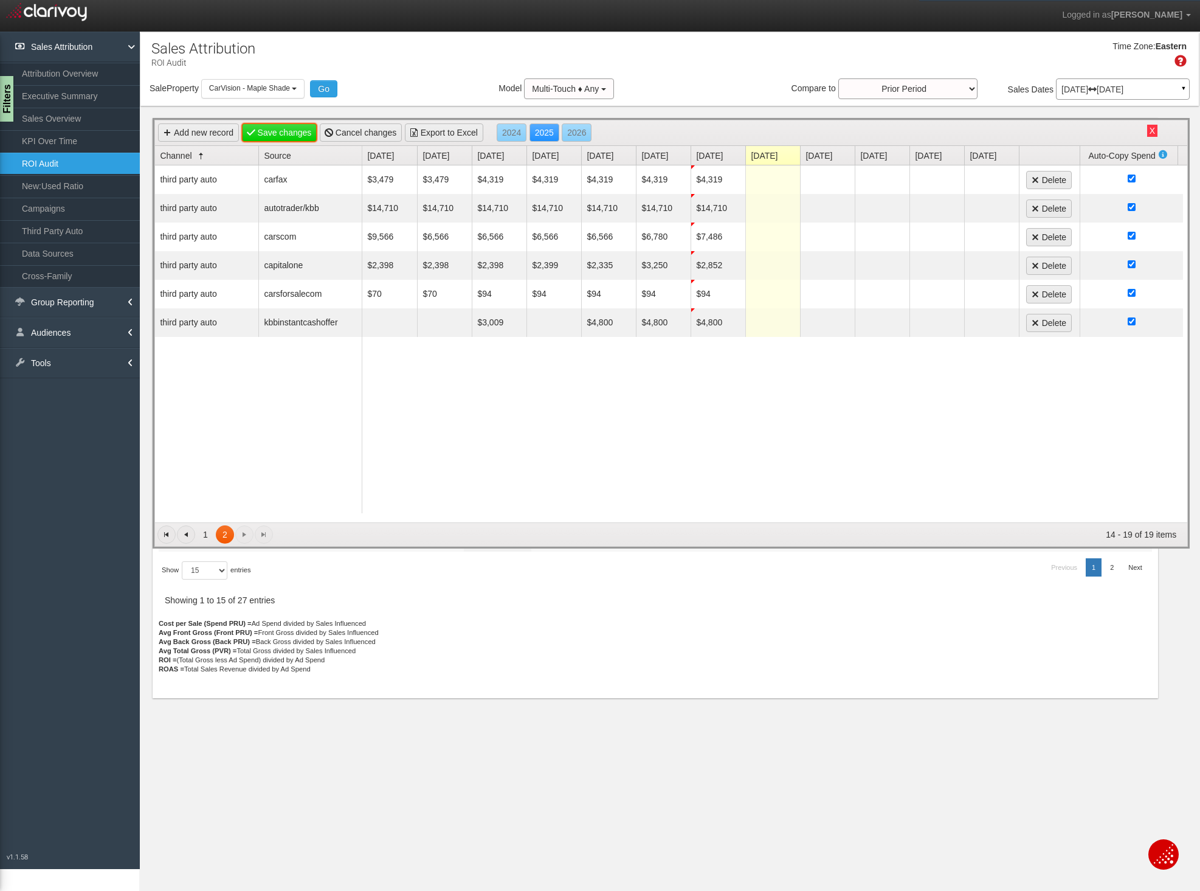
click at [281, 128] on link "Save changes" at bounding box center [279, 132] width 75 height 18
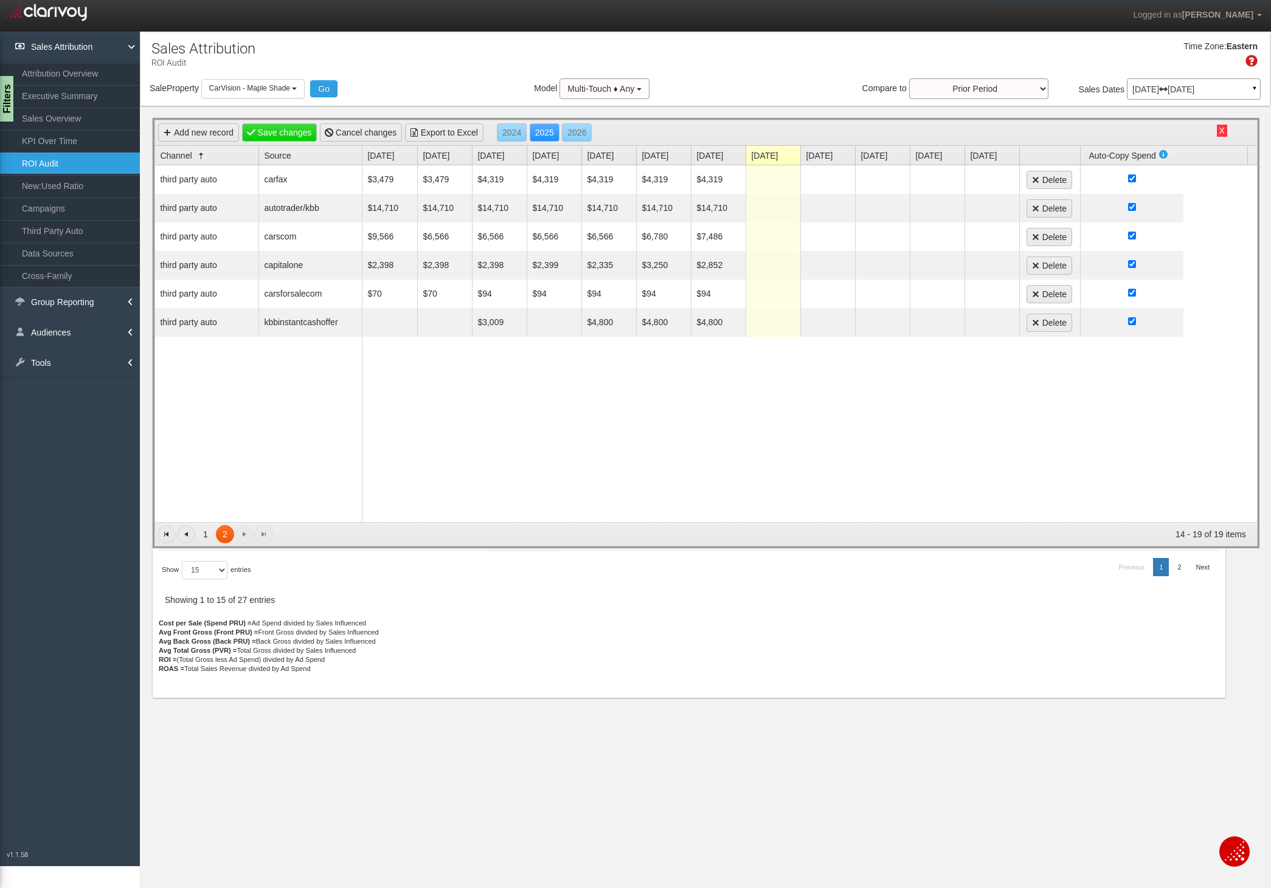
click at [779, 53] on div "Time Zone: Eastern" at bounding box center [704, 59] width 1129 height 40
click at [300, 137] on link "Save changes" at bounding box center [279, 132] width 75 height 18
click at [1199, 131] on button "X" at bounding box center [1221, 131] width 10 height 12
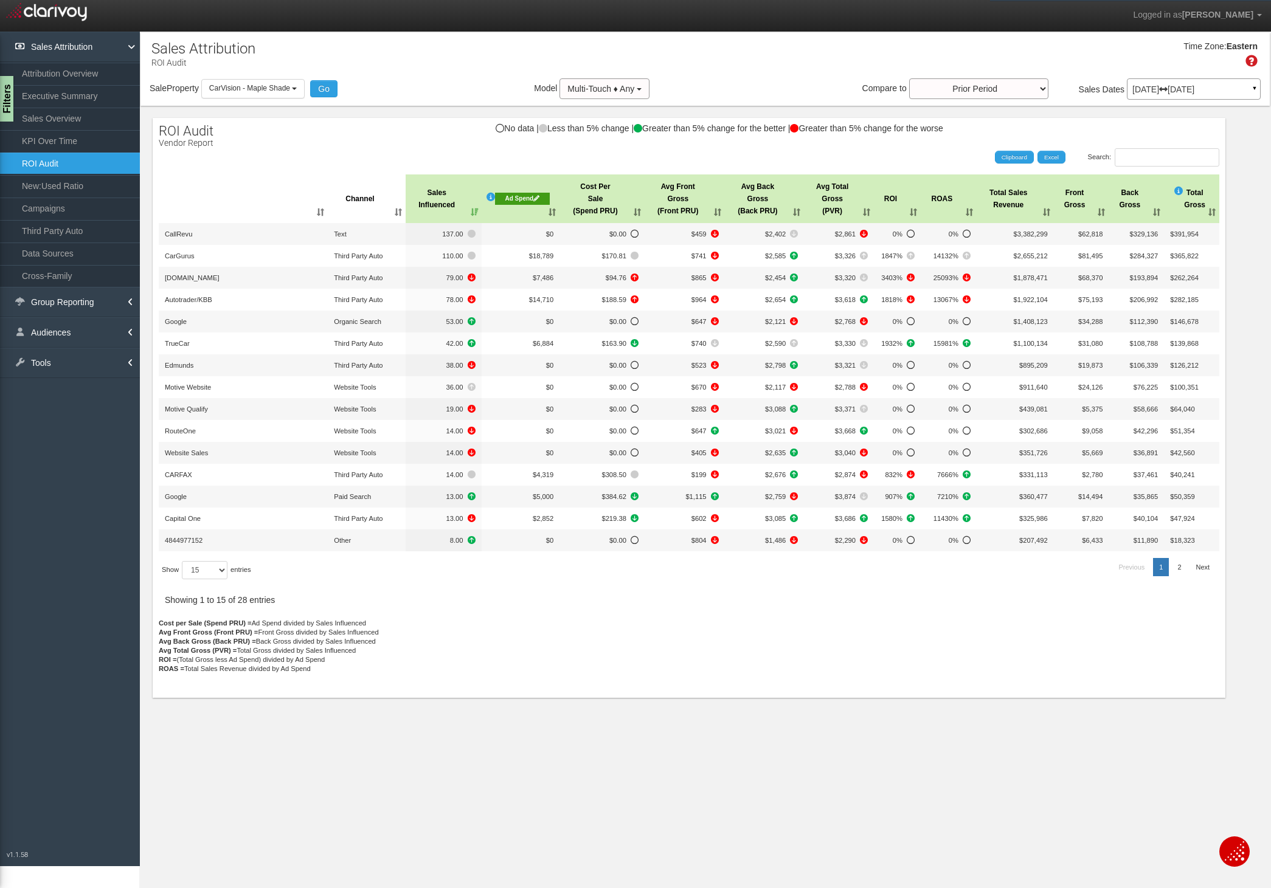
click at [635, 210] on th "Cost Per Sale (Spend PRU)" at bounding box center [601, 198] width 85 height 49
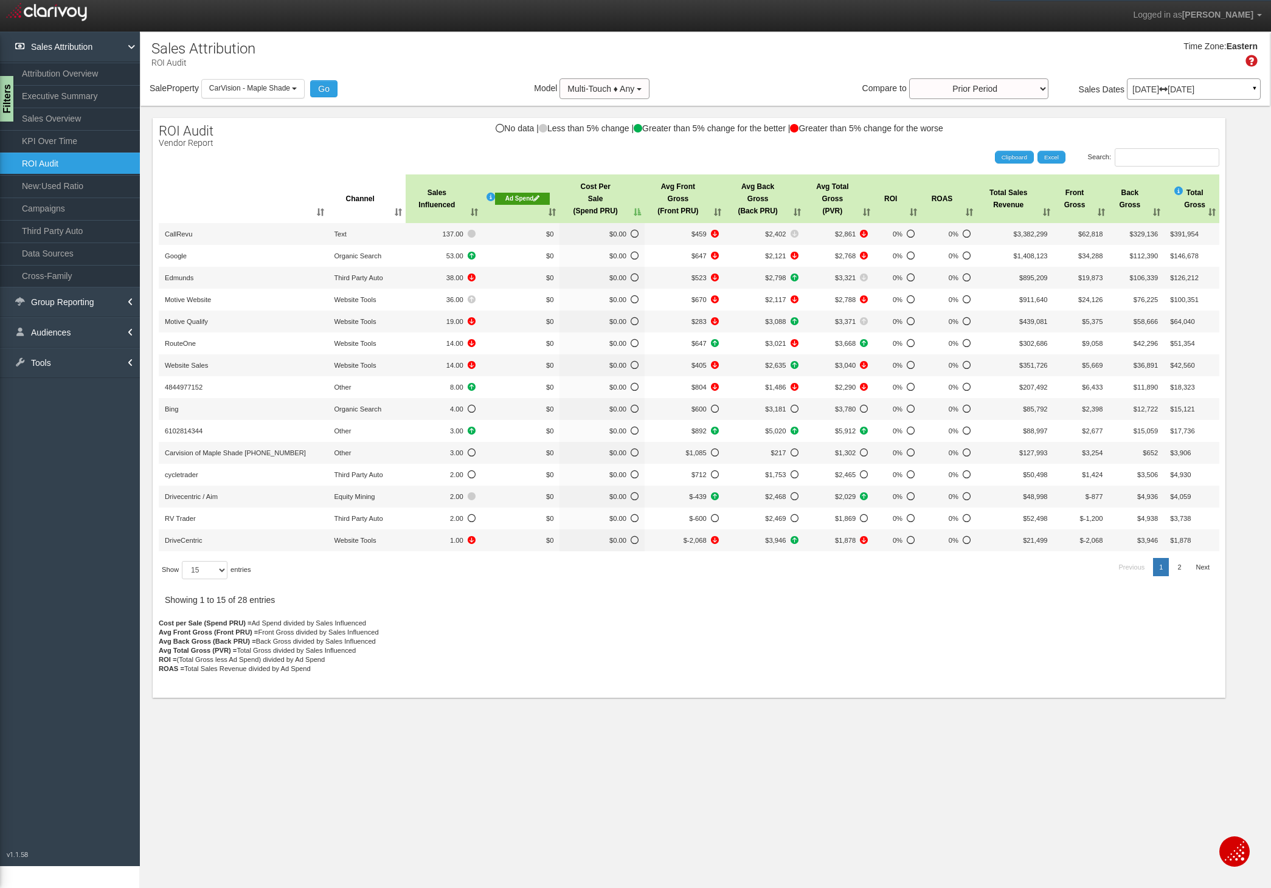
click at [635, 210] on th "Cost Per Sale (Spend PRU)" at bounding box center [601, 198] width 85 height 49
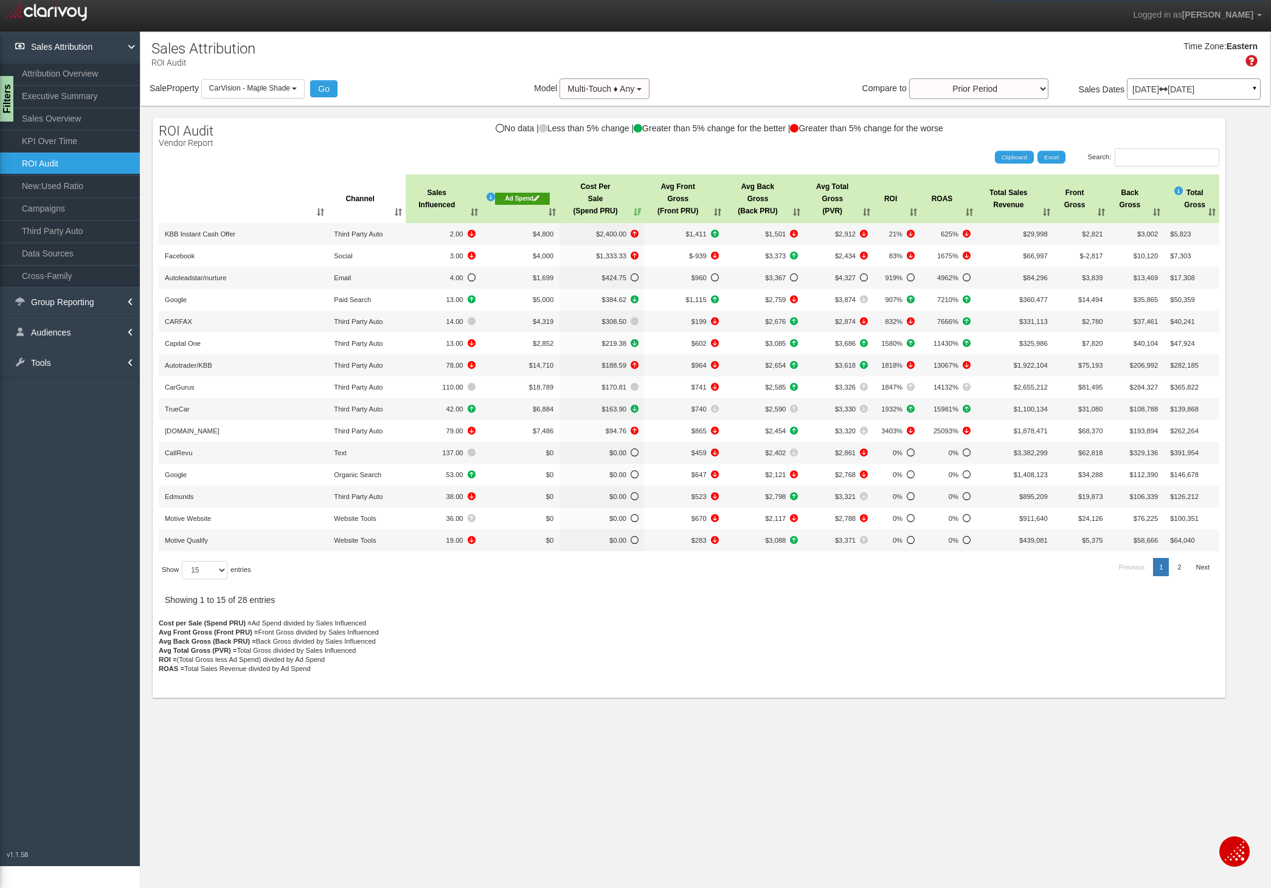
click at [552, 212] on th "Ad Spend" at bounding box center [520, 198] width 78 height 49
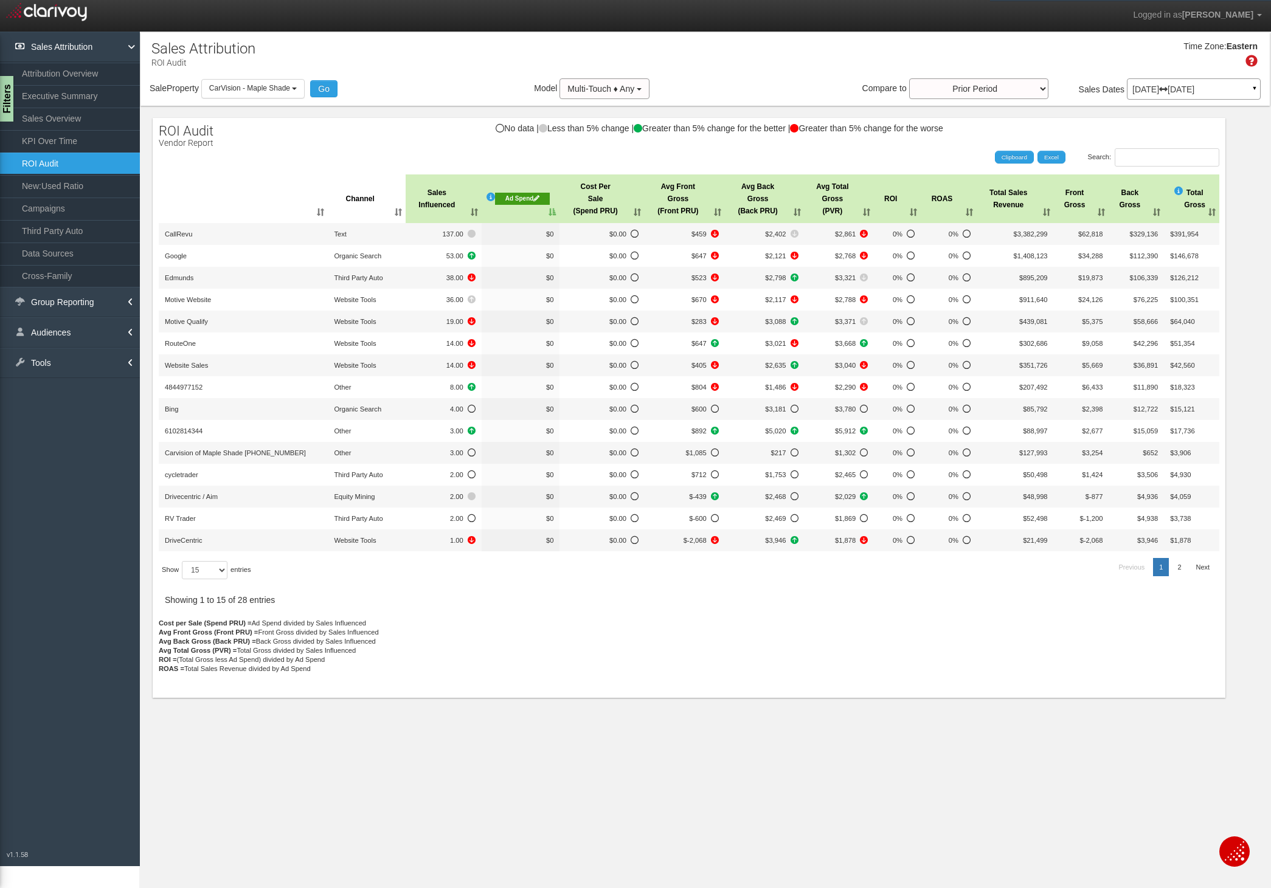
click at [552, 212] on th "Ad Spend" at bounding box center [520, 198] width 78 height 49
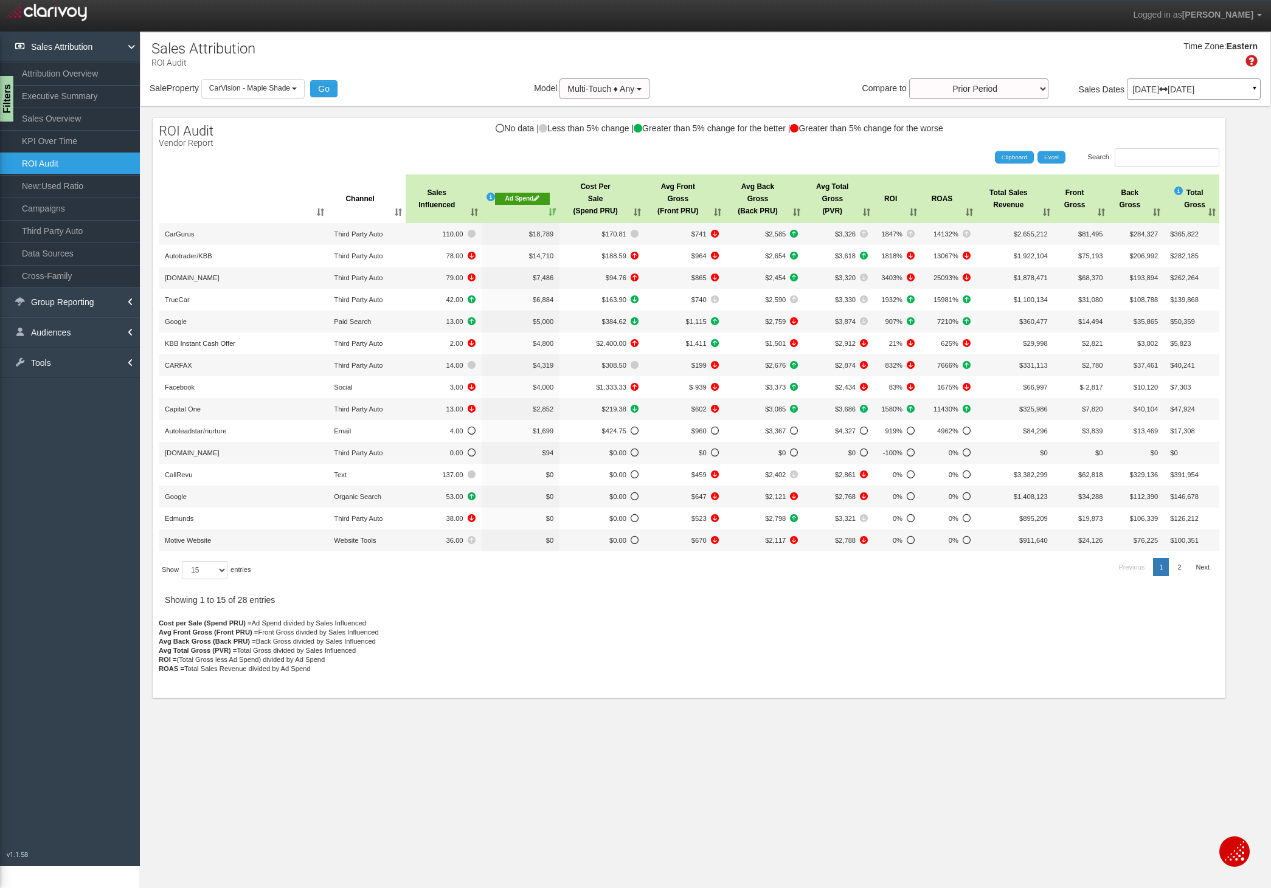
click at [522, 199] on div "Ad Spend" at bounding box center [522, 199] width 55 height 12
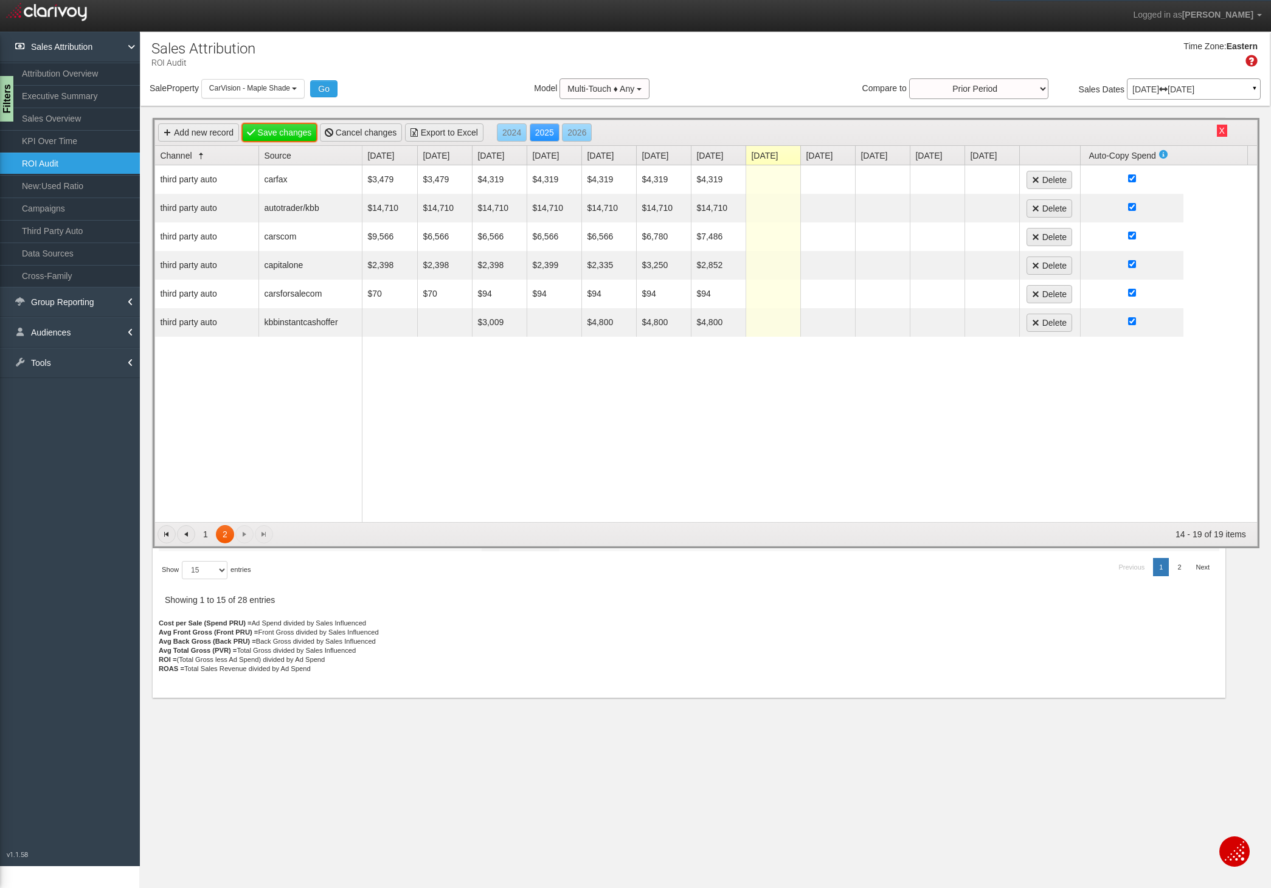
click at [295, 137] on link "Save changes" at bounding box center [279, 132] width 75 height 18
click at [207, 533] on link "1" at bounding box center [205, 534] width 18 height 18
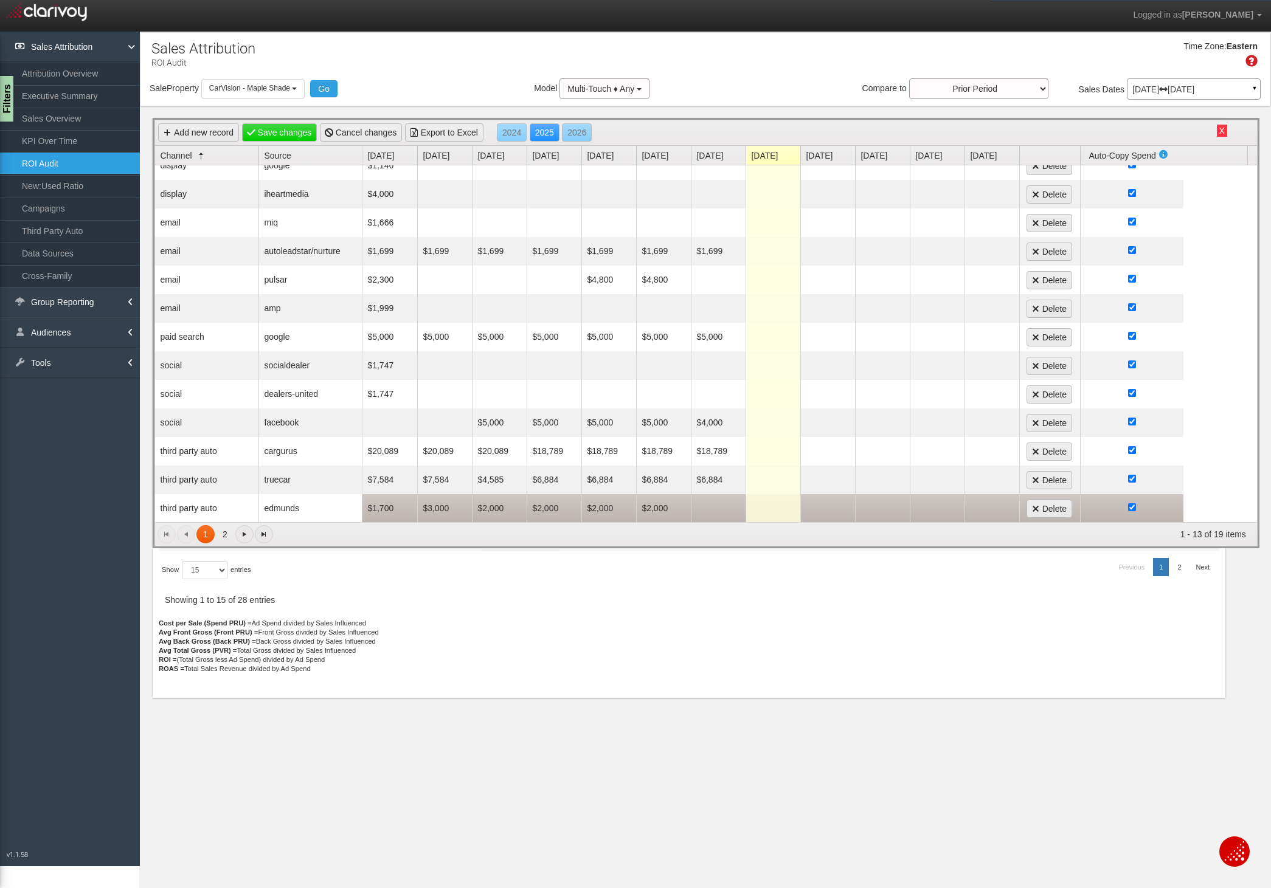
scroll to position [15, 0]
click at [656, 506] on td "$2,000" at bounding box center [663, 508] width 55 height 29
click at [656, 506] on input "2000" at bounding box center [664, 508] width 48 height 17
click at [725, 506] on td at bounding box center [718, 508] width 55 height 29
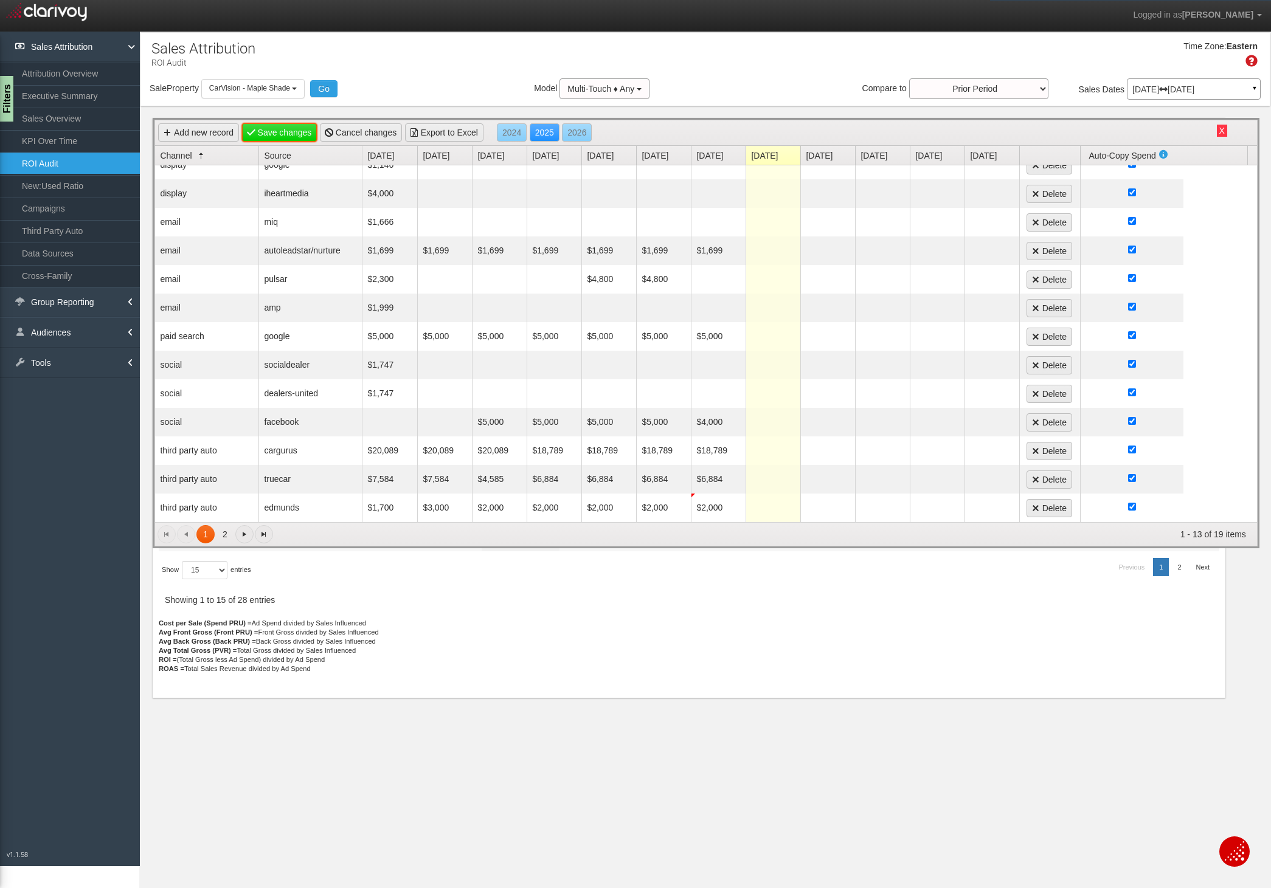
click at [275, 133] on link "Save changes" at bounding box center [279, 132] width 75 height 18
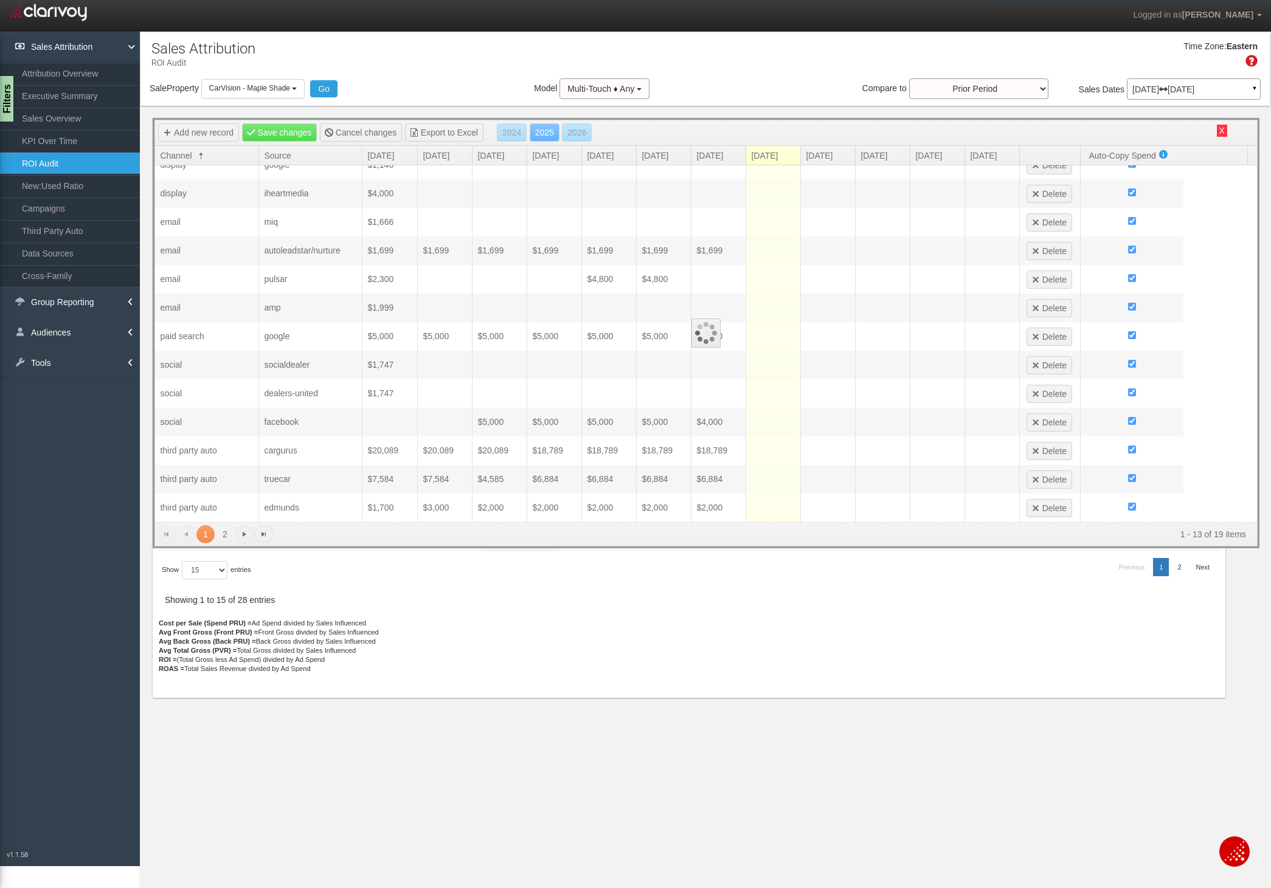
click at [297, 130] on div at bounding box center [706, 333] width 1102 height 426
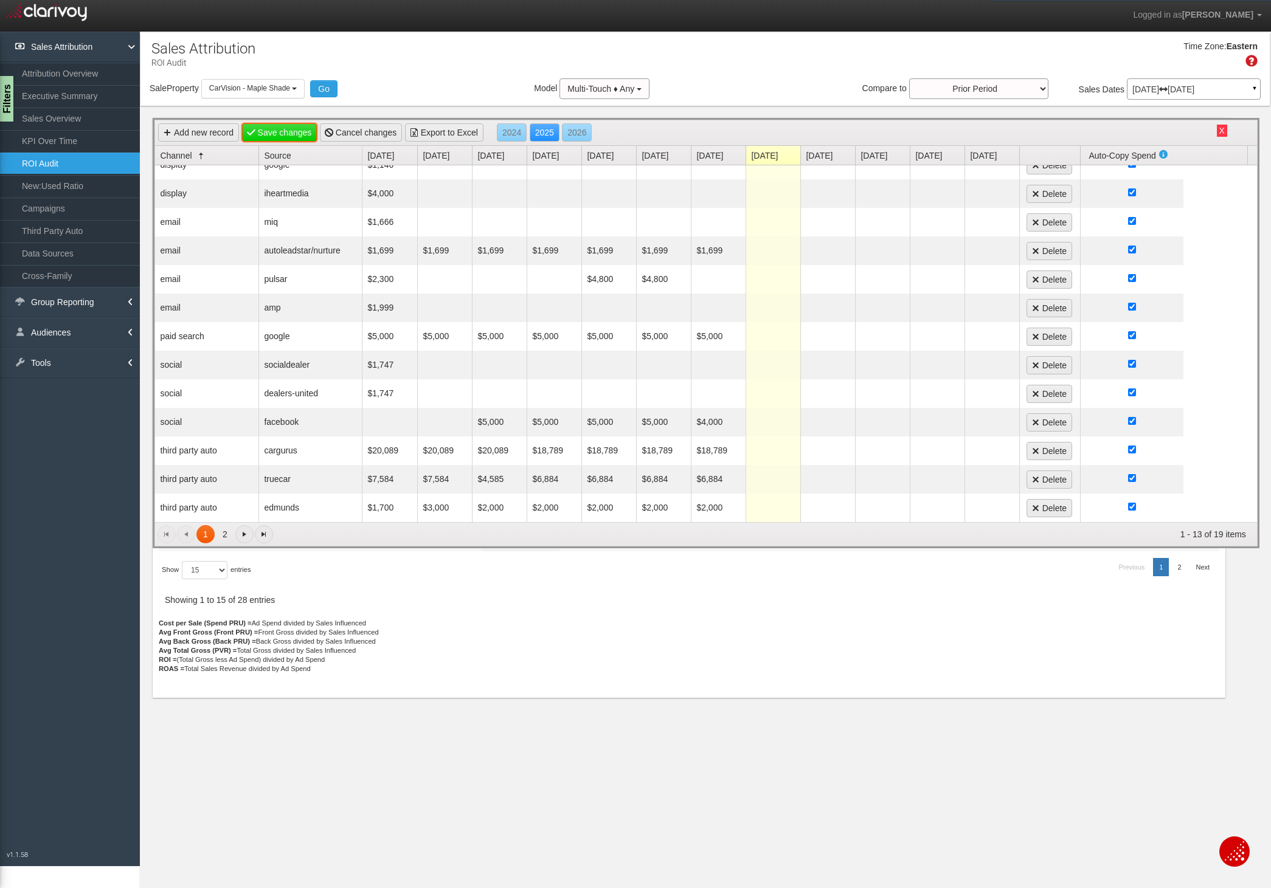
click at [286, 131] on link "Save changes" at bounding box center [279, 132] width 75 height 18
click at [488, 78] on div "Time Zone: Eastern" at bounding box center [704, 59] width 1129 height 40
click at [314, 157] on link "Source" at bounding box center [313, 155] width 98 height 19
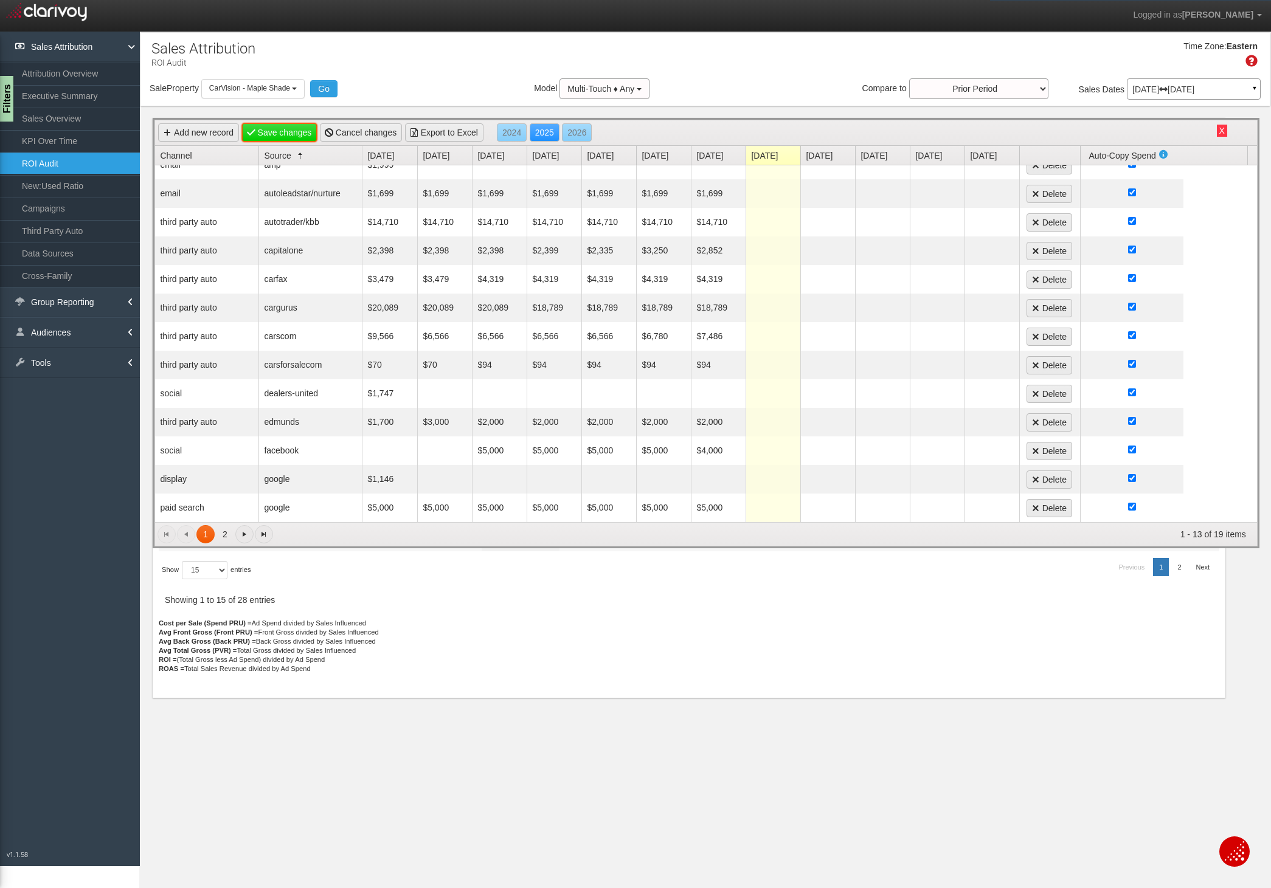
click at [295, 135] on link "Save changes" at bounding box center [279, 132] width 75 height 18
click at [1199, 130] on button "X" at bounding box center [1221, 131] width 10 height 12
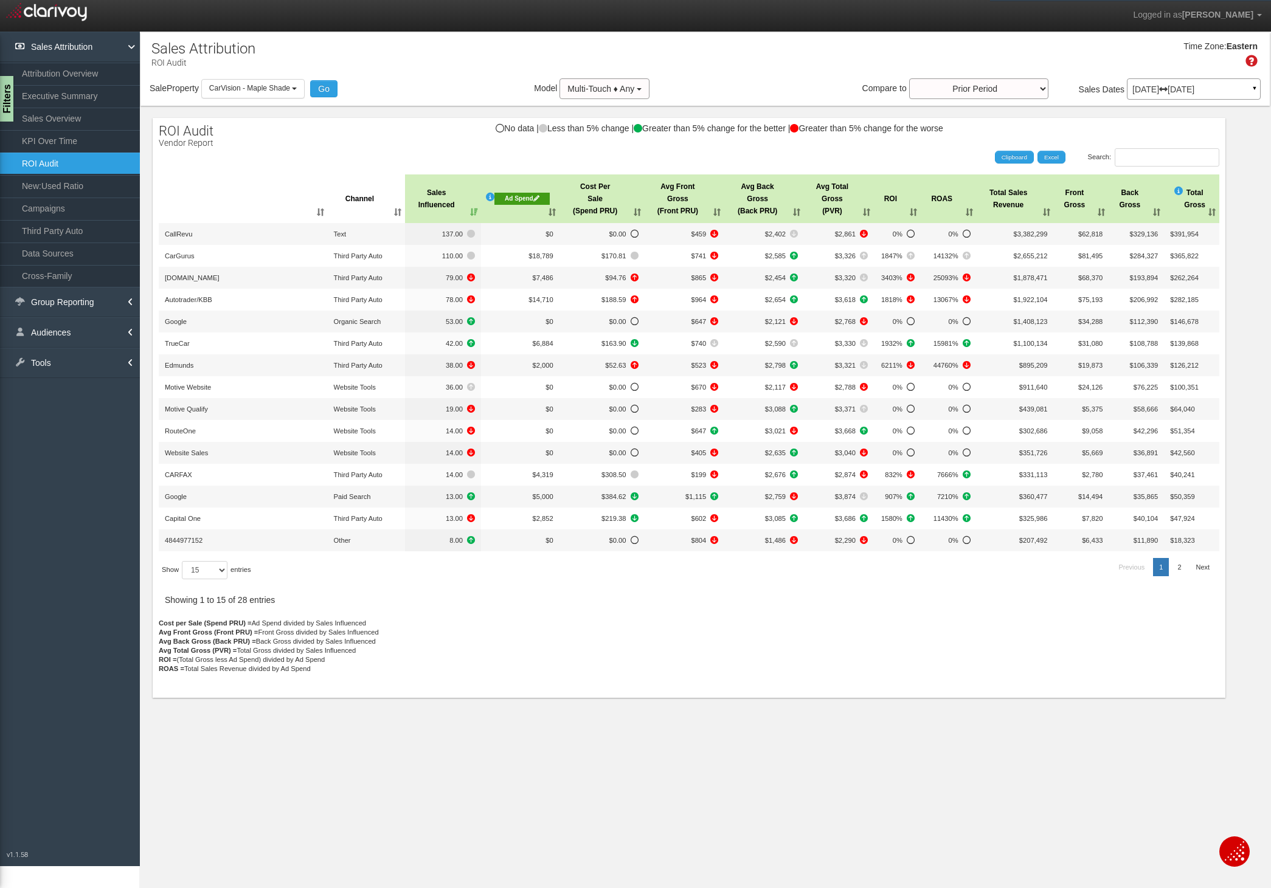
click at [552, 213] on th "Ad Spend" at bounding box center [520, 198] width 78 height 49
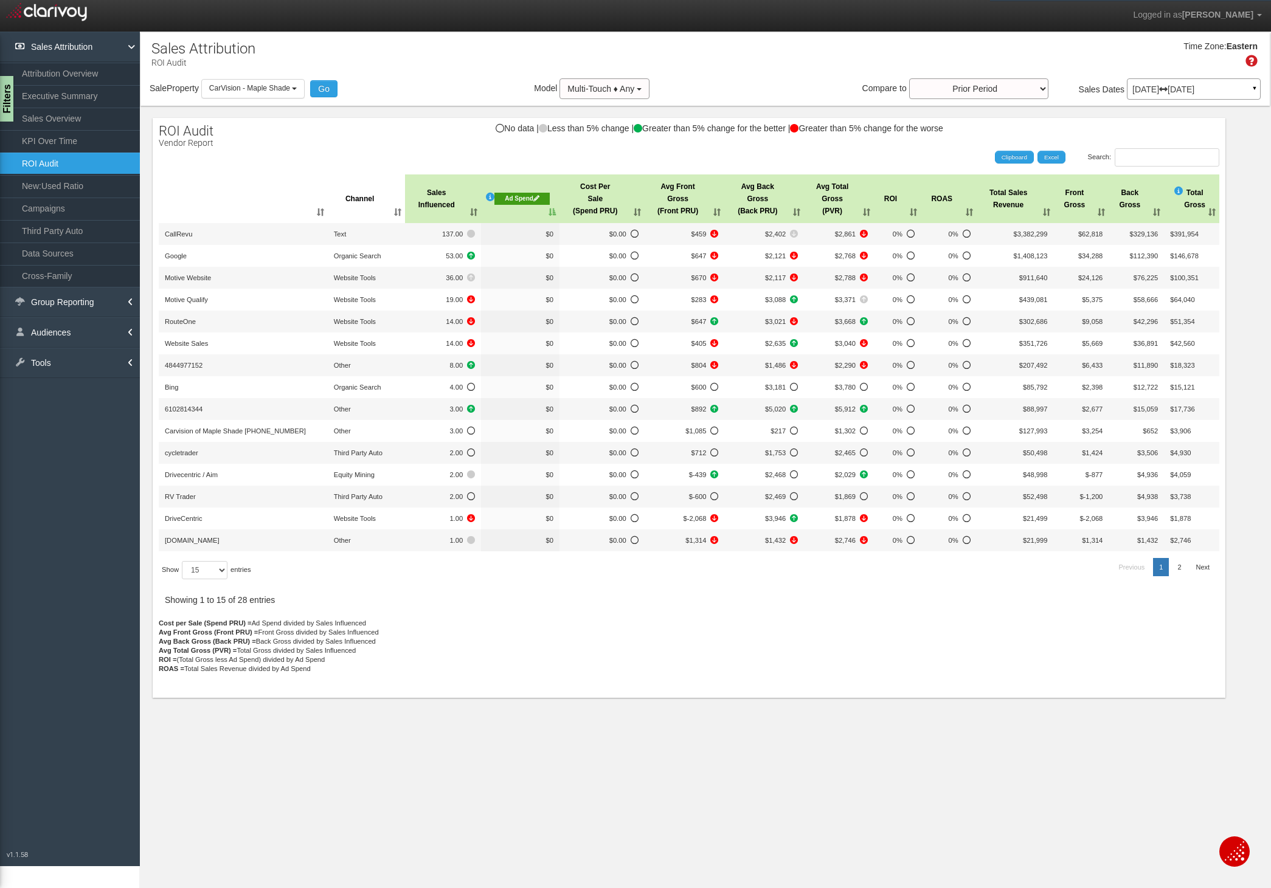
click at [472, 212] on th "Sales Influenced" at bounding box center [443, 198] width 76 height 49
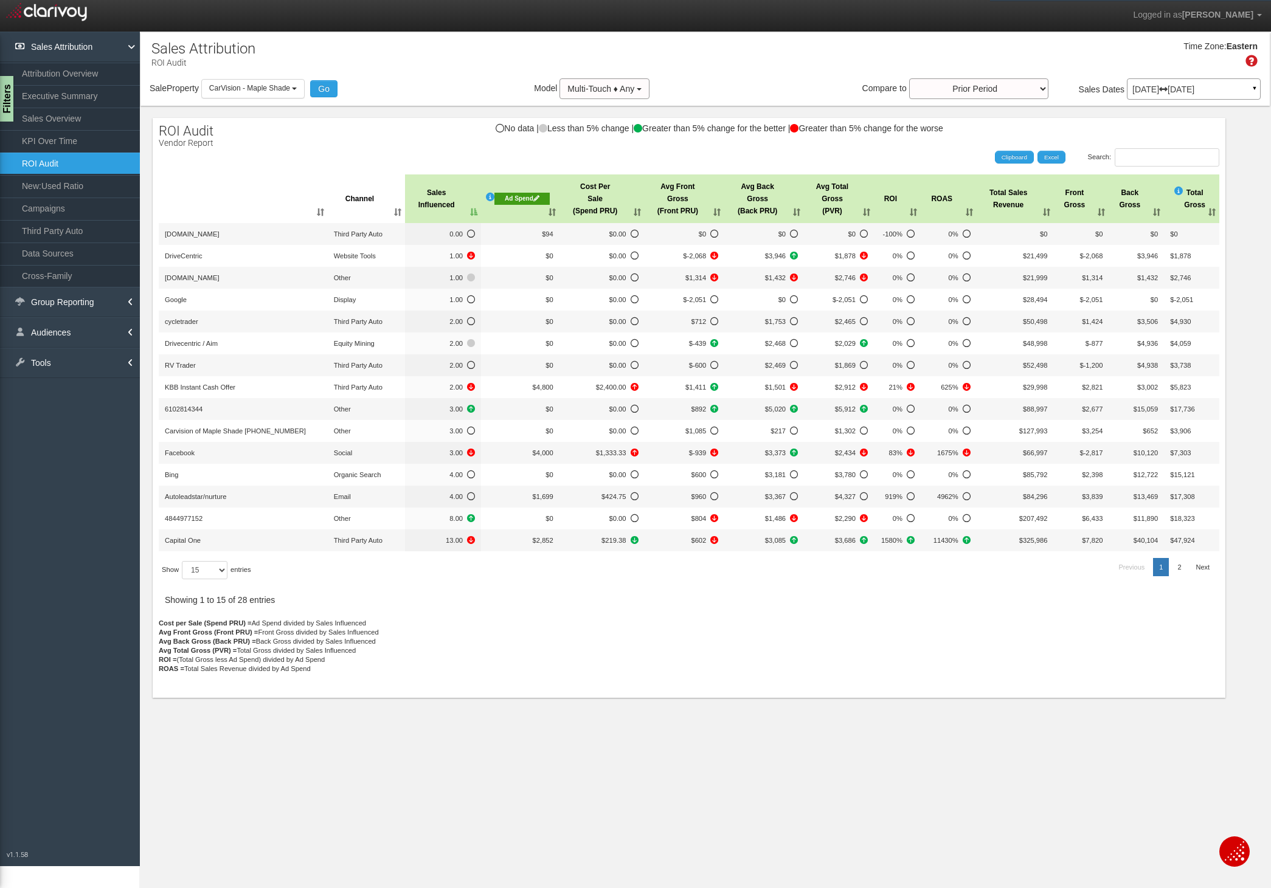
click at [634, 212] on th "Cost Per Sale (Spend PRU)" at bounding box center [601, 198] width 85 height 49
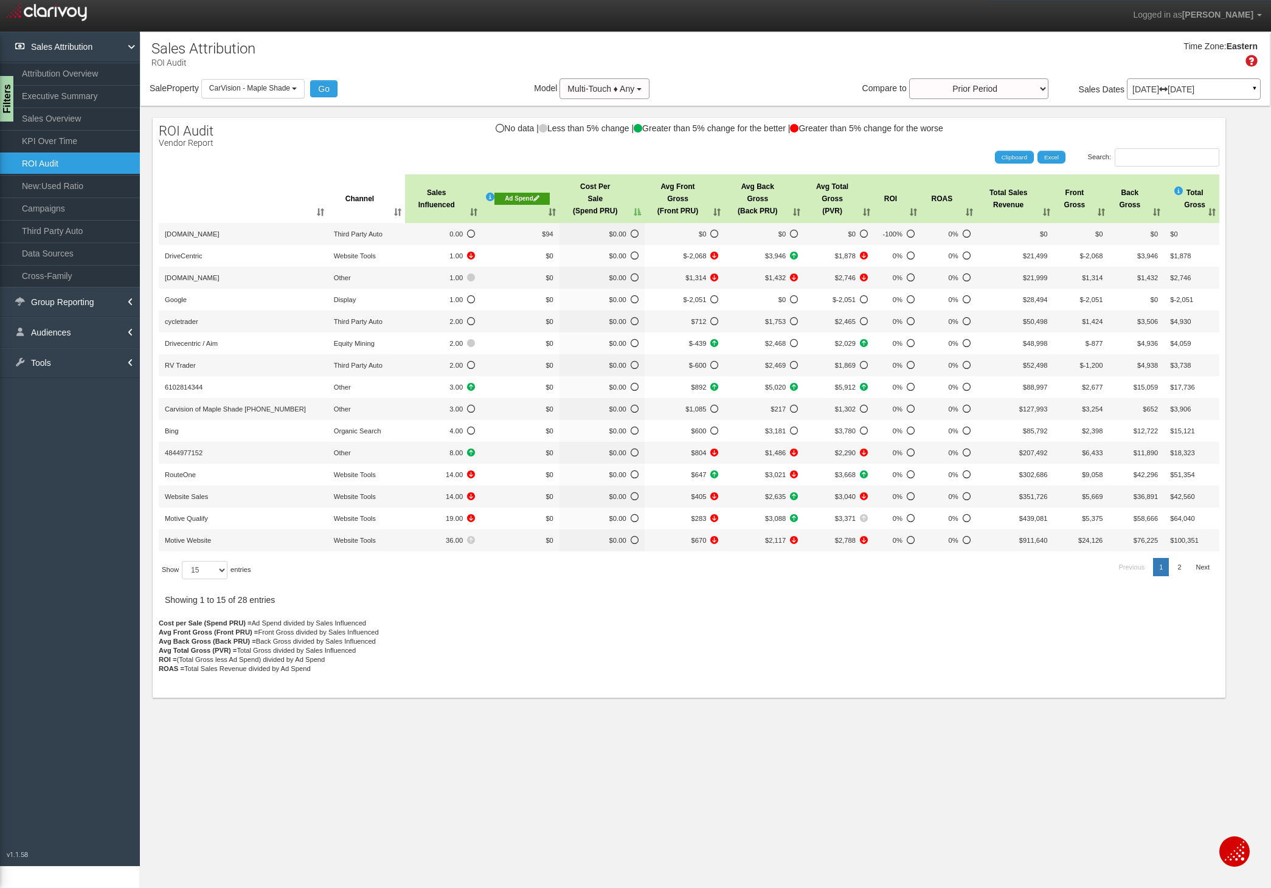
click at [634, 212] on th "Cost Per Sale (Spend PRU)" at bounding box center [601, 198] width 85 height 49
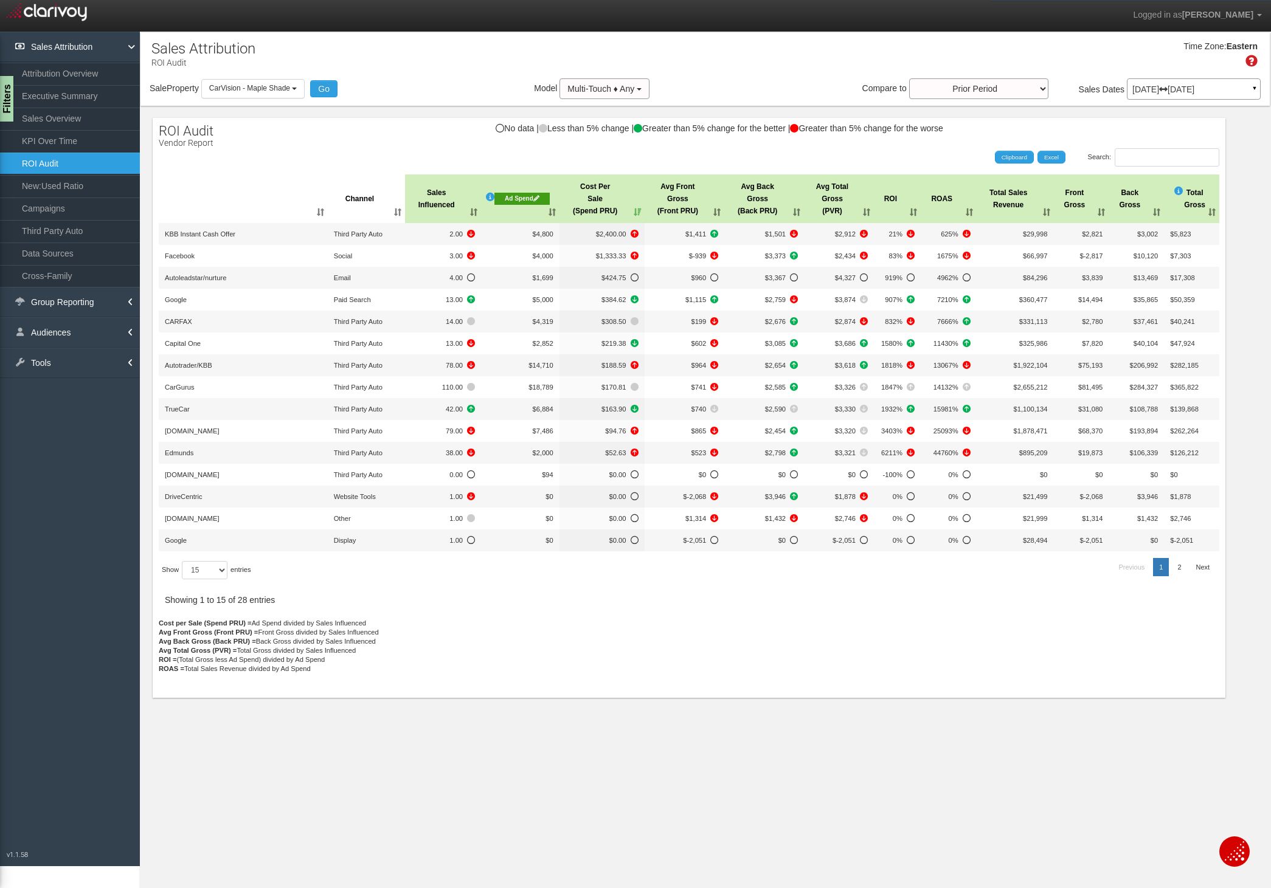
click at [472, 213] on th "Sales Influenced" at bounding box center [443, 198] width 76 height 49
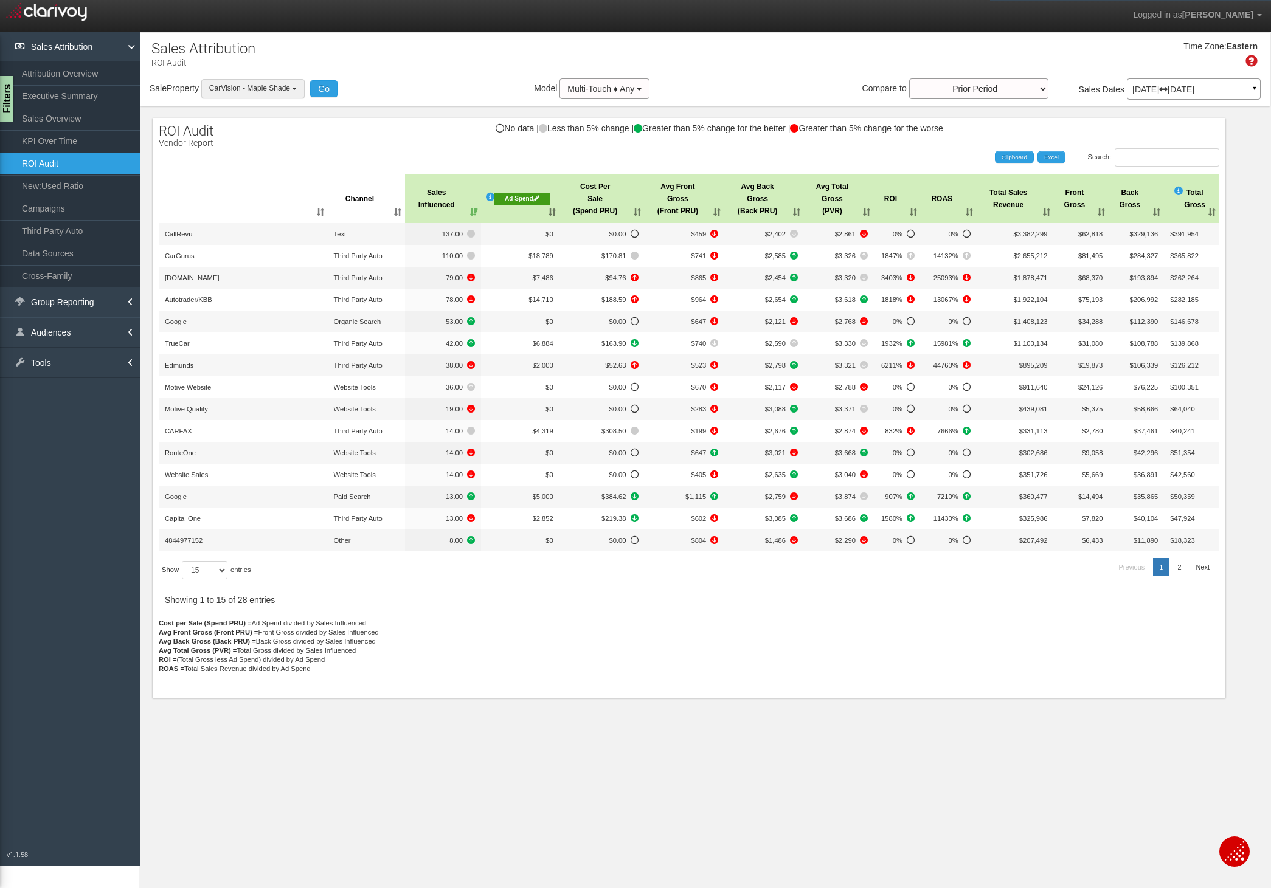
click at [278, 93] on button "CarVision - Maple Shade" at bounding box center [253, 88] width 104 height 19
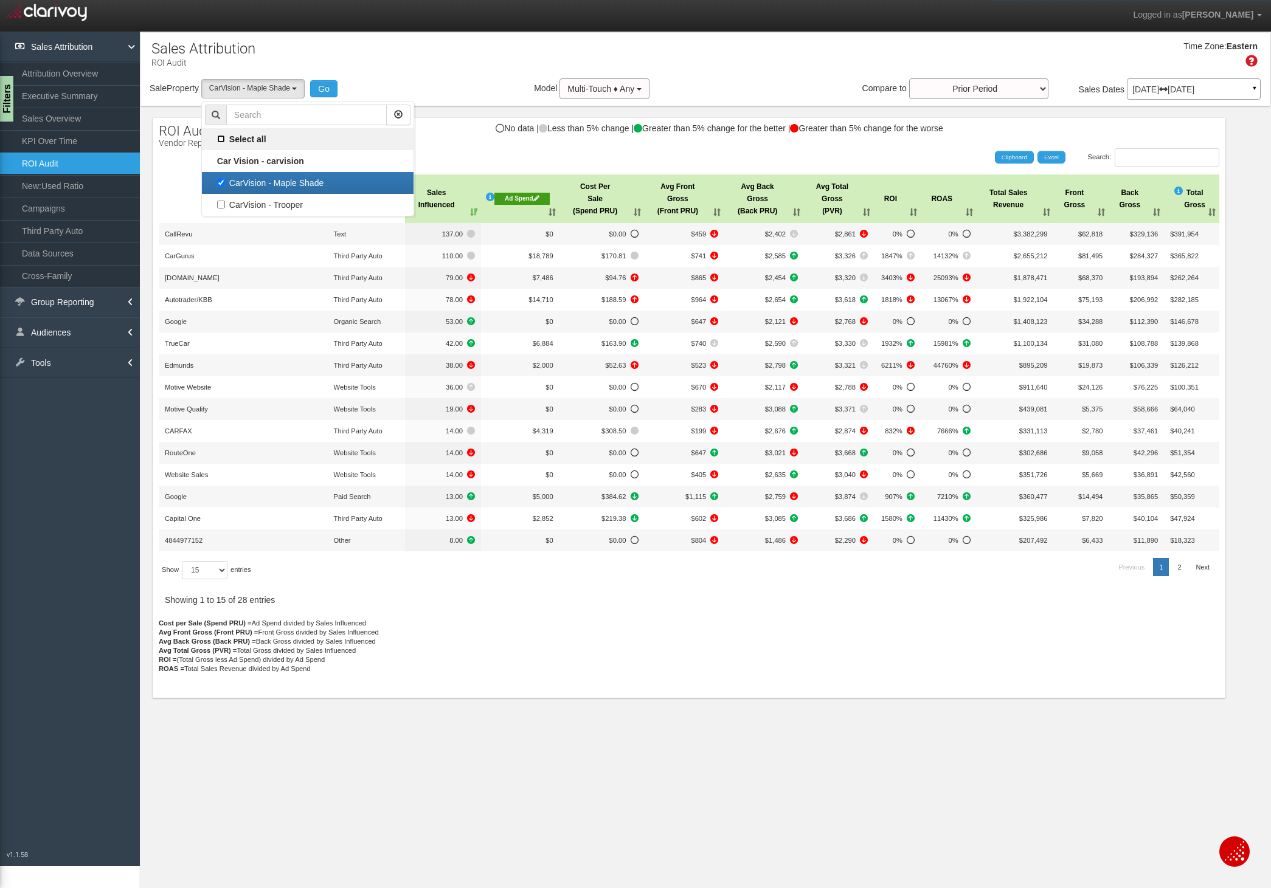
click at [224, 138] on input "Select all" at bounding box center [221, 139] width 8 height 8
checkbox input "true"
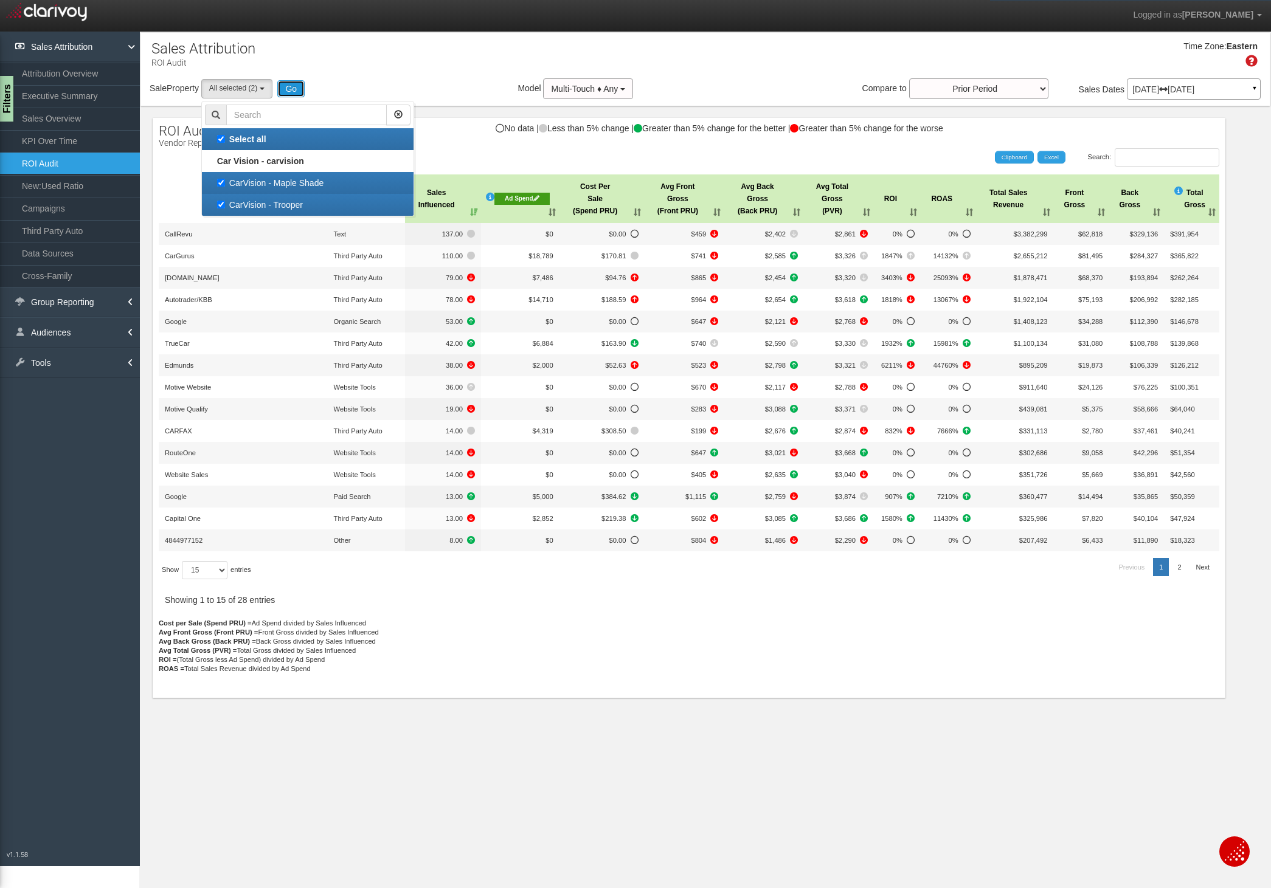
click at [297, 93] on button "Go" at bounding box center [290, 88] width 27 height 17
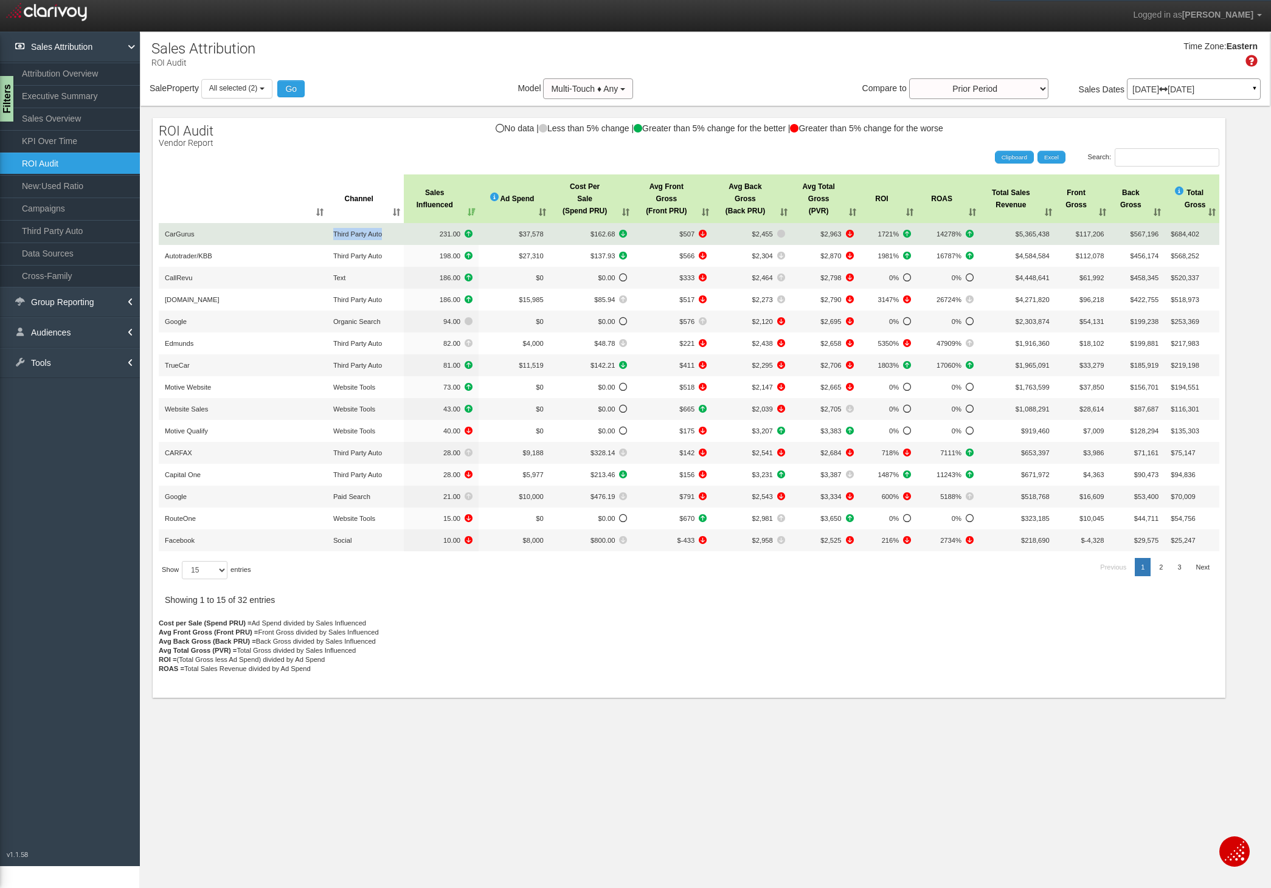
drag, startPoint x: 334, startPoint y: 233, endPoint x: 385, endPoint y: 235, distance: 51.7
click at [385, 235] on td "Third Party Auto" at bounding box center [365, 234] width 77 height 22
copy span "Third Party Auto"
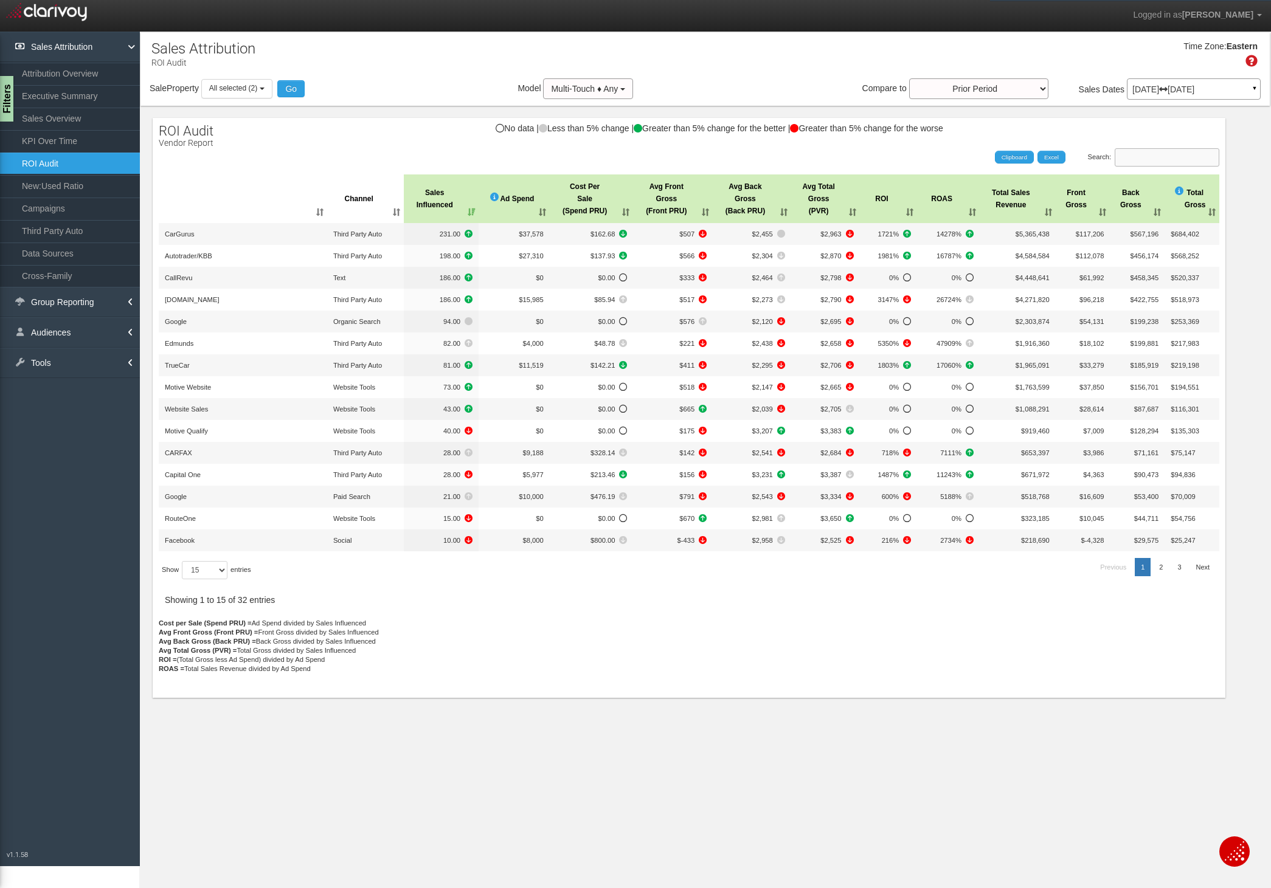
click at [1178, 153] on input "Search:" at bounding box center [1166, 157] width 105 height 18
paste input "Third Party Auto"
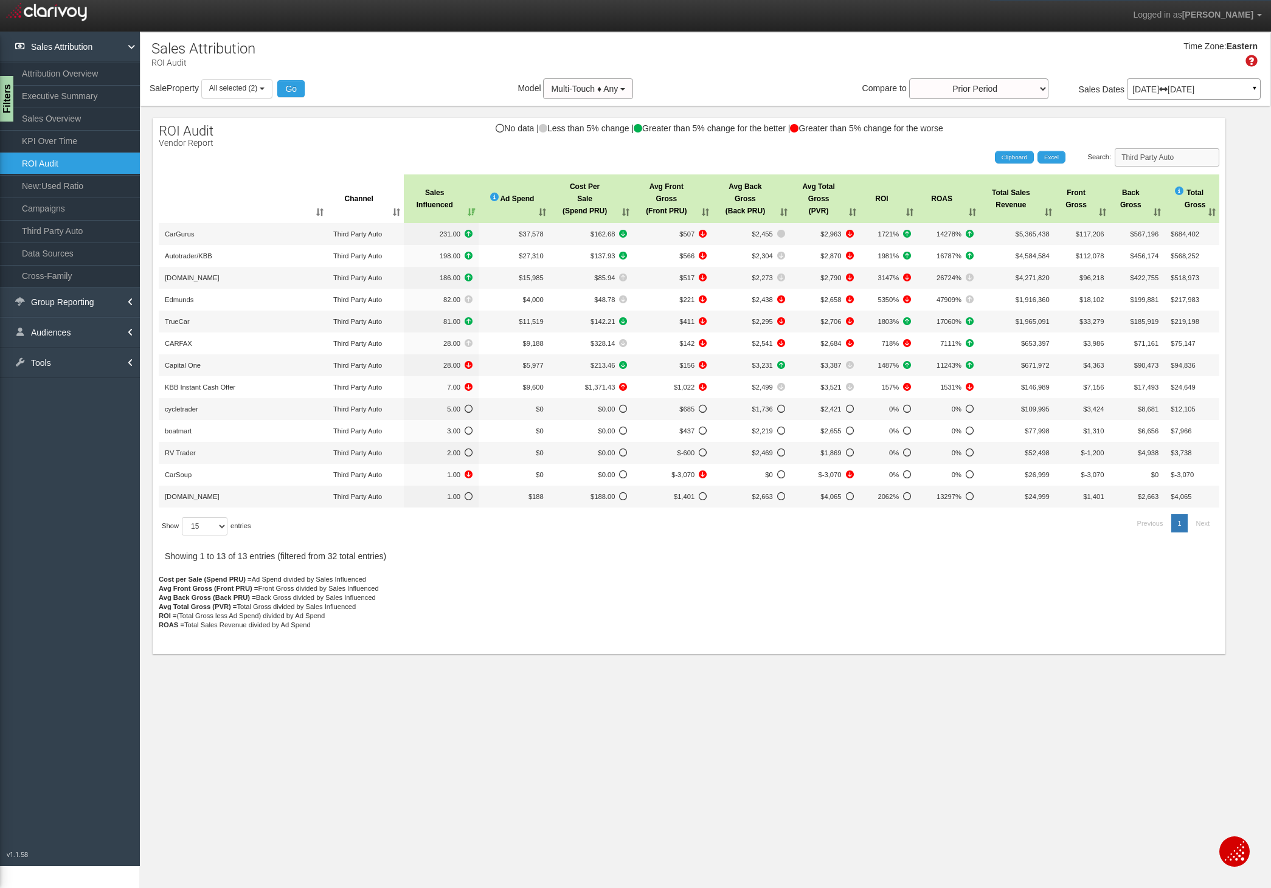
type input "Third Party Auto"
click at [542, 218] on th "Ad Spend" at bounding box center [513, 198] width 71 height 49
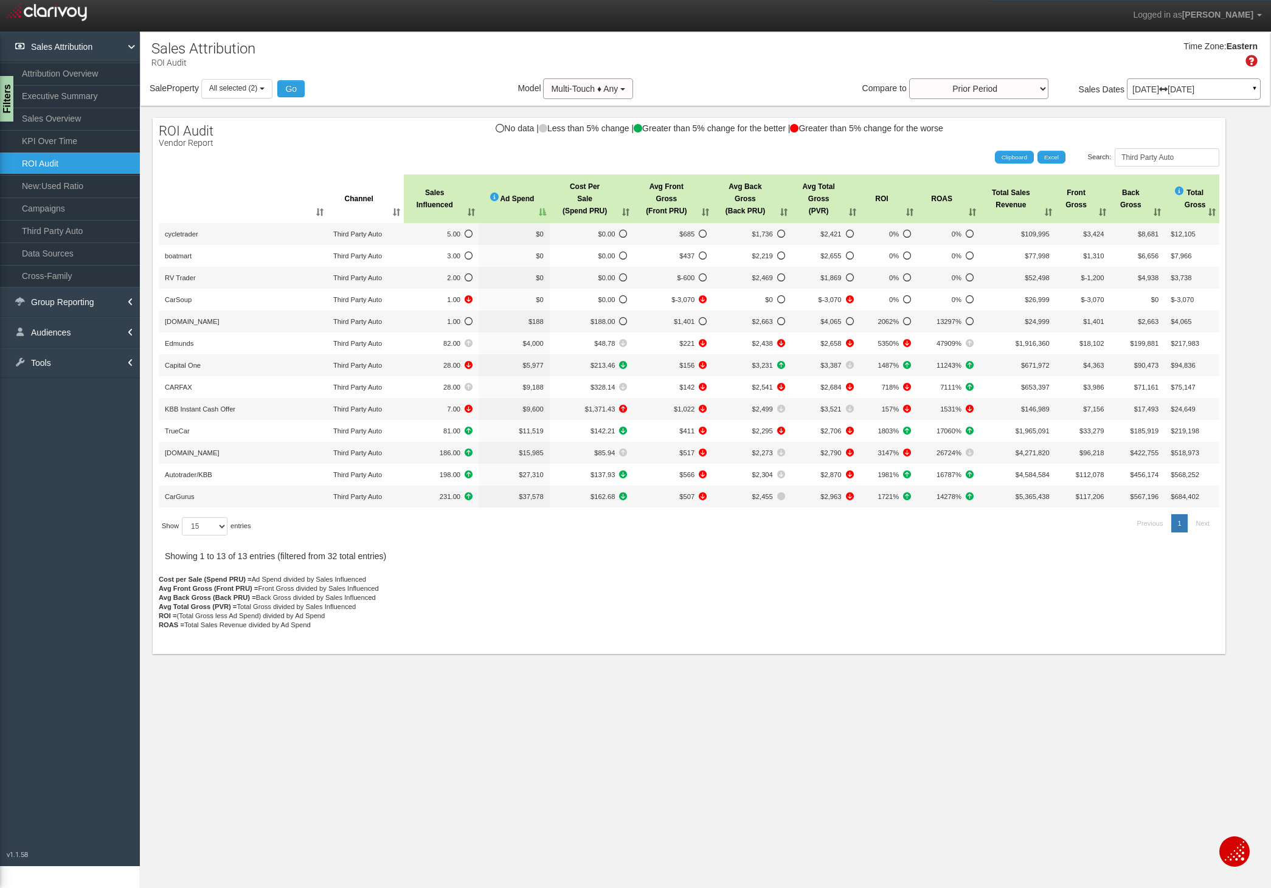
click at [542, 218] on th "Ad Spend" at bounding box center [513, 198] width 71 height 49
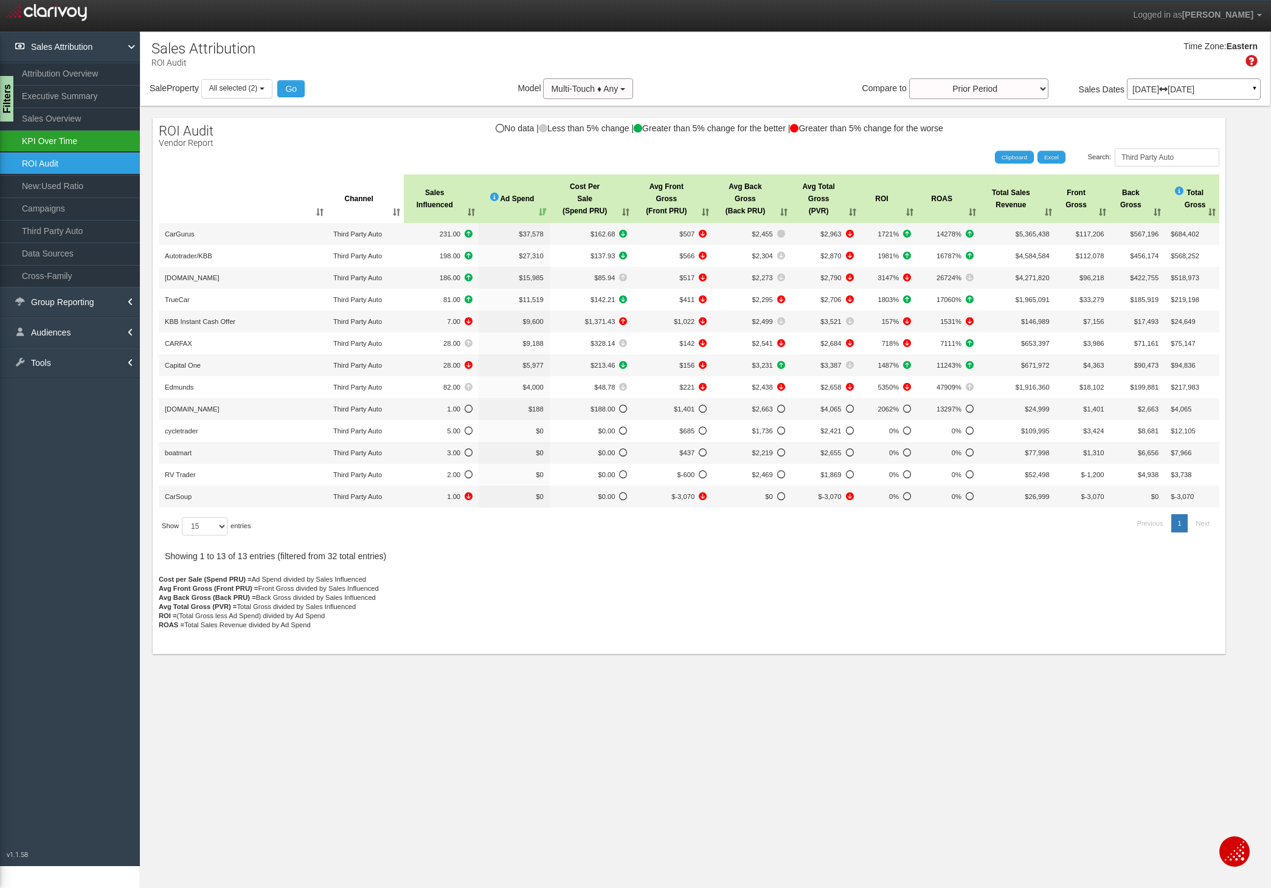
click at [47, 140] on link "KPI Over Time" at bounding box center [70, 141] width 140 height 22
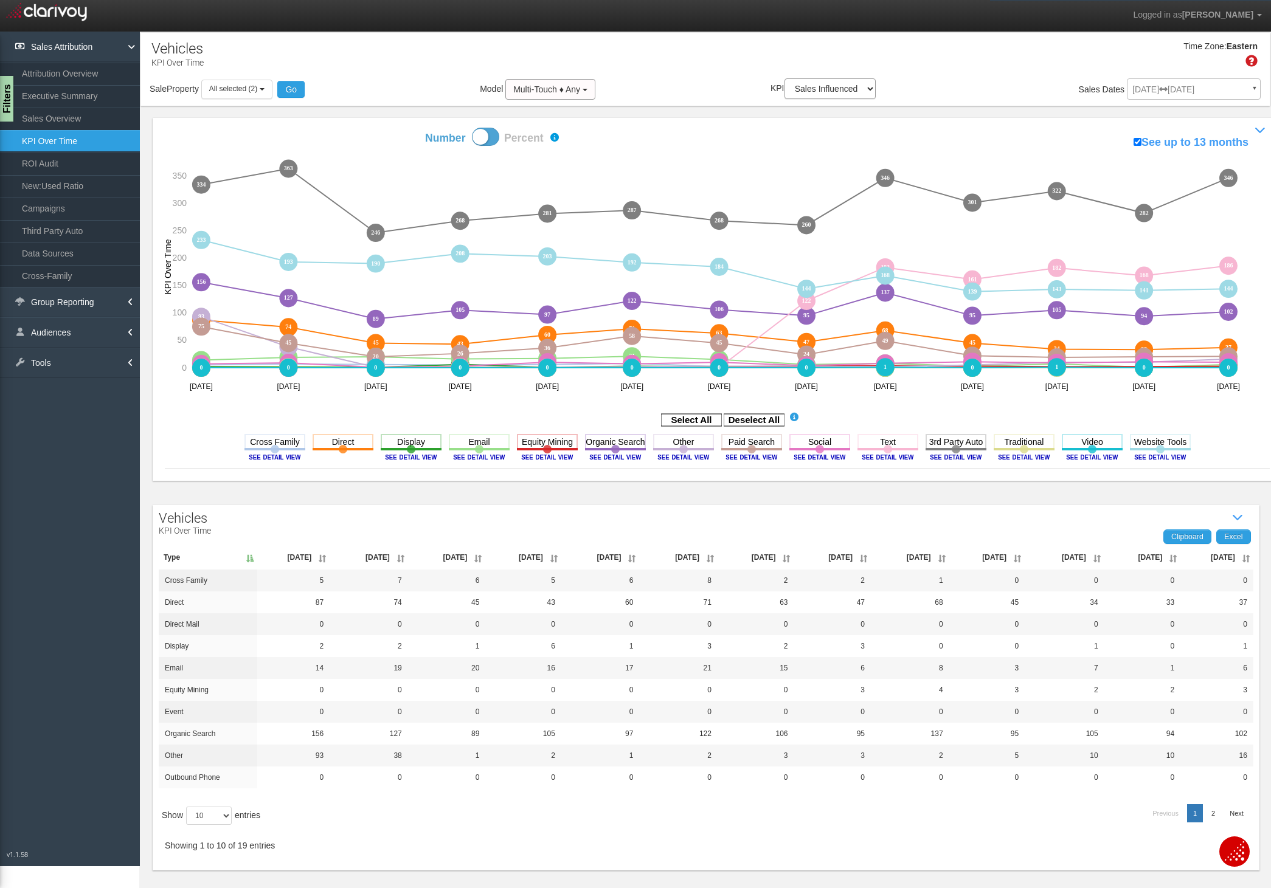
click at [421, 69] on div "Time Zone: Eastern" at bounding box center [704, 59] width 1129 height 40
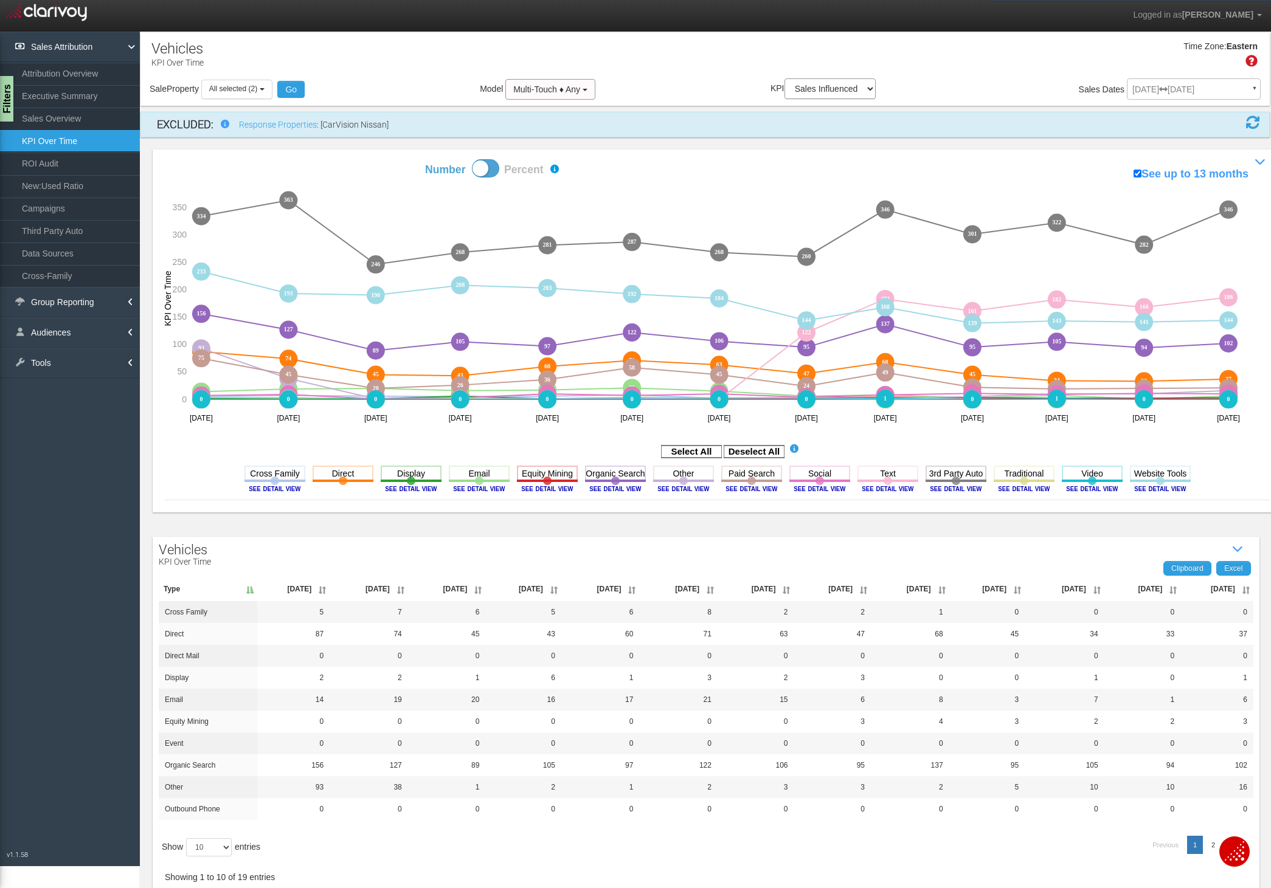
click at [1199, 593] on th "[DATE]" at bounding box center [1216, 589] width 73 height 24
click at [1199, 583] on th "[DATE]" at bounding box center [1217, 589] width 72 height 24
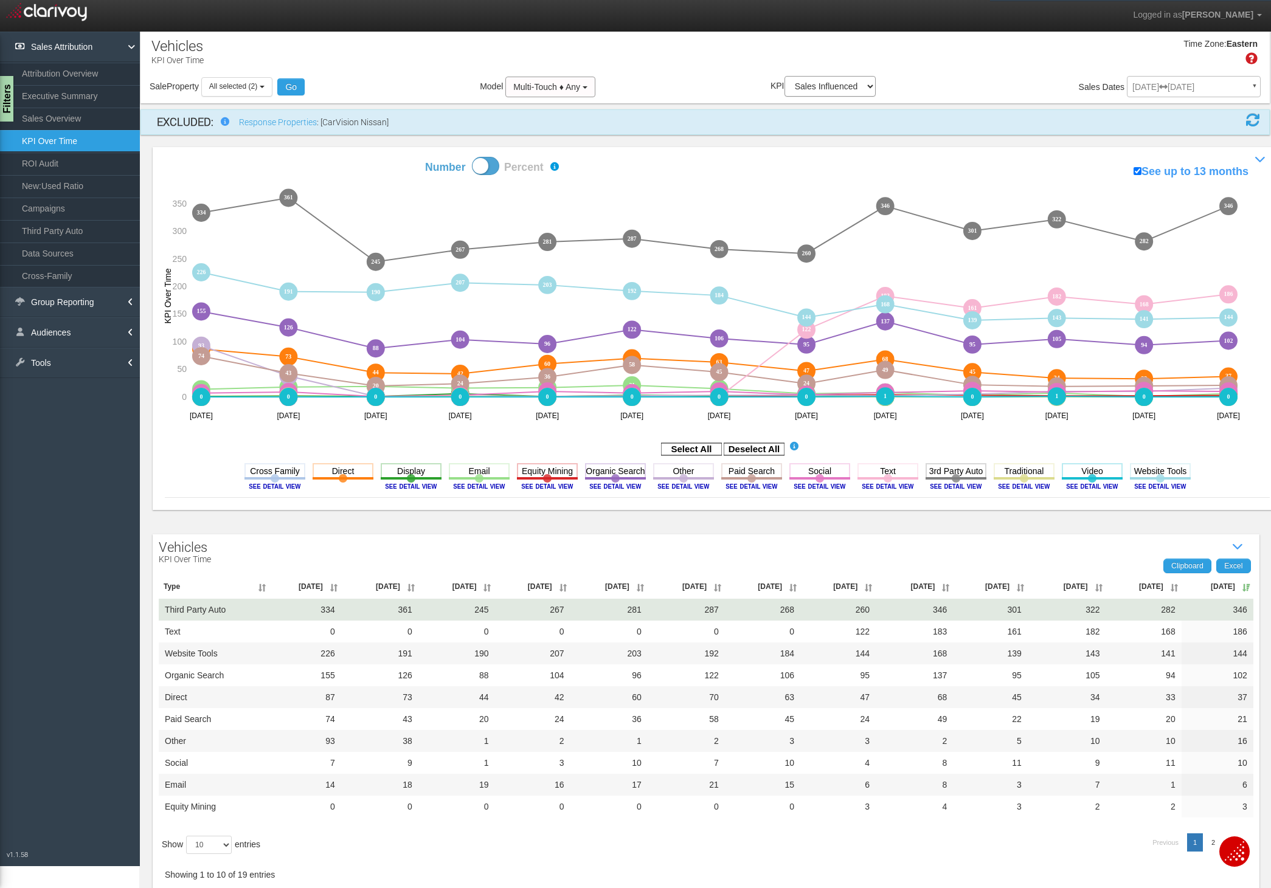
scroll to position [7, 0]
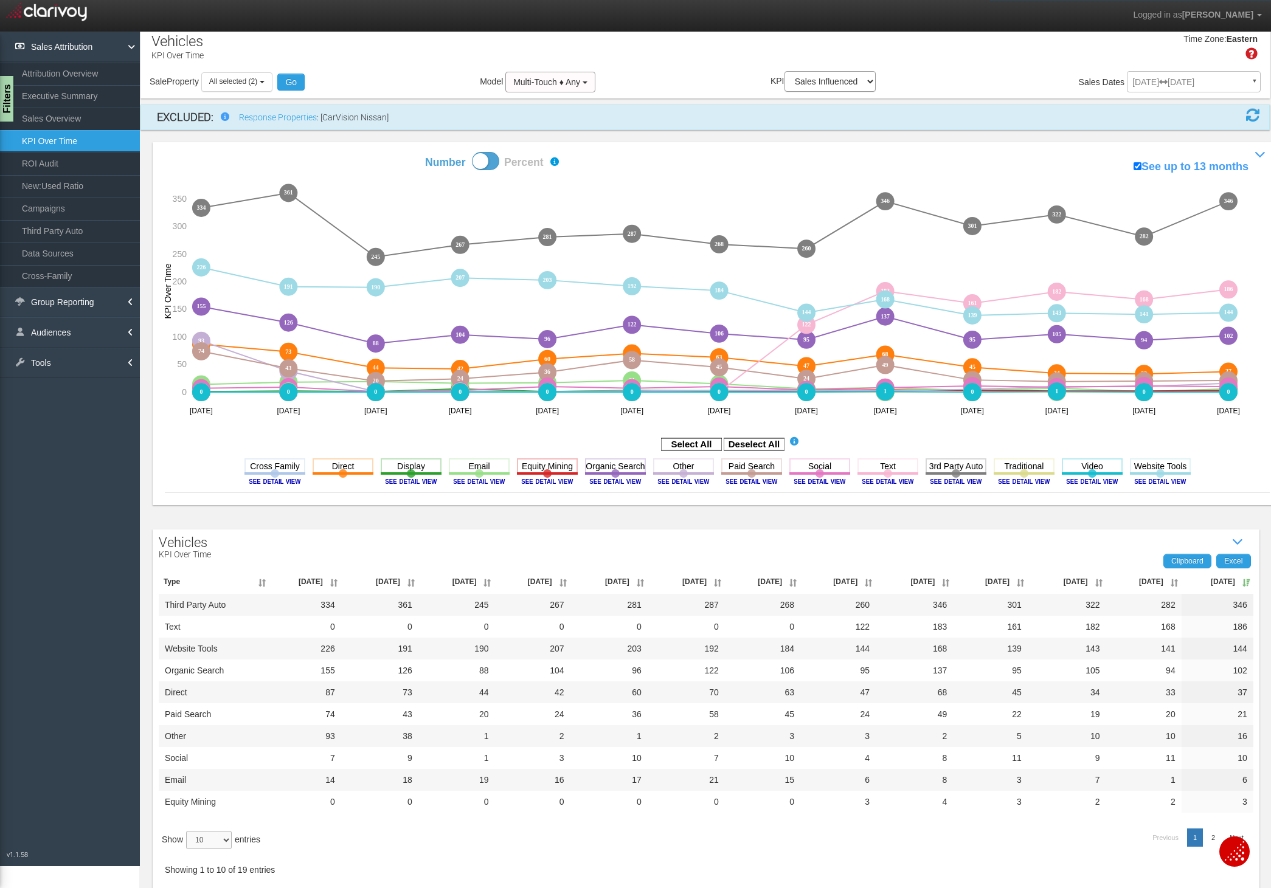
click at [221, 837] on select "10 25 50 100" at bounding box center [209, 840] width 46 height 18
select select "25"
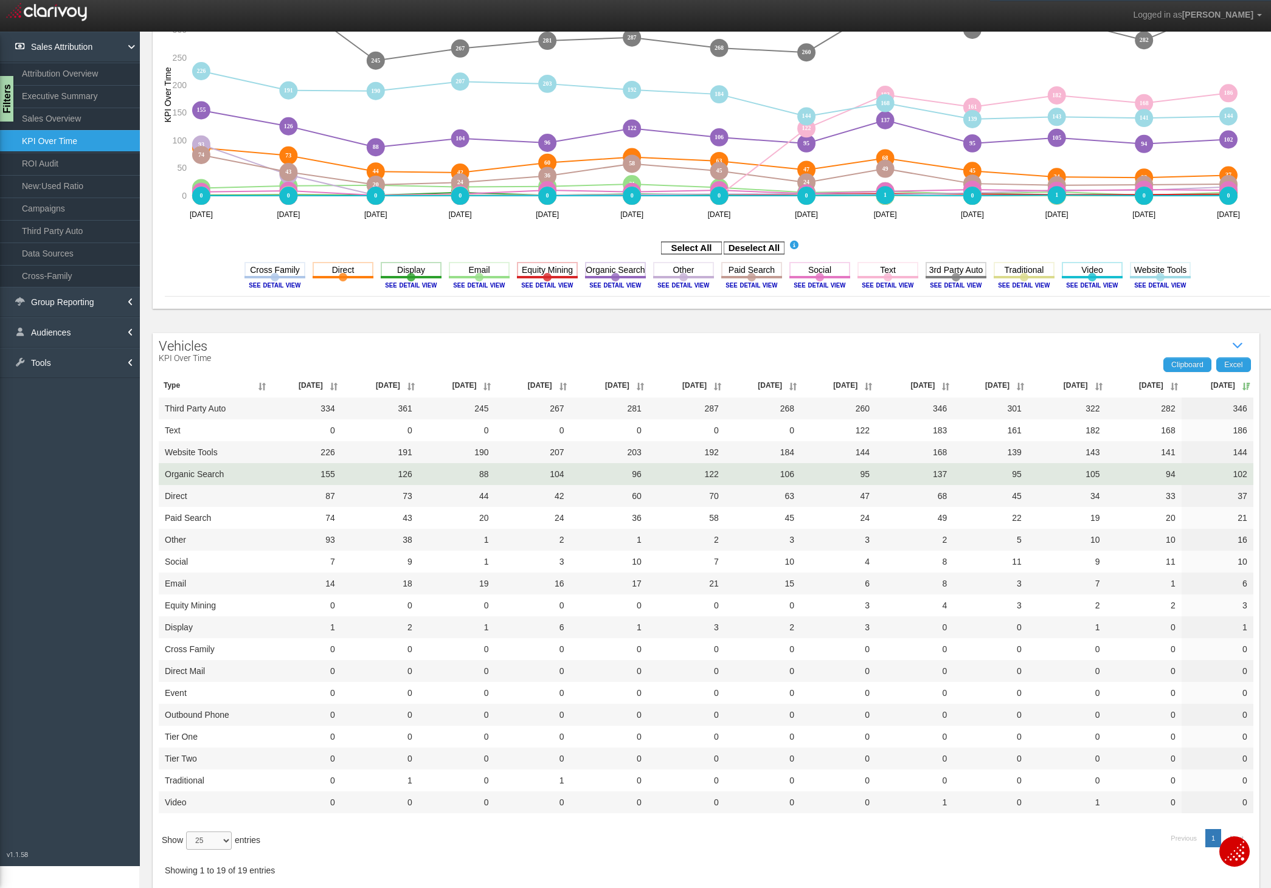
scroll to position [204, 0]
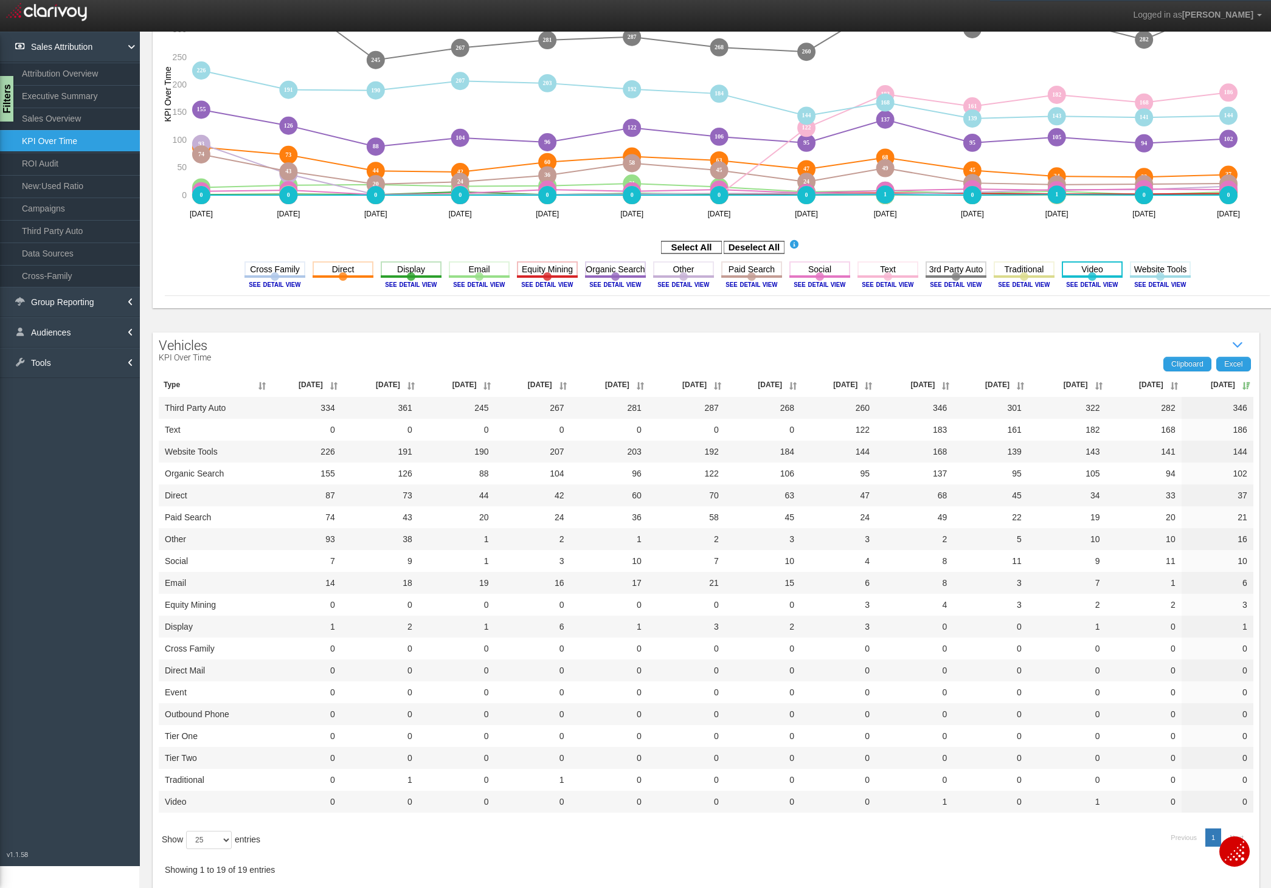
click at [1092, 264] on rect at bounding box center [1091, 268] width 61 height 15
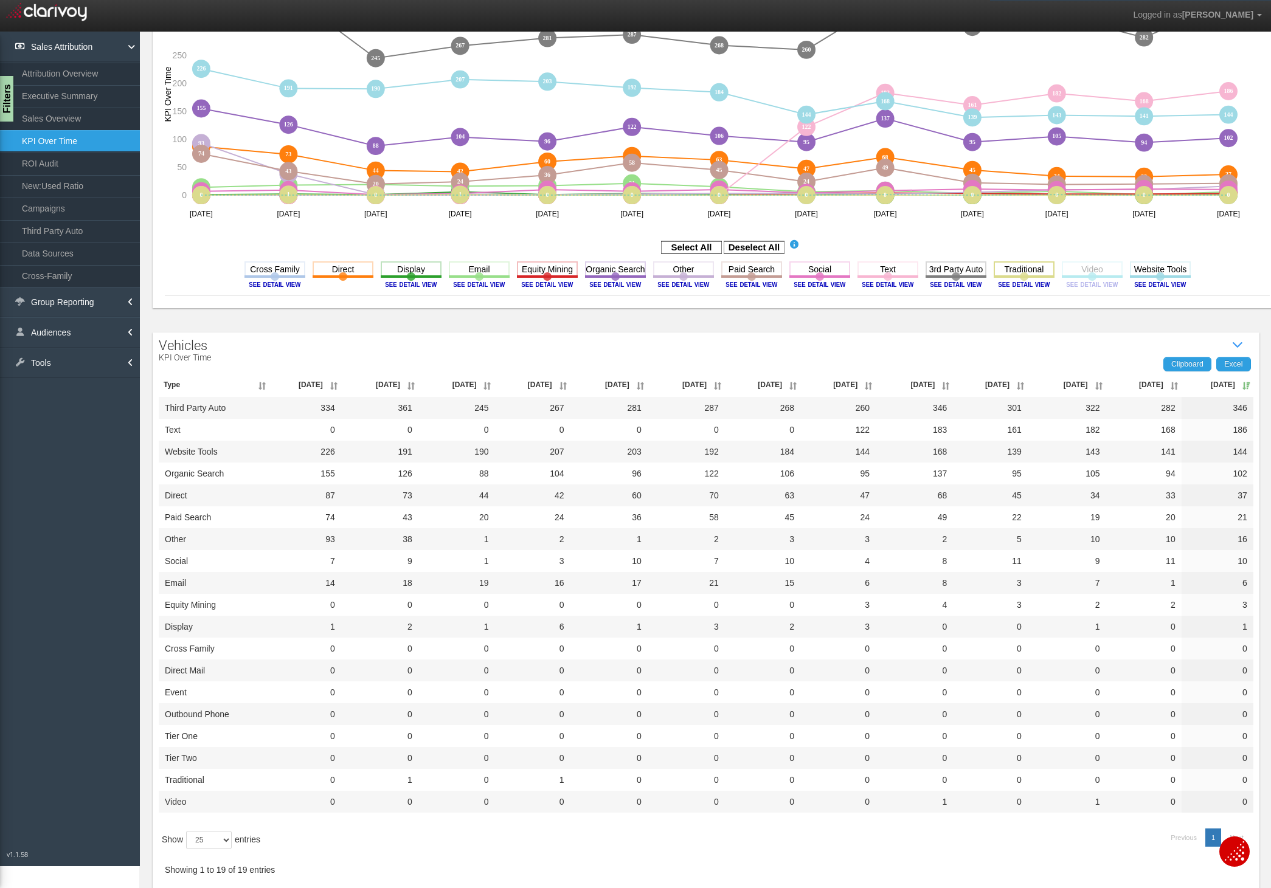
click at [1012, 266] on rect at bounding box center [1023, 268] width 61 height 15
click at [277, 271] on rect at bounding box center [274, 268] width 61 height 15
click at [882, 267] on rect at bounding box center [887, 268] width 61 height 15
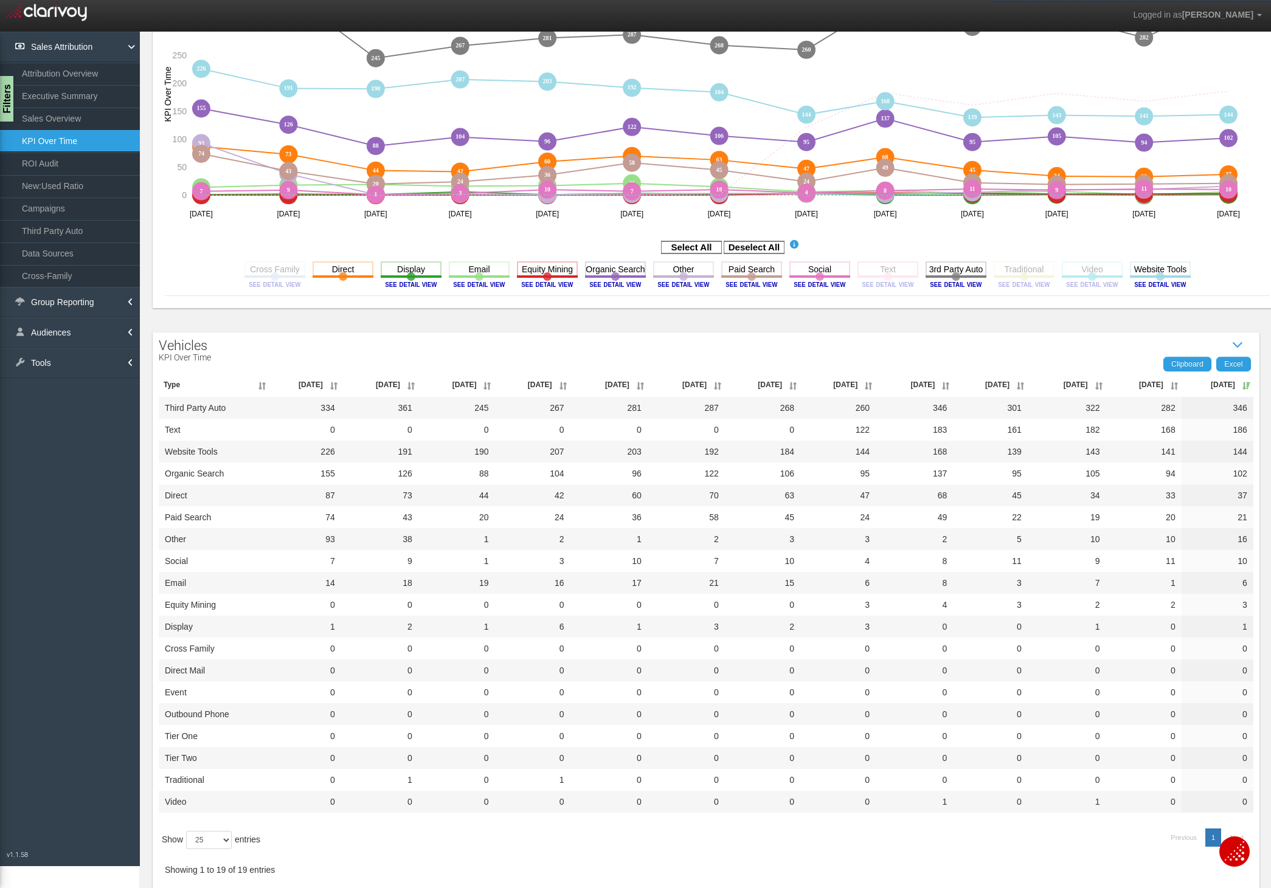
click at [882, 267] on rect at bounding box center [887, 268] width 61 height 15
click at [827, 272] on rect at bounding box center [819, 268] width 61 height 15
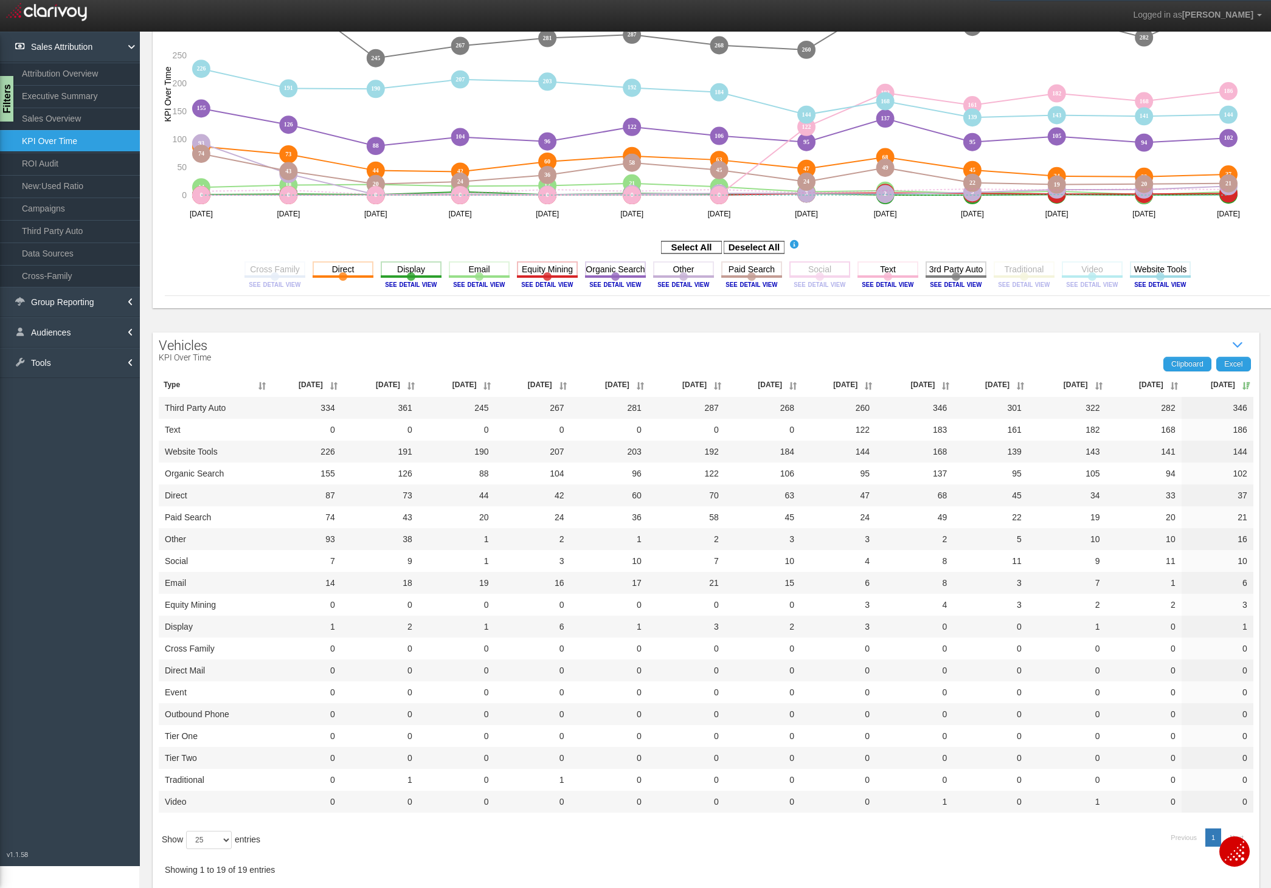
click at [827, 272] on rect at bounding box center [819, 268] width 61 height 15
click at [768, 240] on icon "Deselect All" at bounding box center [753, 247] width 61 height 15
click at [765, 244] on rect at bounding box center [753, 247] width 61 height 12
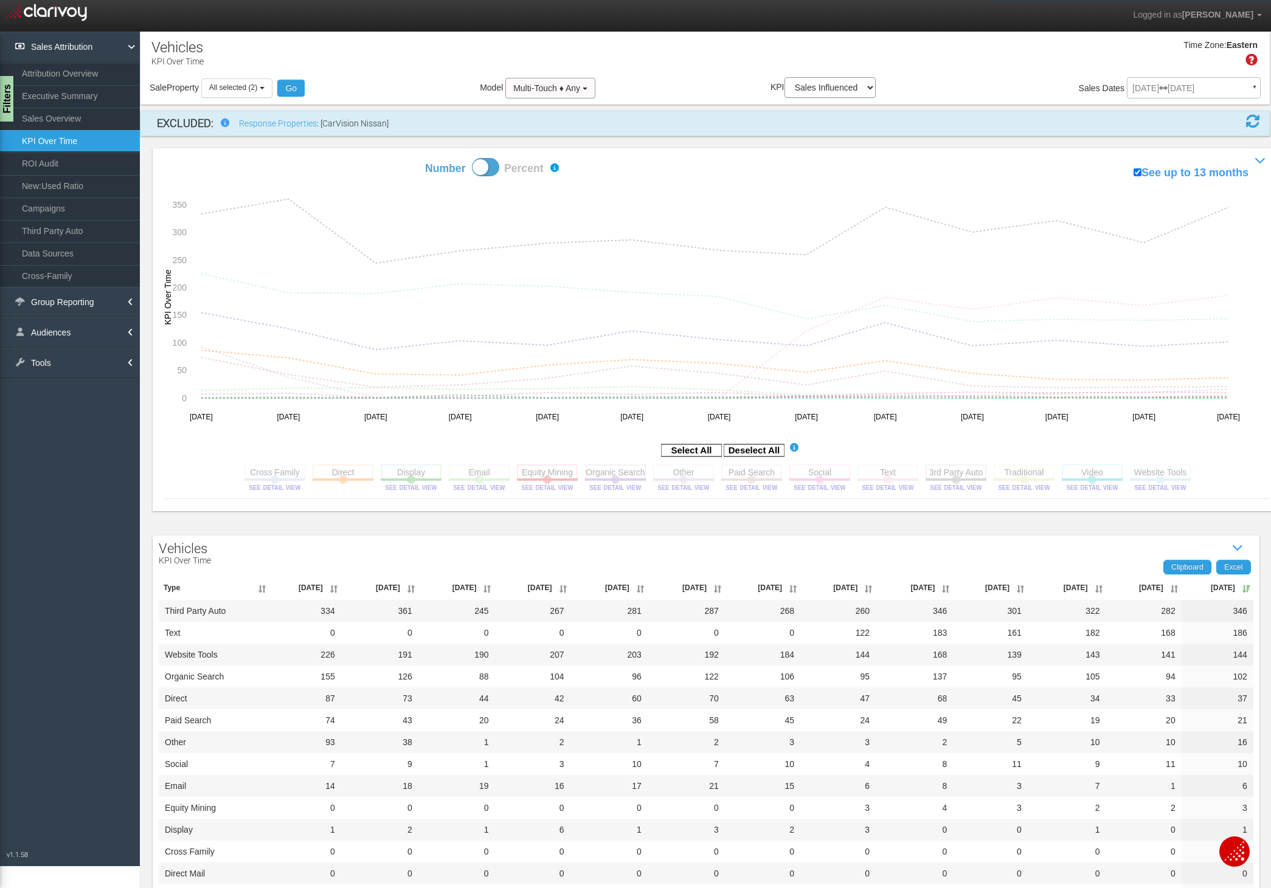
scroll to position [7, 0]
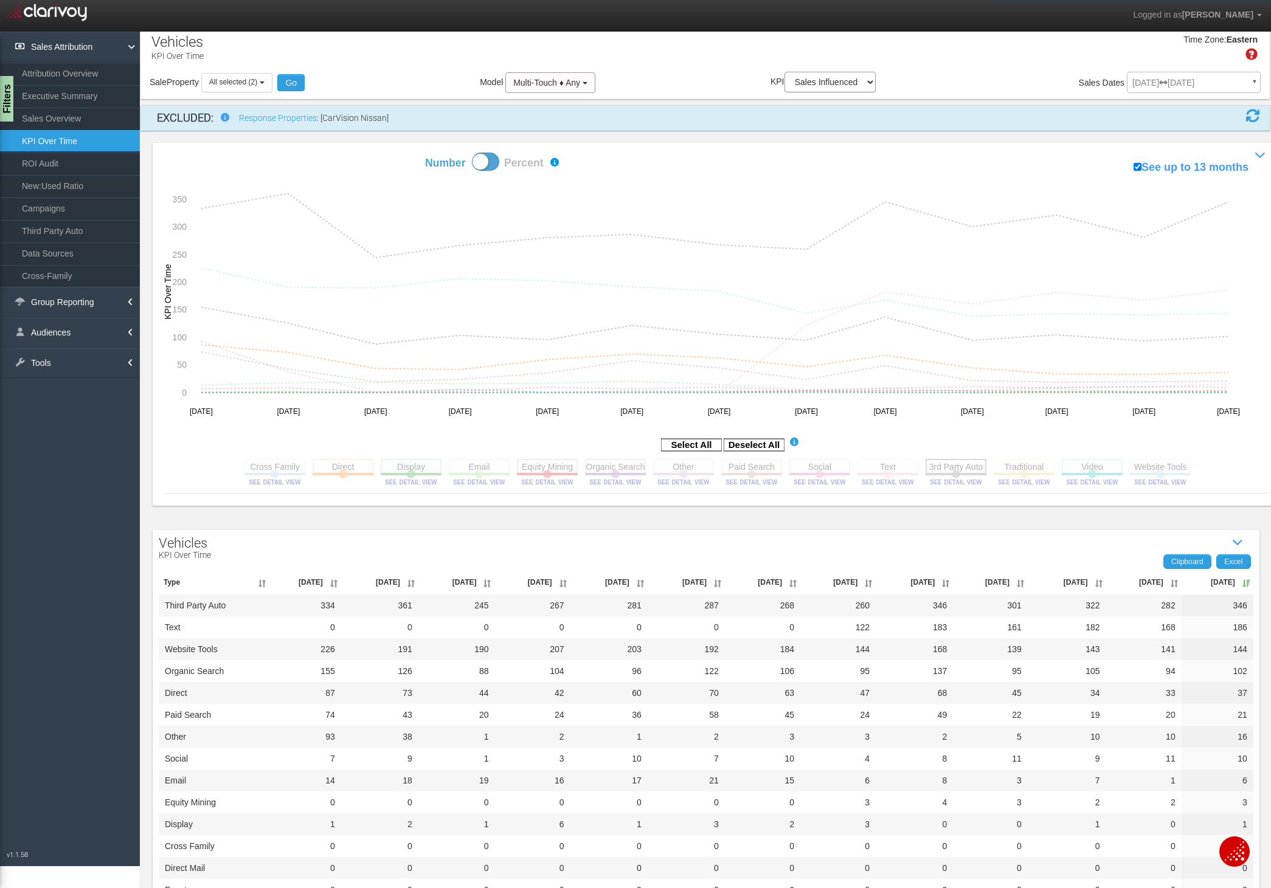
click at [958, 466] on rect at bounding box center [955, 466] width 61 height 15
click at [877, 465] on rect at bounding box center [887, 466] width 61 height 15
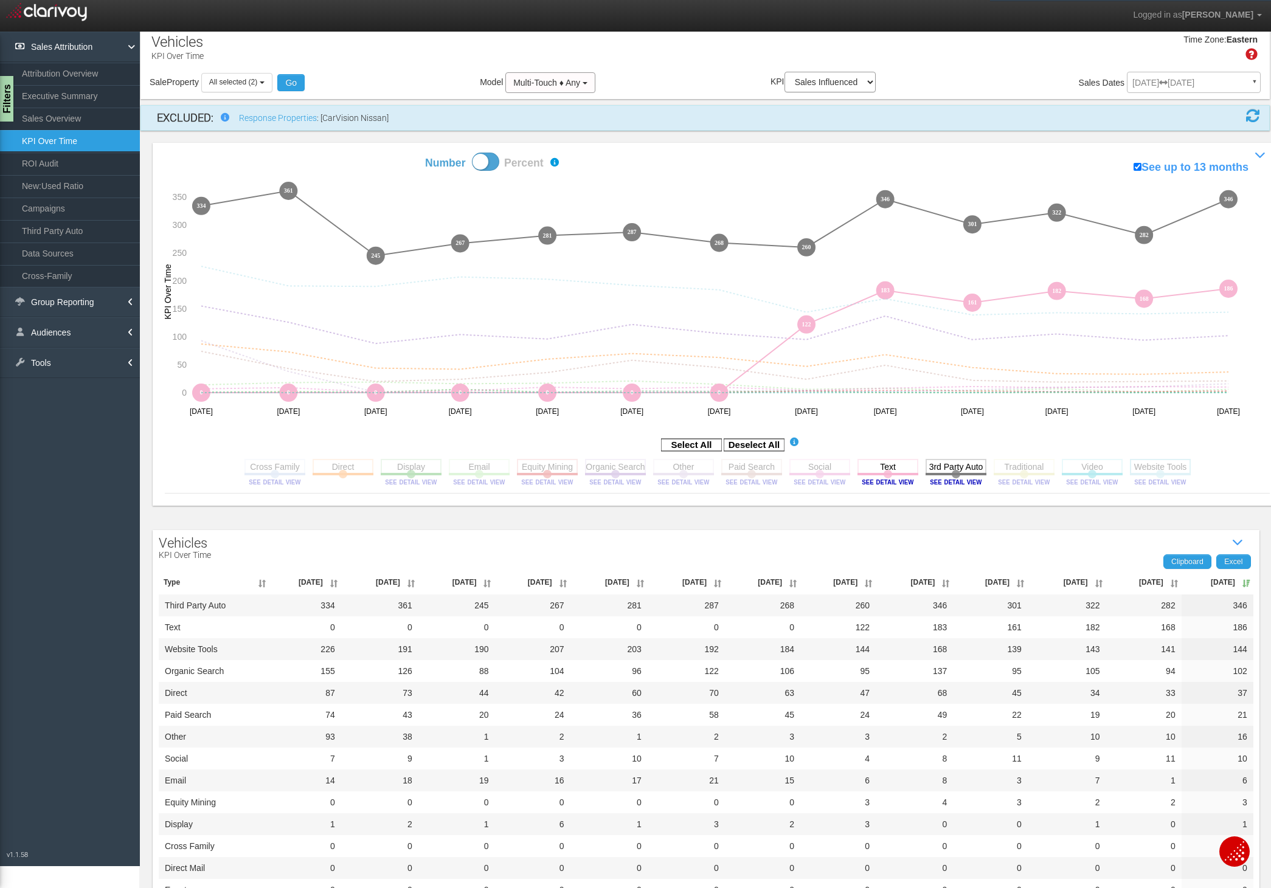
click at [1173, 466] on rect at bounding box center [1160, 466] width 61 height 15
click at [627, 471] on rect at bounding box center [615, 466] width 61 height 15
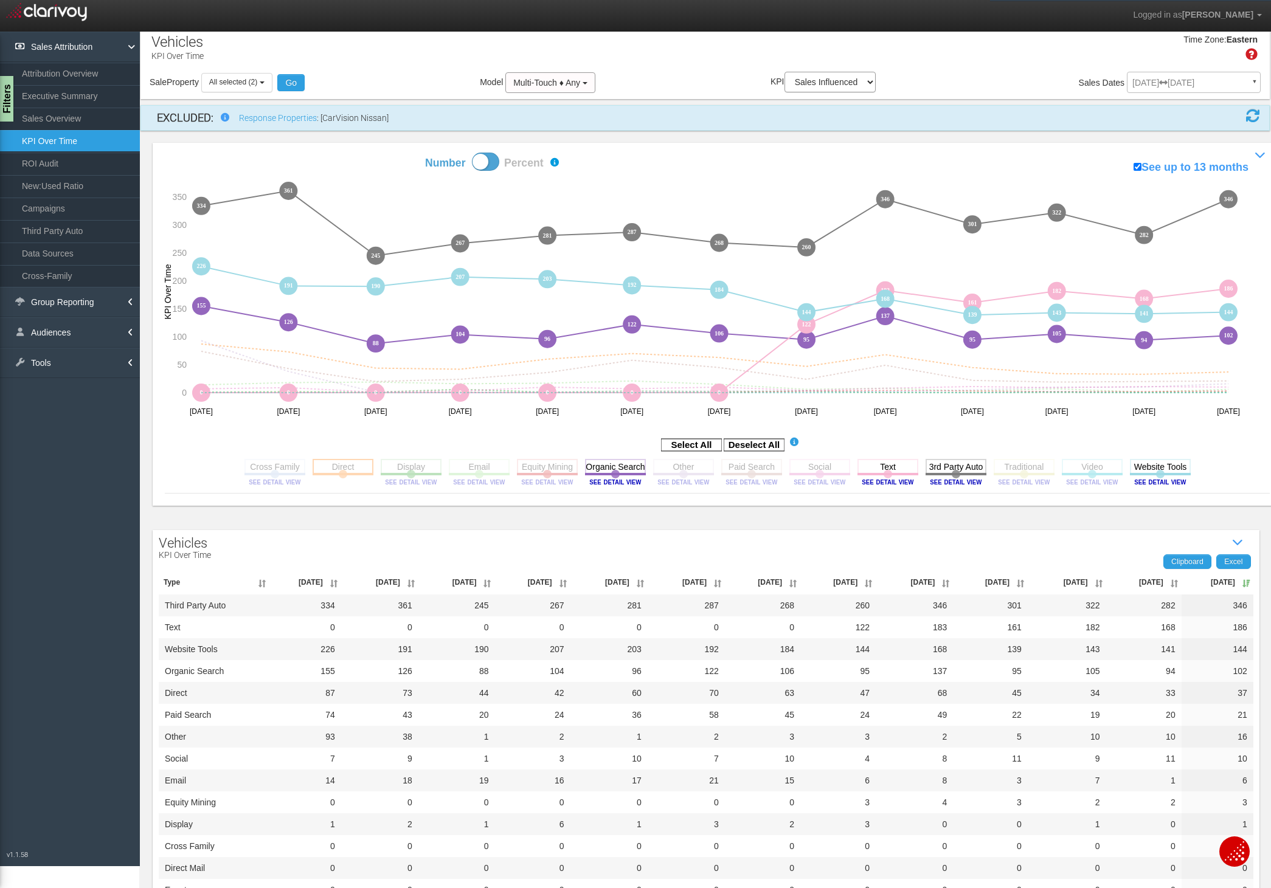
click at [350, 469] on rect at bounding box center [342, 466] width 61 height 15
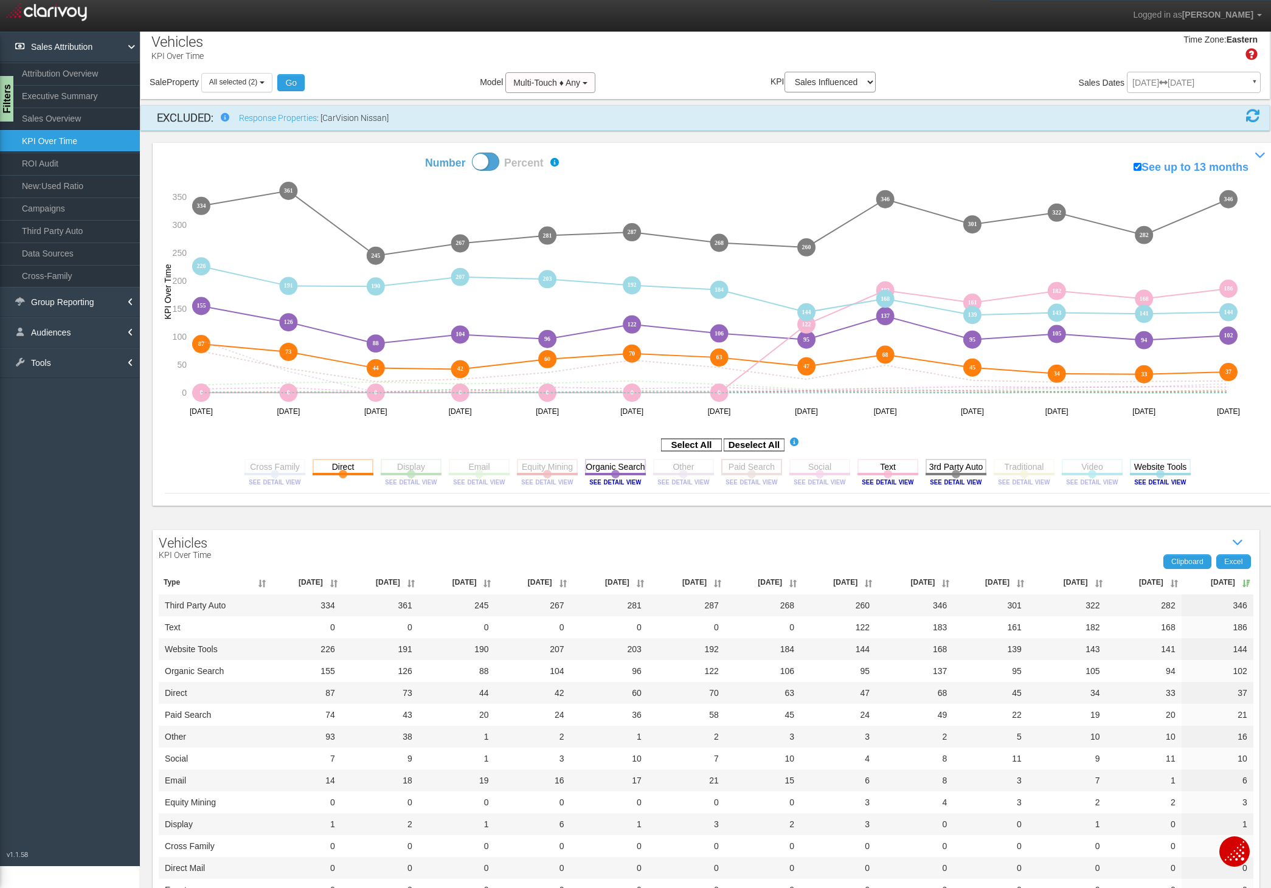
click at [739, 468] on rect at bounding box center [751, 466] width 61 height 15
click at [818, 472] on rect at bounding box center [819, 466] width 61 height 15
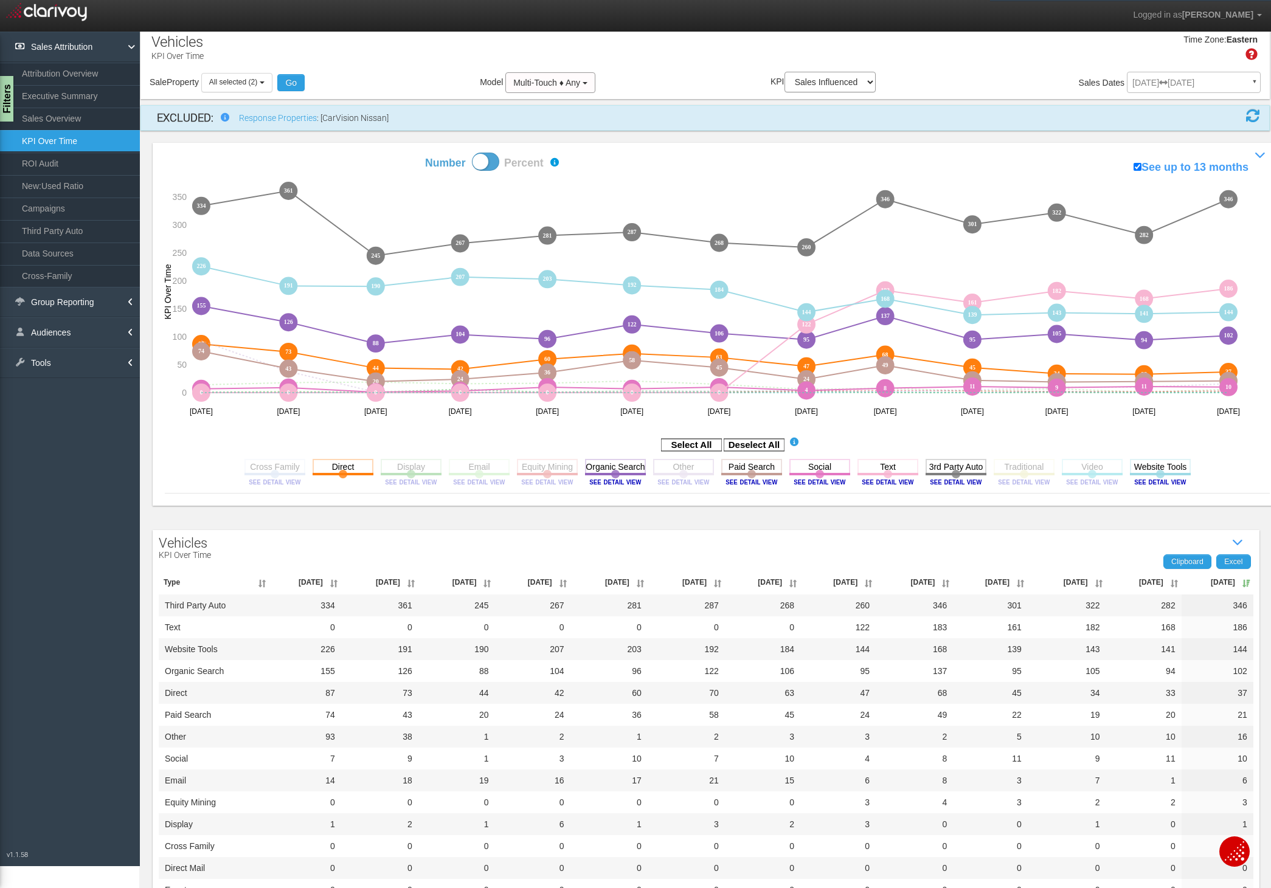
click at [679, 473] on rect at bounding box center [683, 466] width 61 height 15
click at [844, 474] on rect at bounding box center [819, 466] width 61 height 15
click at [958, 480] on image at bounding box center [955, 481] width 55 height 7
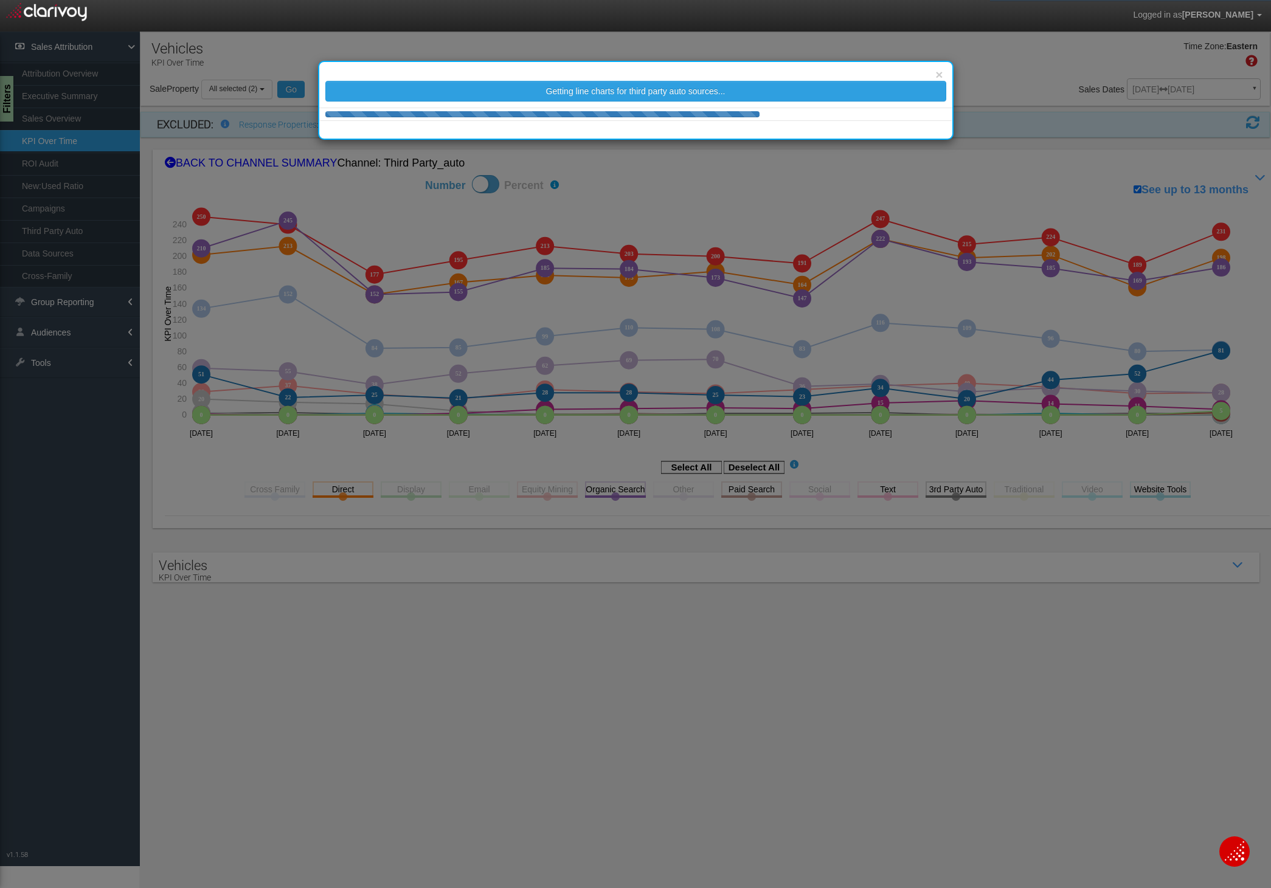
scroll to position [0, 0]
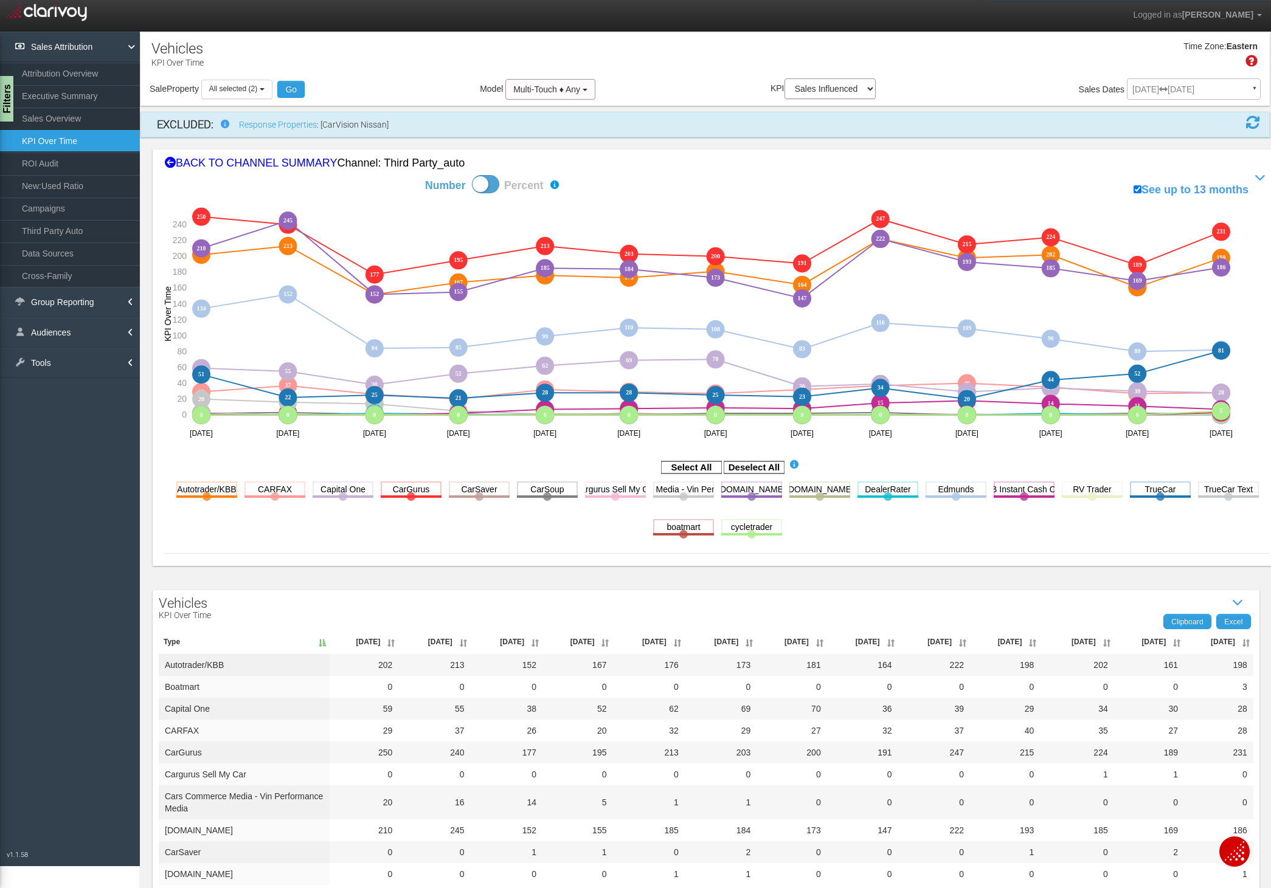
click at [1199, 644] on th "[DATE]" at bounding box center [1218, 642] width 69 height 24
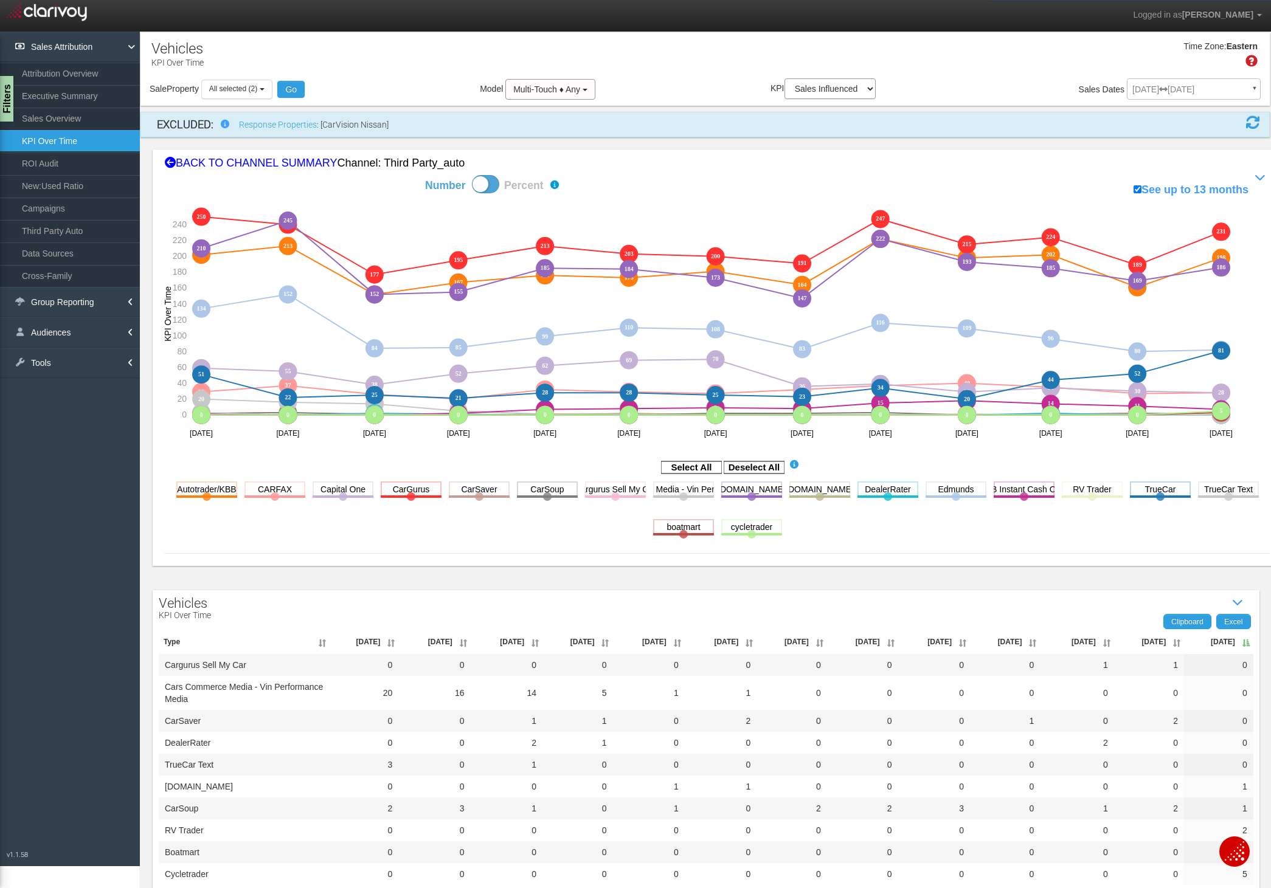
click at [1199, 644] on th "[DATE]" at bounding box center [1218, 642] width 69 height 24
